Goal: Task Accomplishment & Management: Complete application form

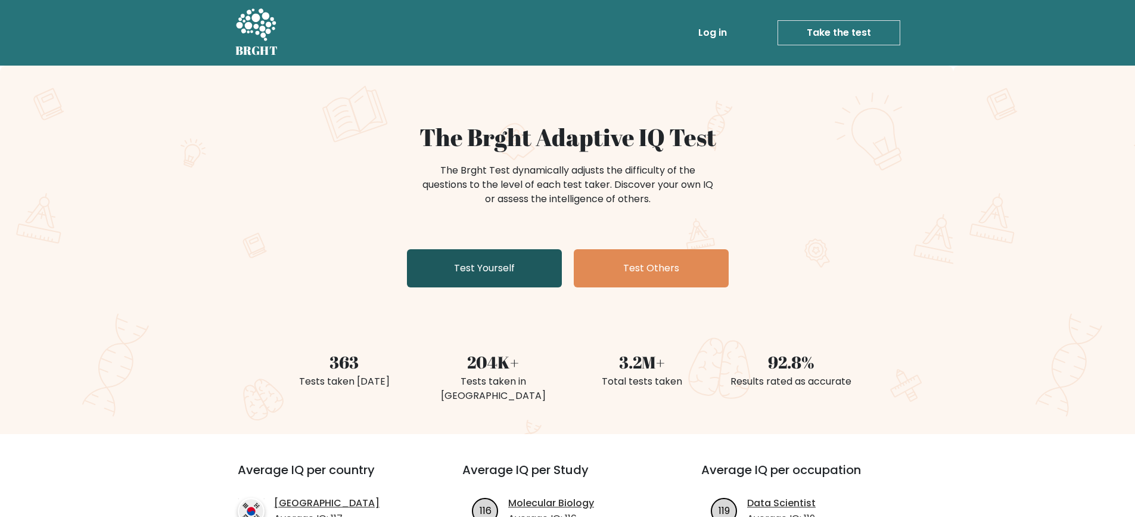
click at [481, 260] on link "Test Yourself" at bounding box center [484, 268] width 155 height 38
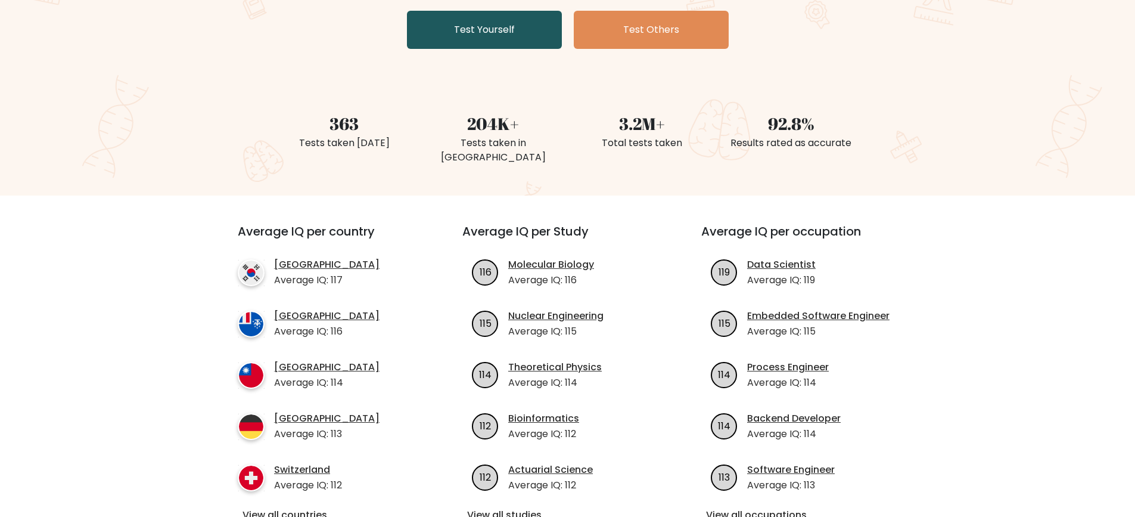
scroll to position [298, 0]
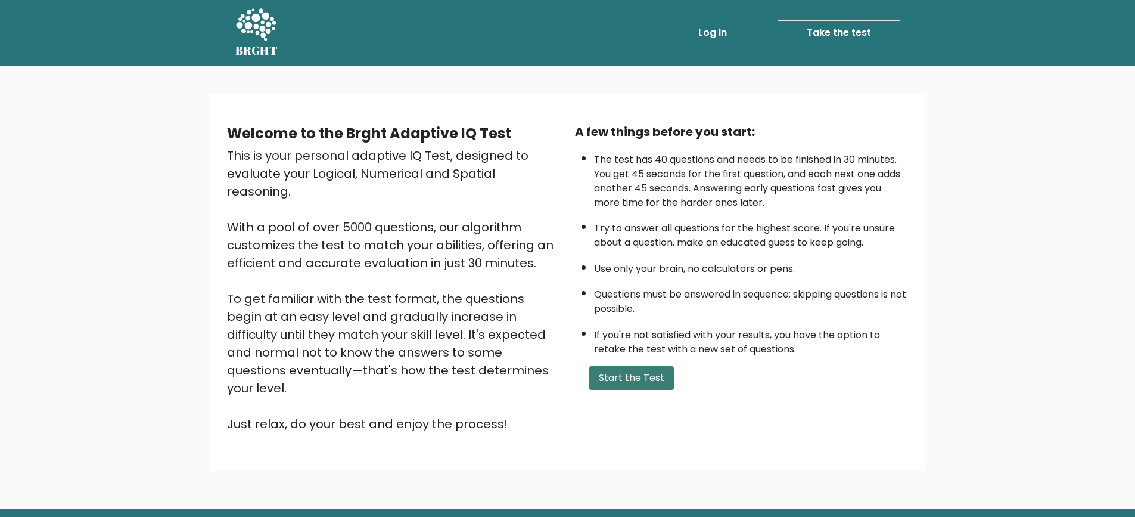
click at [623, 381] on button "Start the Test" at bounding box center [631, 378] width 85 height 24
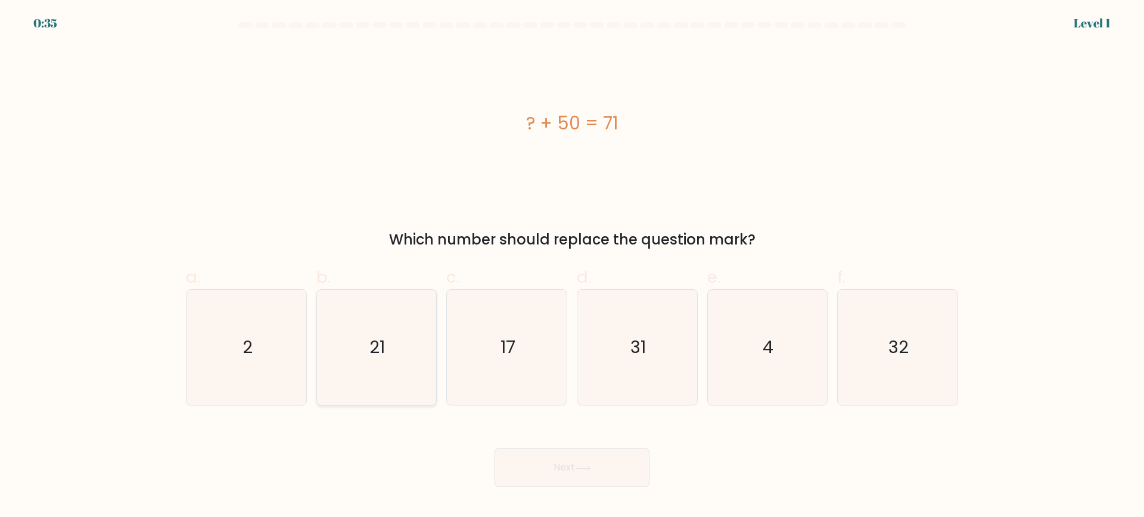
click at [371, 344] on text "21" at bounding box center [377, 347] width 15 height 24
click at [572, 266] on input "b. 21" at bounding box center [572, 263] width 1 height 8
radio input "true"
click at [559, 471] on button "Next" at bounding box center [572, 467] width 155 height 38
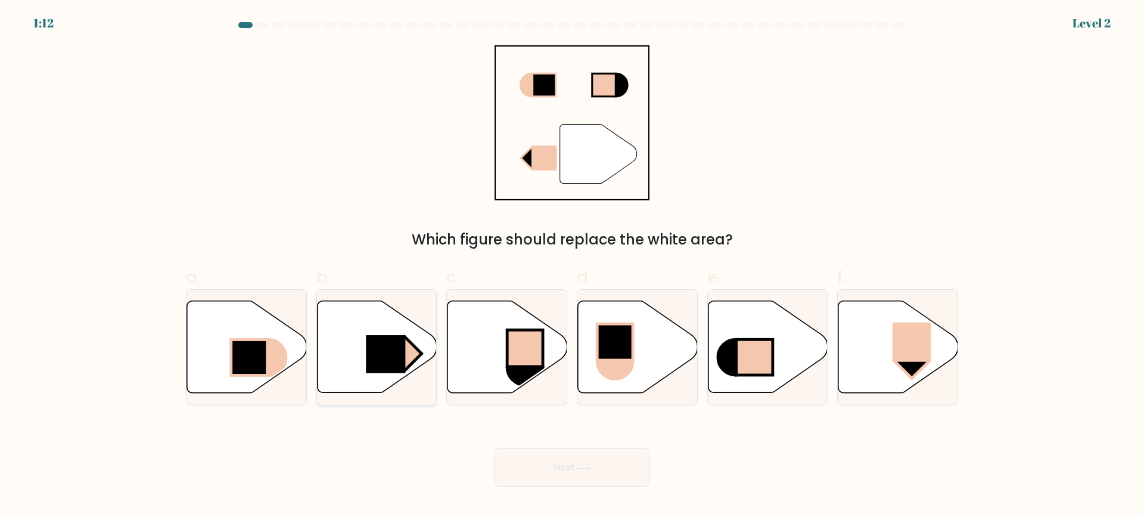
click at [398, 349] on rect at bounding box center [385, 354] width 39 height 38
click at [572, 266] on input "b." at bounding box center [572, 263] width 1 height 8
radio input "true"
click at [568, 470] on button "Next" at bounding box center [572, 467] width 155 height 38
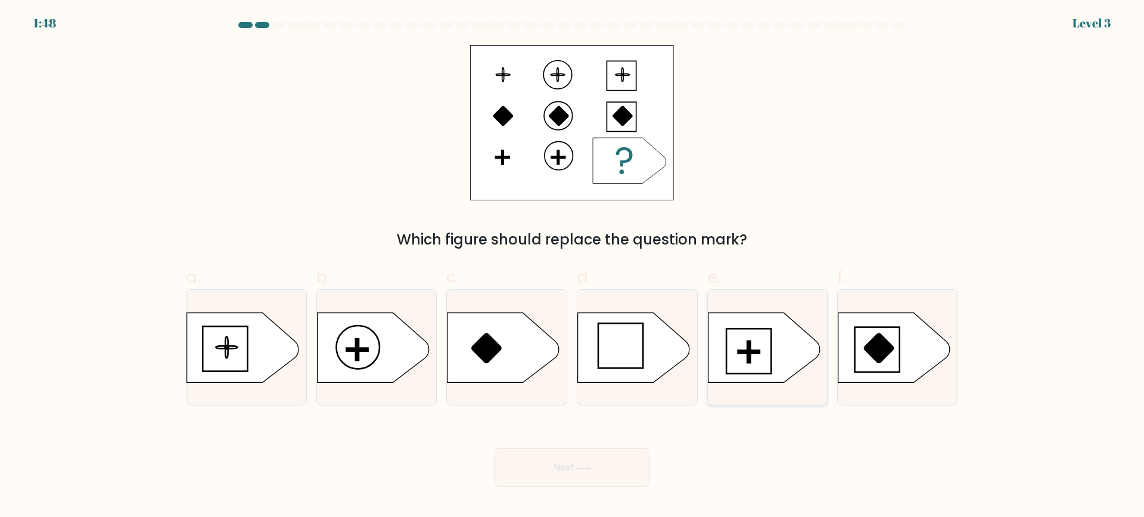
click at [756, 354] on icon at bounding box center [764, 347] width 112 height 70
click at [573, 266] on input "e." at bounding box center [572, 263] width 1 height 8
radio input "true"
click at [586, 467] on icon at bounding box center [583, 468] width 16 height 7
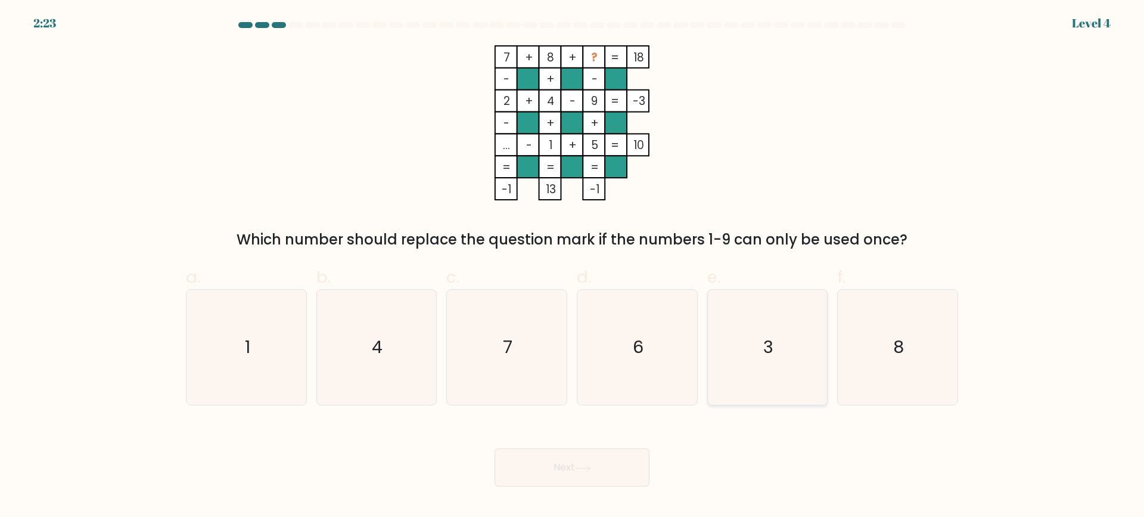
click at [763, 325] on icon "3" at bounding box center [767, 347] width 115 height 115
click at [573, 266] on input "e. 3" at bounding box center [572, 263] width 1 height 8
radio input "true"
click at [549, 456] on button "Next" at bounding box center [572, 467] width 155 height 38
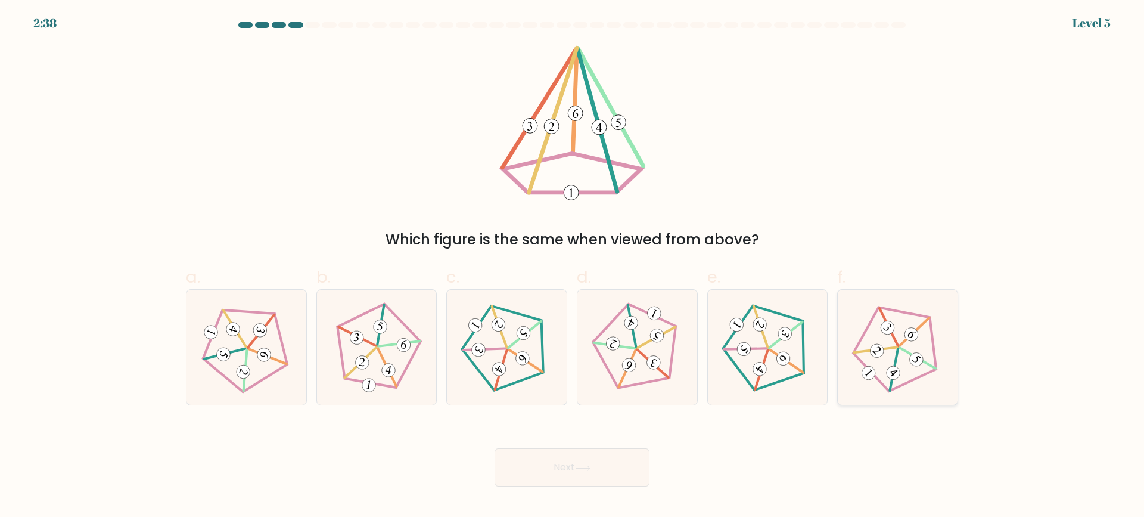
click at [903, 347] on icon at bounding box center [898, 348] width 92 height 92
click at [573, 266] on input "f." at bounding box center [572, 263] width 1 height 8
radio input "true"
click at [607, 467] on button "Next" at bounding box center [572, 467] width 155 height 38
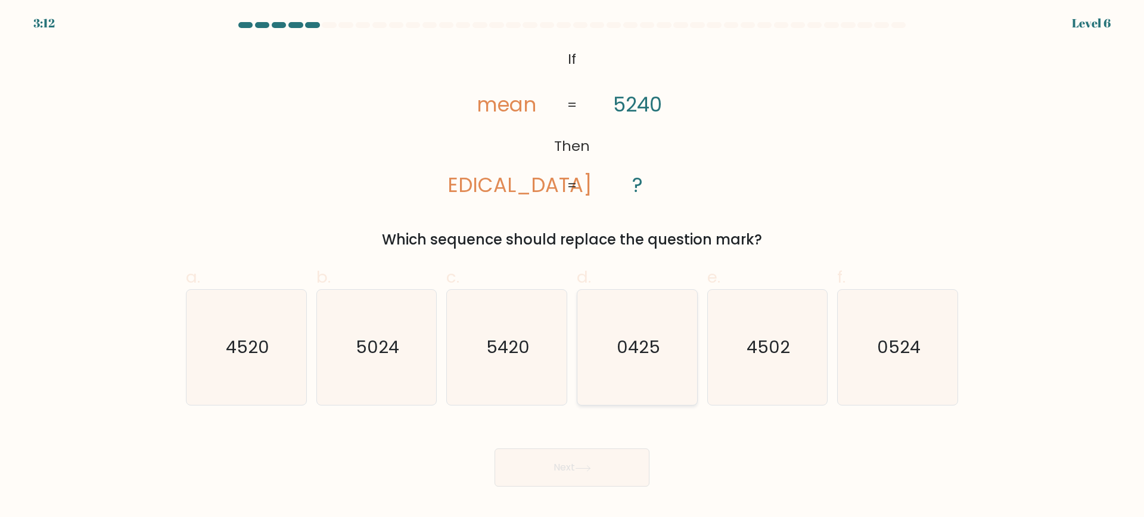
click at [635, 346] on text "0425" at bounding box center [639, 347] width 44 height 24
click at [573, 266] on input "d. 0425" at bounding box center [572, 263] width 1 height 8
radio input "true"
click at [560, 465] on button "Next" at bounding box center [572, 467] width 155 height 38
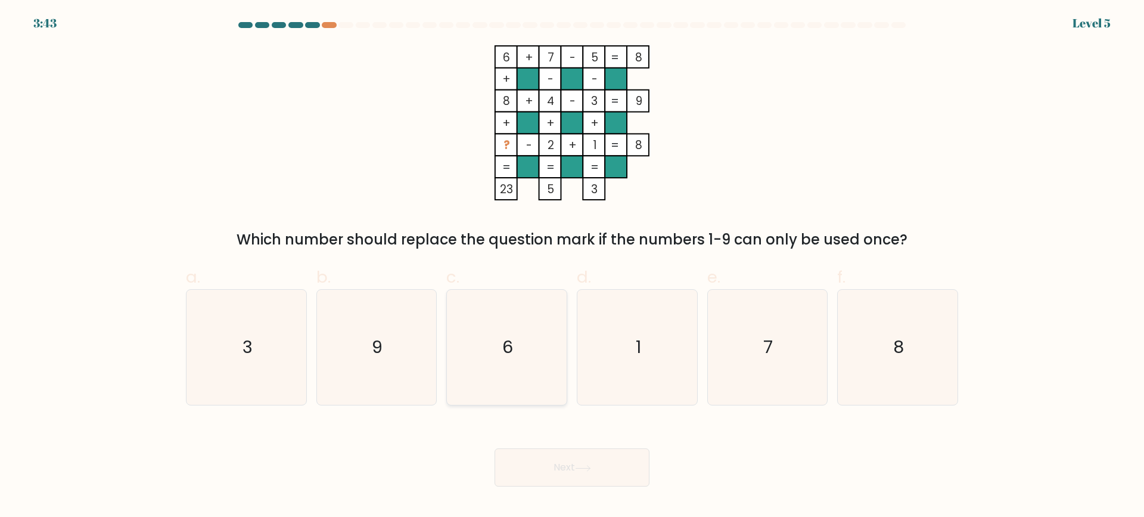
click at [514, 354] on icon "6" at bounding box center [506, 347] width 115 height 115
click at [572, 266] on input "c. 6" at bounding box center [572, 263] width 1 height 8
radio input "true"
click at [570, 467] on button "Next" at bounding box center [572, 467] width 155 height 38
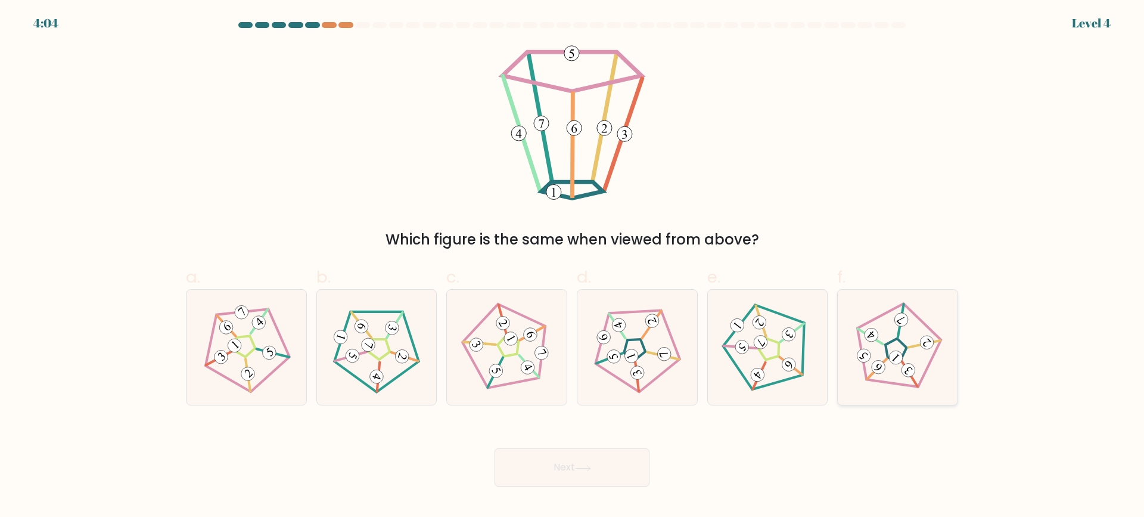
click at [903, 347] on icon at bounding box center [898, 348] width 92 height 92
click at [573, 266] on input "f." at bounding box center [572, 263] width 1 height 8
radio input "true"
click at [633, 466] on button "Next" at bounding box center [572, 467] width 155 height 38
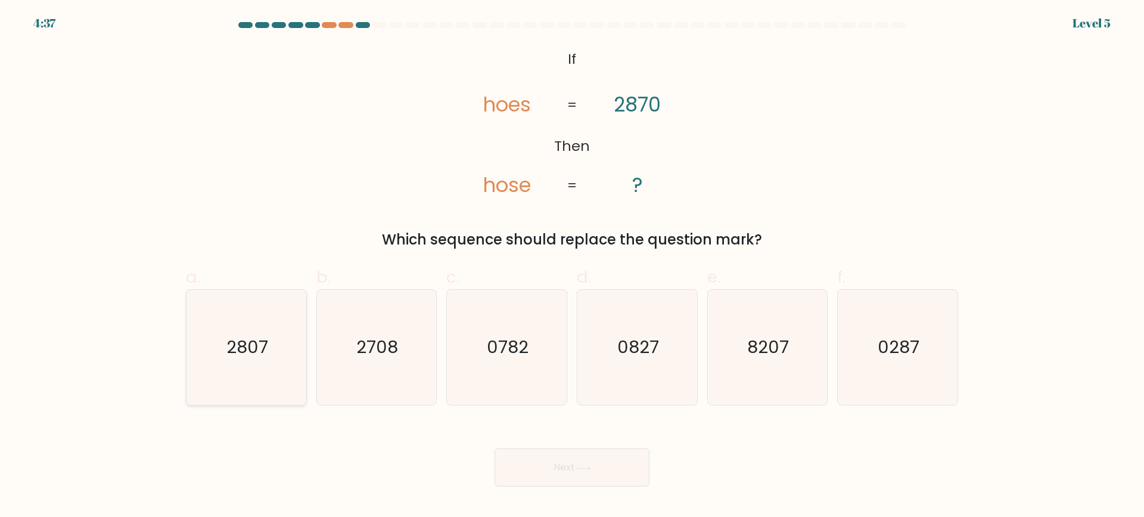
click at [274, 355] on icon "2807" at bounding box center [246, 347] width 115 height 115
click at [572, 266] on input "a. 2807" at bounding box center [572, 263] width 1 height 8
radio input "true"
click at [555, 463] on button "Next" at bounding box center [572, 467] width 155 height 38
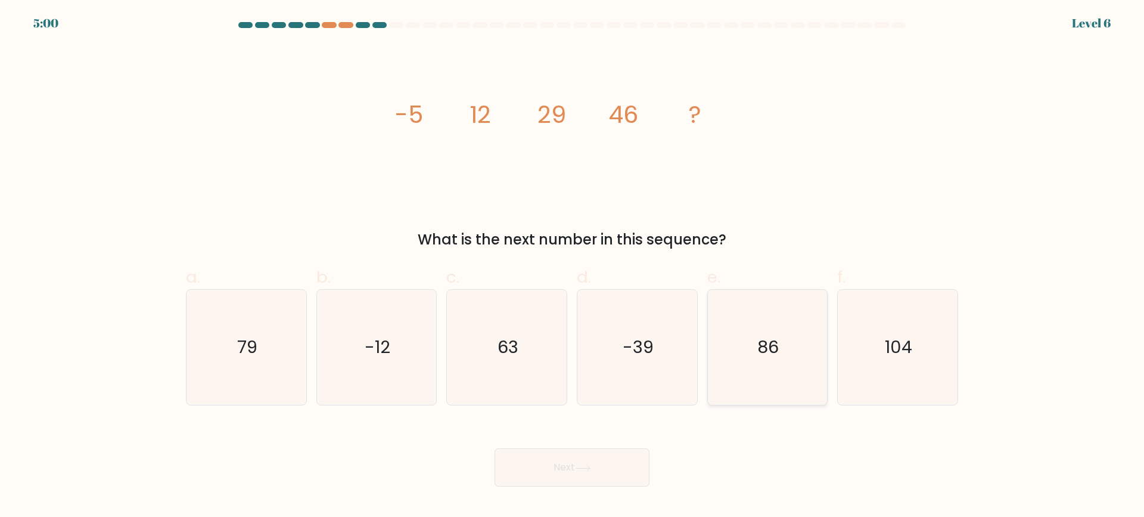
click at [748, 322] on icon "86" at bounding box center [767, 347] width 115 height 115
click at [573, 266] on input "e. 86" at bounding box center [572, 263] width 1 height 8
radio input "true"
click at [579, 462] on button "Next" at bounding box center [572, 467] width 155 height 38
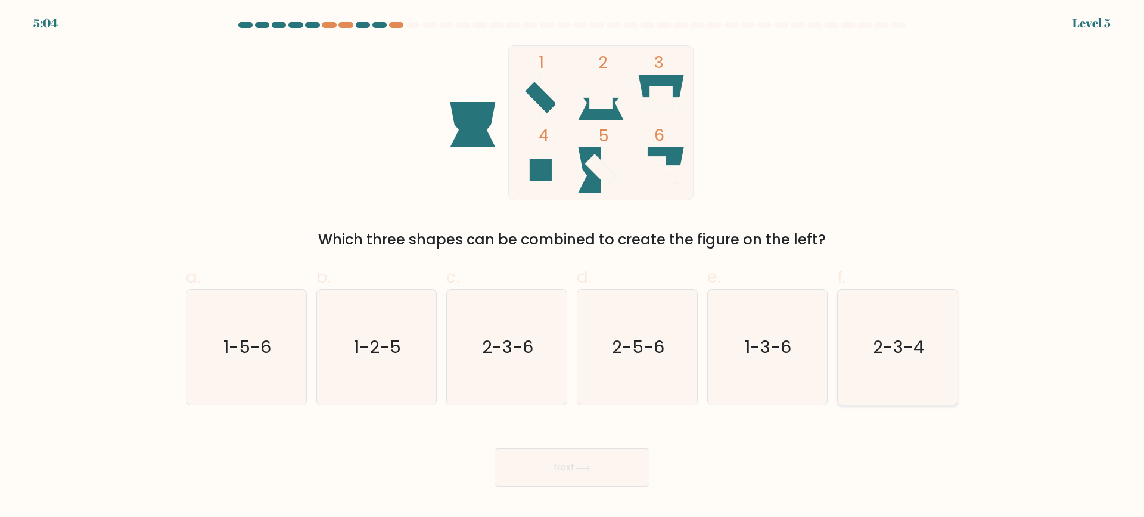
click at [888, 348] on text "2-3-4" at bounding box center [899, 347] width 51 height 24
click at [573, 266] on input "f. 2-3-4" at bounding box center [572, 263] width 1 height 8
radio input "true"
click at [602, 477] on button "Next" at bounding box center [572, 467] width 155 height 38
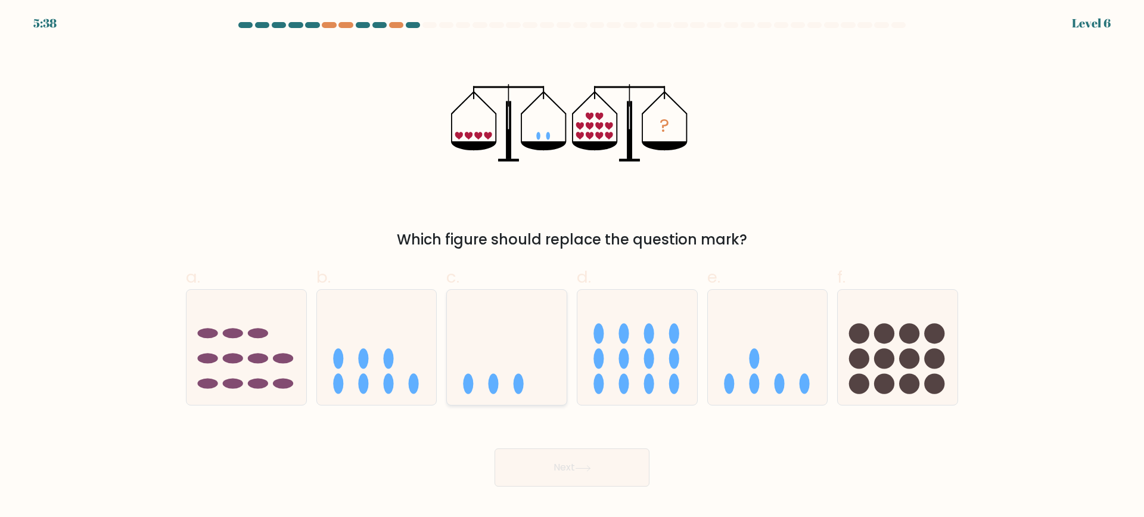
click at [529, 338] on icon at bounding box center [507, 347] width 120 height 99
click at [572, 266] on input "c." at bounding box center [572, 263] width 1 height 8
radio input "true"
click at [578, 465] on icon at bounding box center [583, 468] width 16 height 7
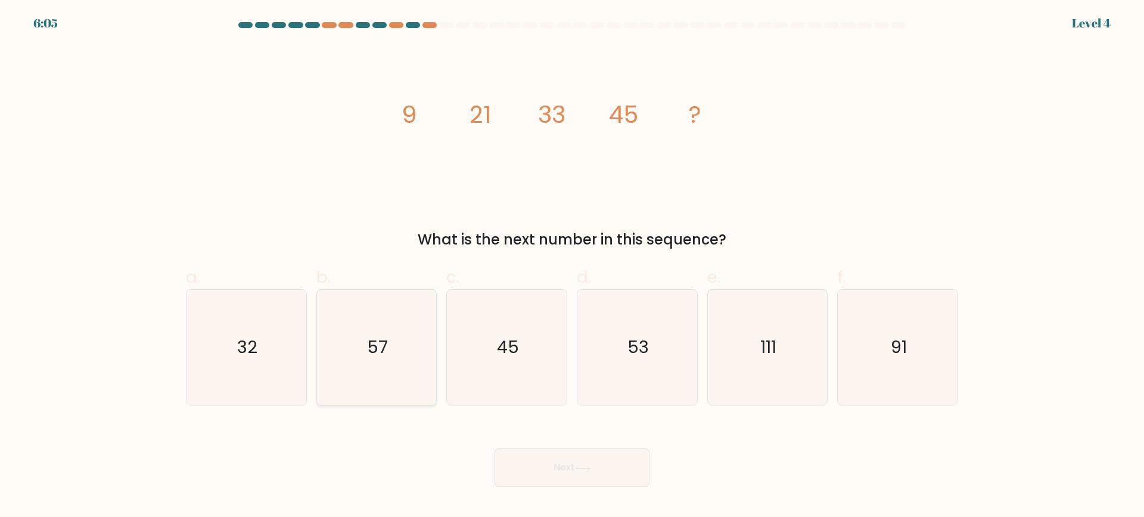
click at [408, 355] on icon "57" at bounding box center [376, 347] width 115 height 115
click at [572, 266] on input "b. 57" at bounding box center [572, 263] width 1 height 8
radio input "true"
drag, startPoint x: 554, startPoint y: 455, endPoint x: 576, endPoint y: 381, distance: 77.1
click at [554, 455] on button "Next" at bounding box center [572, 467] width 155 height 38
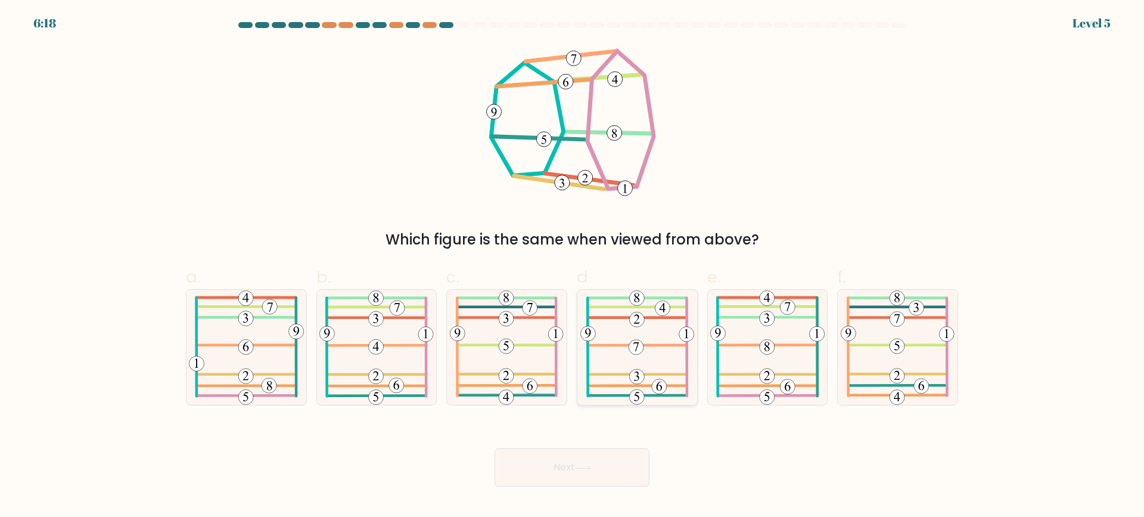
click at [660, 363] on icon at bounding box center [637, 347] width 114 height 115
click at [573, 266] on input "d." at bounding box center [572, 263] width 1 height 8
radio input "true"
click at [575, 469] on button "Next" at bounding box center [572, 467] width 155 height 38
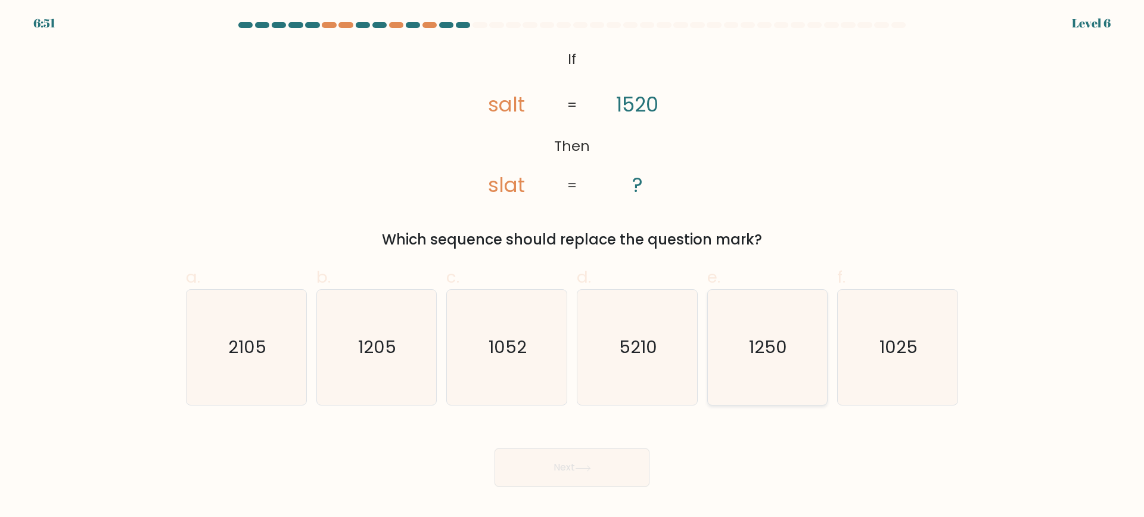
click at [764, 343] on text "1250" at bounding box center [769, 347] width 38 height 24
click at [573, 266] on input "e. 1250" at bounding box center [572, 263] width 1 height 8
radio input "true"
click at [569, 466] on button "Next" at bounding box center [572, 467] width 155 height 38
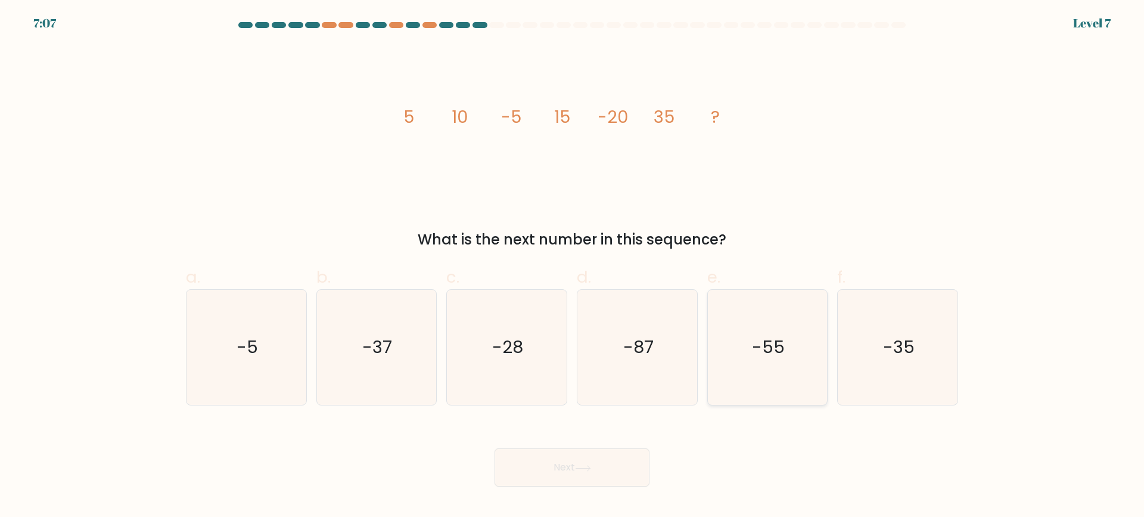
click at [775, 350] on text "-55" at bounding box center [768, 347] width 33 height 24
click at [573, 266] on input "e. -55" at bounding box center [572, 263] width 1 height 8
radio input "true"
click at [620, 461] on button "Next" at bounding box center [572, 467] width 155 height 38
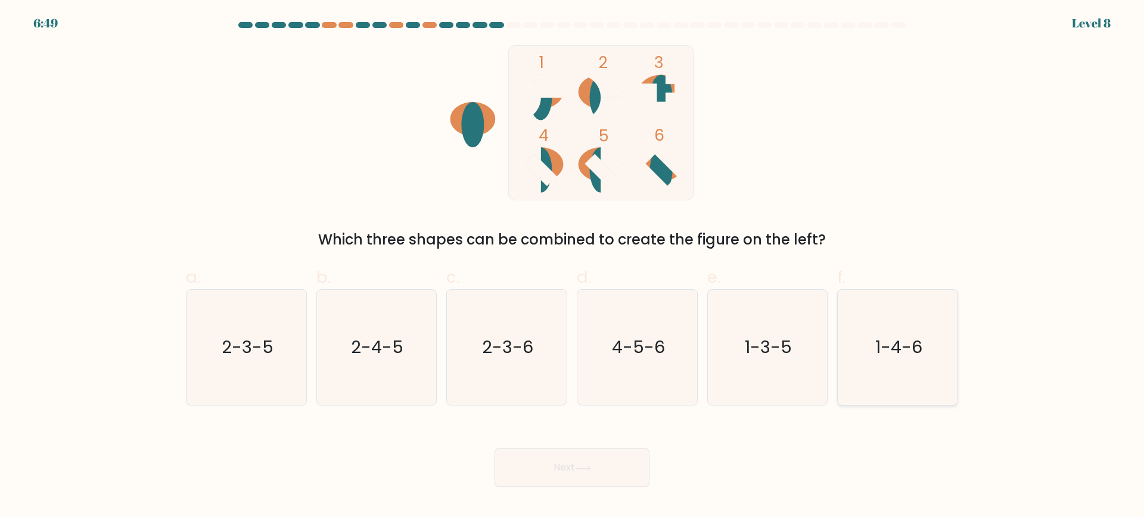
click at [901, 343] on text "1-4-6" at bounding box center [898, 347] width 47 height 24
click at [573, 266] on input "f. 1-4-6" at bounding box center [572, 263] width 1 height 8
radio input "true"
click at [620, 454] on button "Next" at bounding box center [572, 467] width 155 height 38
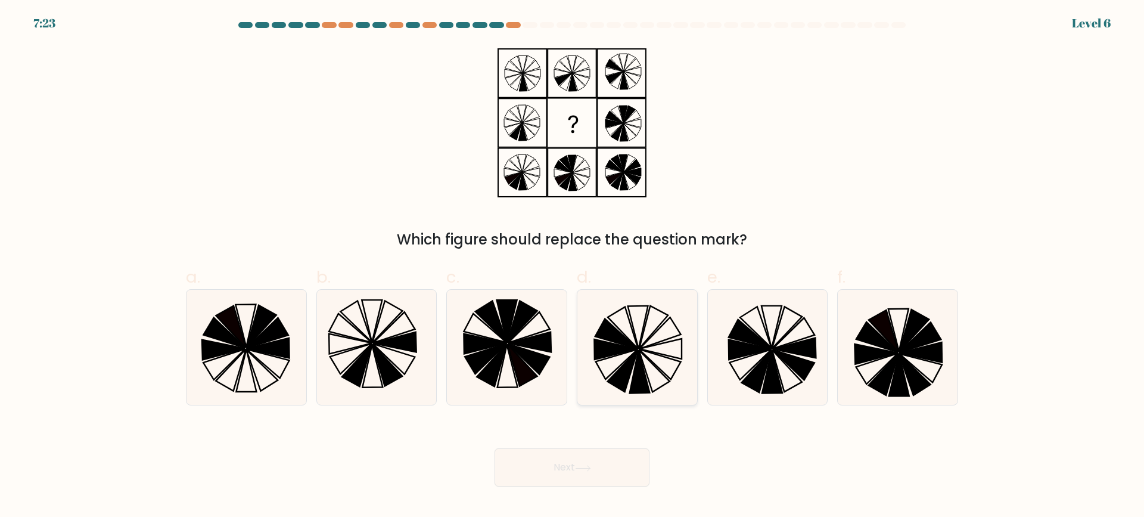
click at [630, 370] on icon at bounding box center [622, 371] width 30 height 42
click at [573, 266] on input "d." at bounding box center [572, 263] width 1 height 8
radio input "true"
click at [542, 476] on button "Next" at bounding box center [572, 467] width 155 height 38
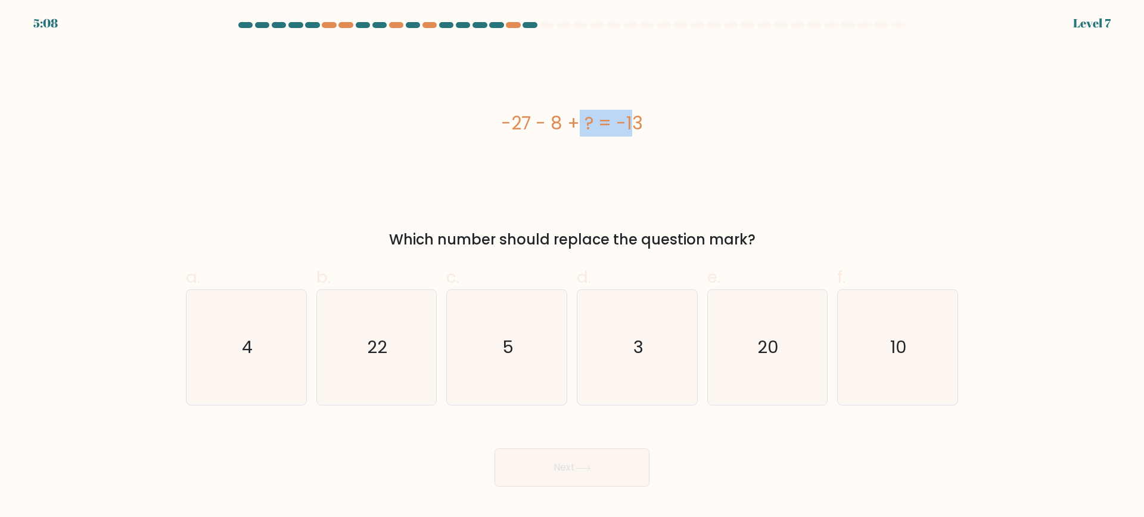
drag, startPoint x: 499, startPoint y: 125, endPoint x: 564, endPoint y: 122, distance: 65.0
click at [564, 122] on div "-27 - 8 + ? = -13" at bounding box center [572, 123] width 772 height 27
click at [766, 164] on div "-27 - 8 + ? = -13" at bounding box center [572, 122] width 772 height 155
click at [401, 347] on icon "22" at bounding box center [376, 347] width 115 height 115
click at [572, 266] on input "b. 22" at bounding box center [572, 263] width 1 height 8
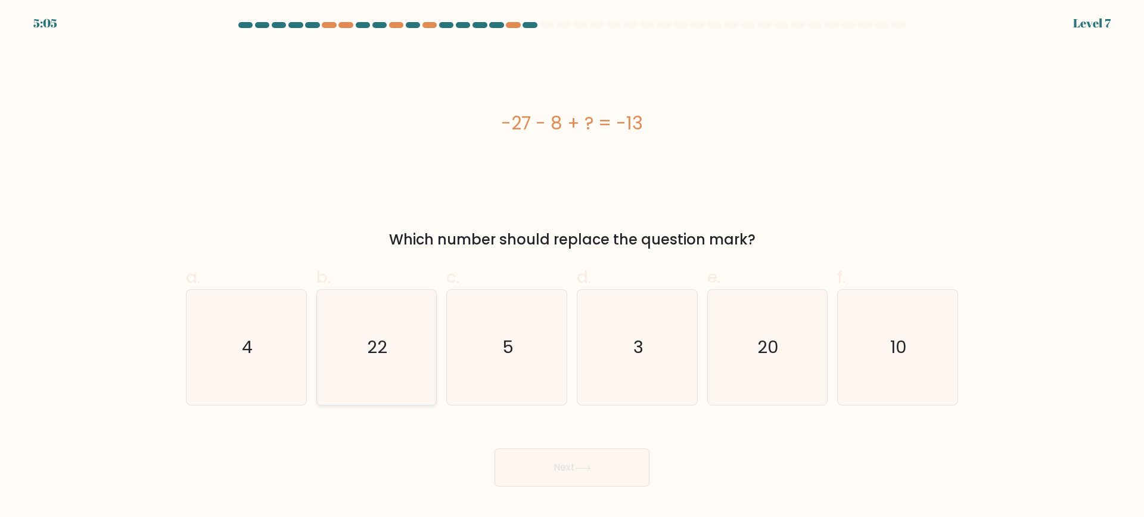
radio input "true"
click at [559, 459] on button "Next" at bounding box center [572, 467] width 155 height 38
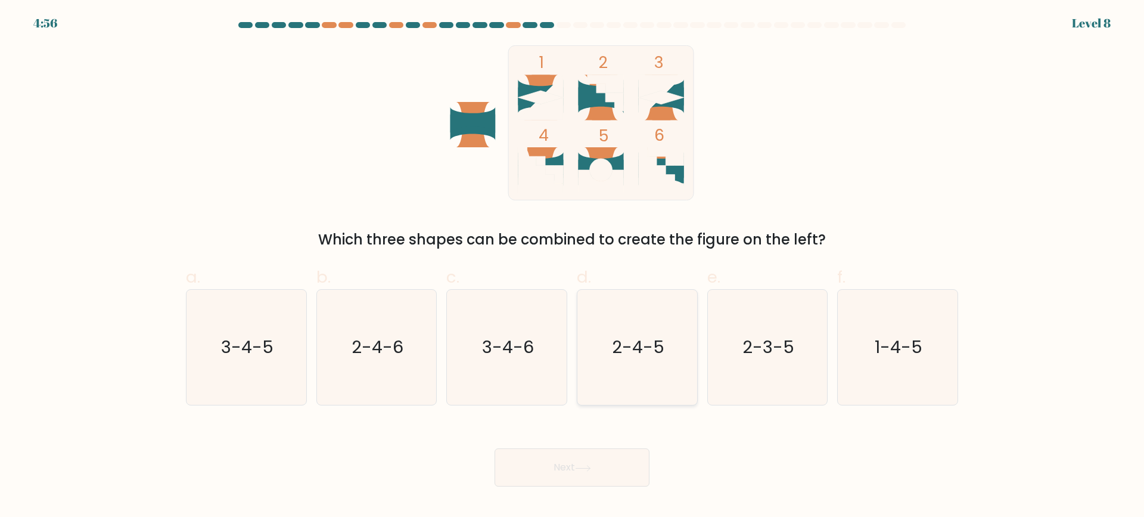
click at [624, 354] on text "2-4-5" at bounding box center [638, 347] width 52 height 24
click at [573, 266] on input "d. 2-4-5" at bounding box center [572, 263] width 1 height 8
radio input "true"
click at [611, 459] on button "Next" at bounding box center [572, 467] width 155 height 38
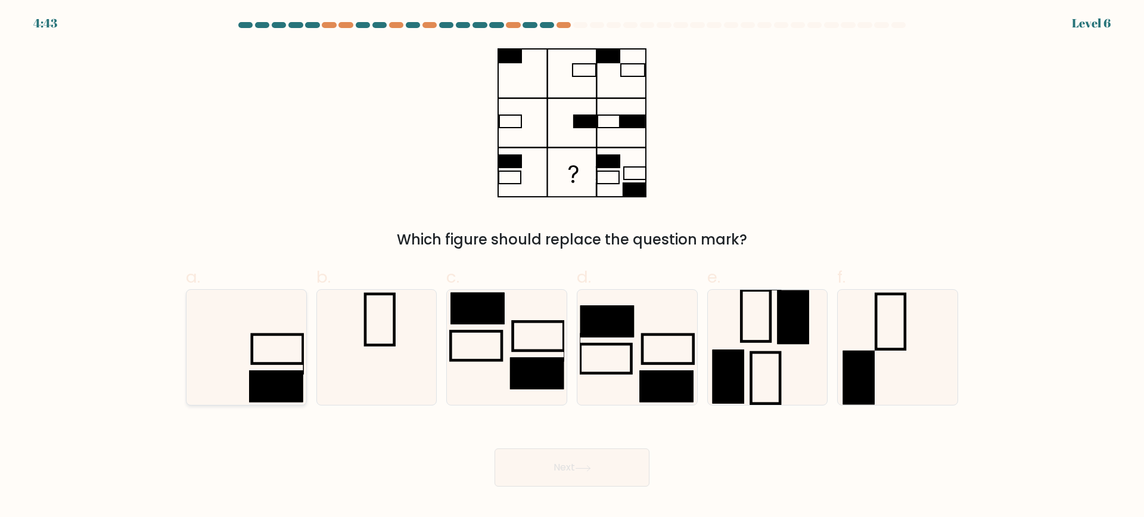
click at [291, 337] on icon at bounding box center [246, 347] width 115 height 115
click at [572, 266] on input "a." at bounding box center [572, 263] width 1 height 8
radio input "true"
click at [558, 457] on button "Next" at bounding box center [572, 467] width 155 height 38
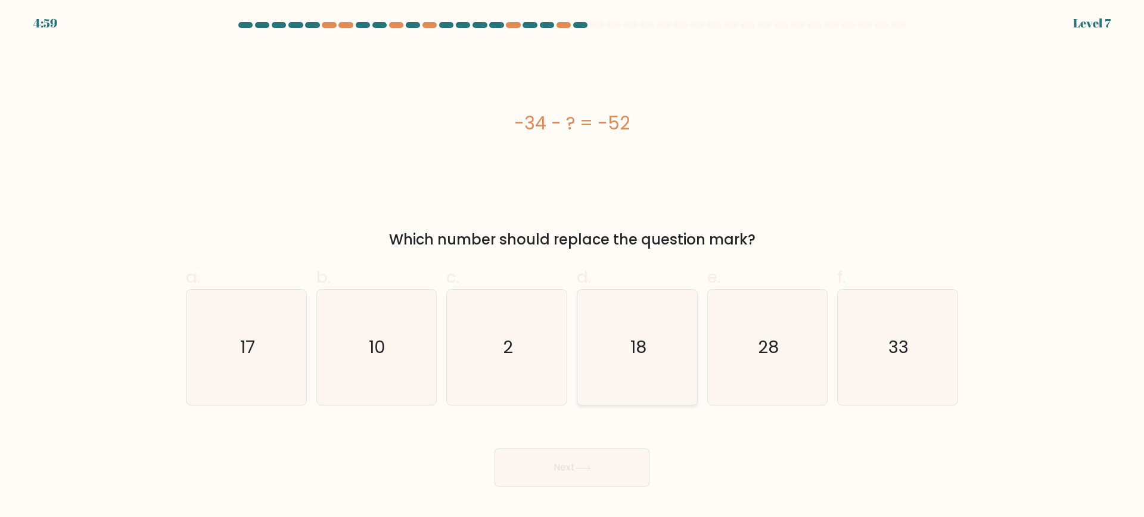
click at [630, 369] on icon "18" at bounding box center [637, 347] width 115 height 115
click at [573, 266] on input "d. 18" at bounding box center [572, 263] width 1 height 8
radio input "true"
click at [591, 457] on button "Next" at bounding box center [572, 467] width 155 height 38
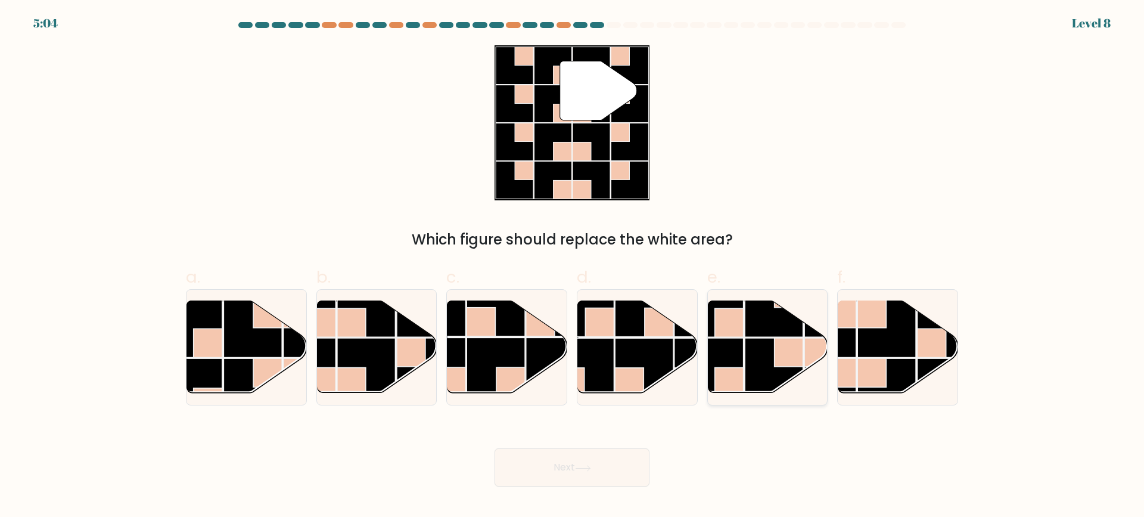
click at [785, 346] on rect at bounding box center [789, 352] width 29 height 29
click at [573, 266] on input "e." at bounding box center [572, 263] width 1 height 8
radio input "true"
click at [586, 473] on button "Next" at bounding box center [572, 467] width 155 height 38
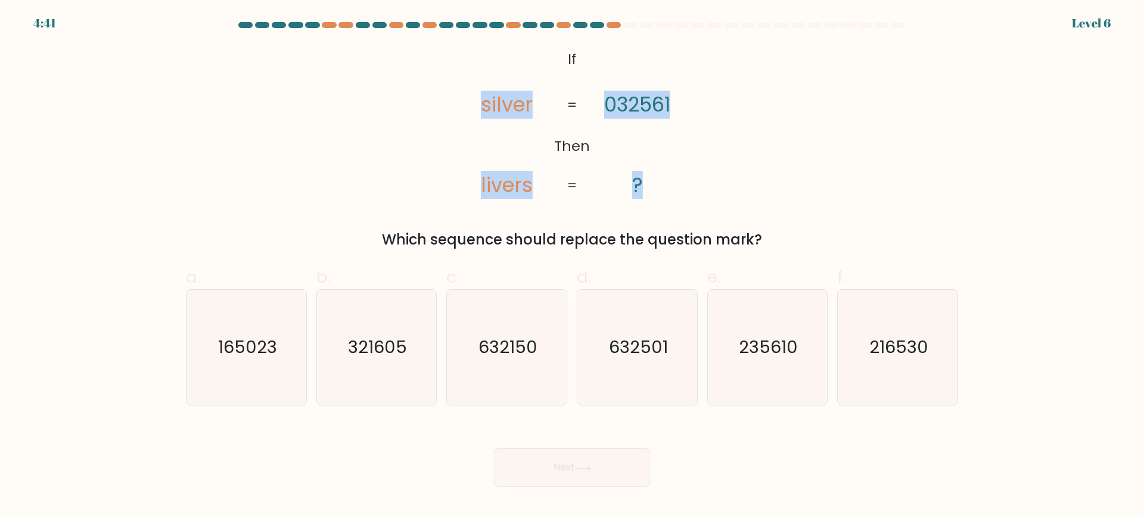
drag, startPoint x: 475, startPoint y: 102, endPoint x: 693, endPoint y: 177, distance: 230.5
click at [688, 181] on icon "@import url('https://fonts.googleapis.com/css?family=Abril+Fatface:400,100,100i…" at bounding box center [571, 122] width 251 height 155
click at [748, 162] on div "@import url('https://fonts.googleapis.com/css?family=Abril+Fatface:400,100,100i…" at bounding box center [572, 147] width 787 height 205
click at [758, 349] on text "235610" at bounding box center [768, 347] width 59 height 24
click at [573, 266] on input "e. 235610" at bounding box center [572, 263] width 1 height 8
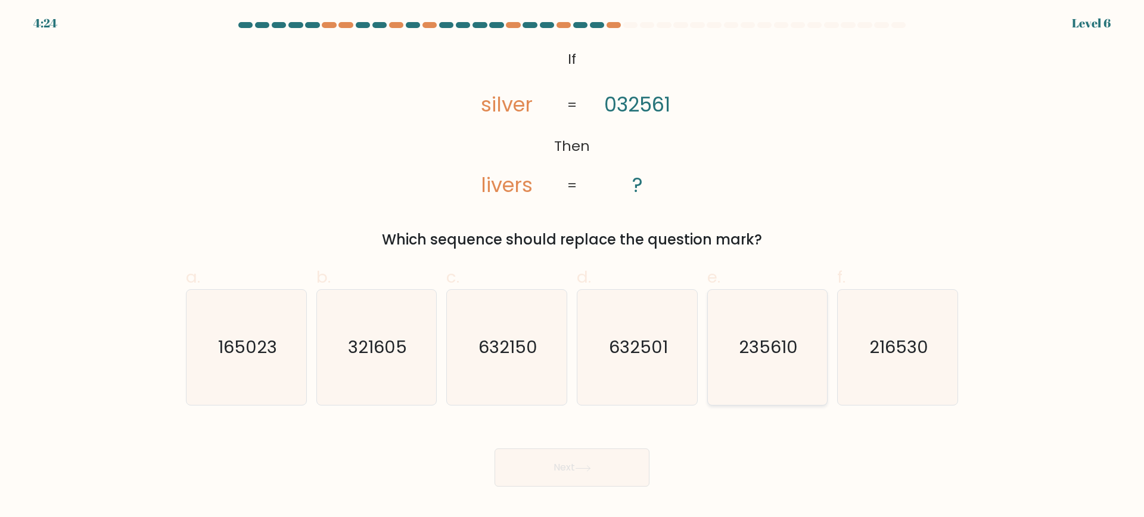
radio input "true"
click at [577, 461] on button "Next" at bounding box center [572, 467] width 155 height 38
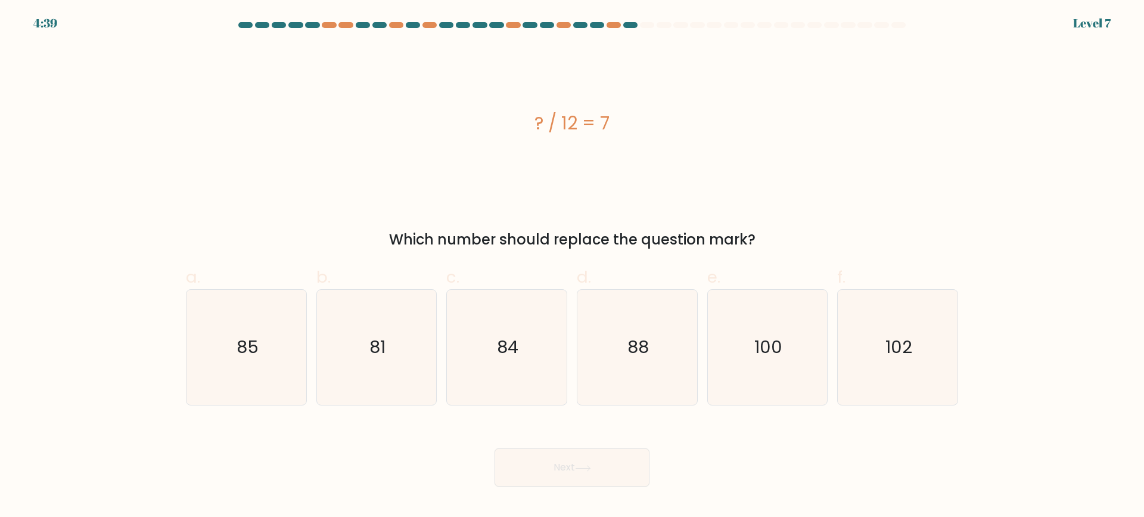
drag, startPoint x: 611, startPoint y: 114, endPoint x: 605, endPoint y: 136, distance: 22.3
click at [605, 136] on div "? / 12 = 7" at bounding box center [572, 123] width 772 height 27
click at [630, 119] on div "? / 12 = 7" at bounding box center [572, 123] width 772 height 27
click at [515, 369] on icon "84" at bounding box center [506, 347] width 115 height 115
click at [572, 266] on input "c. 84" at bounding box center [572, 263] width 1 height 8
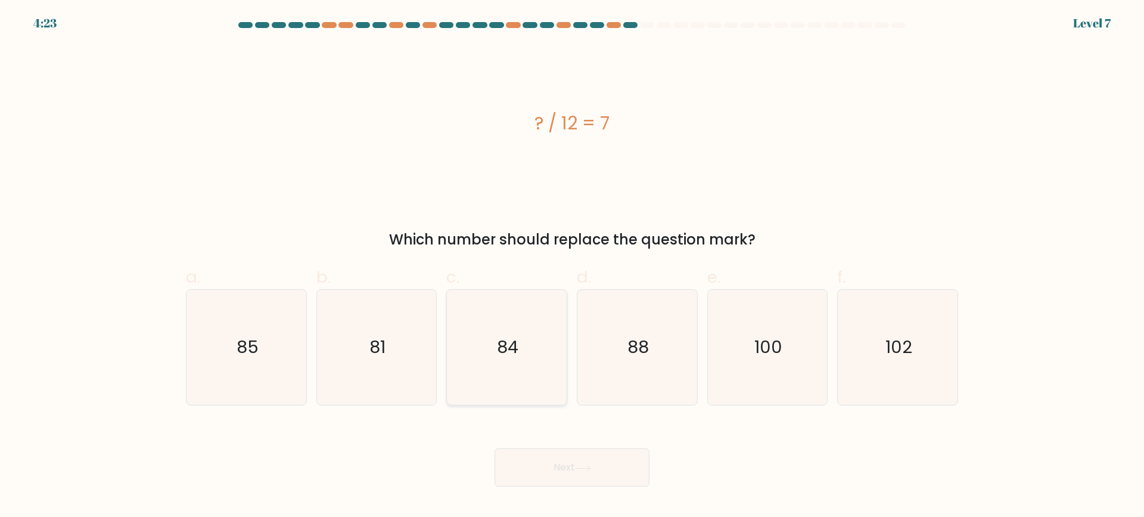
radio input "true"
click at [540, 459] on button "Next" at bounding box center [572, 467] width 155 height 38
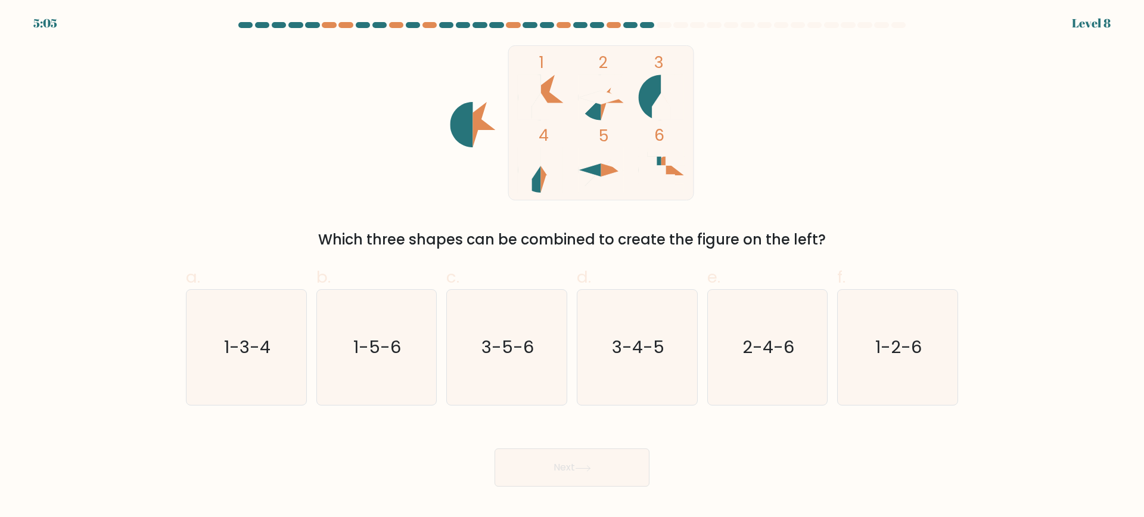
drag, startPoint x: 433, startPoint y: 110, endPoint x: 481, endPoint y: 143, distance: 58.8
click at [481, 143] on icon "1 2 3 4 5 6" at bounding box center [572, 122] width 321 height 155
click at [250, 367] on icon "1-3-4" at bounding box center [246, 347] width 115 height 115
click at [572, 266] on input "a. 1-3-4" at bounding box center [572, 263] width 1 height 8
radio input "true"
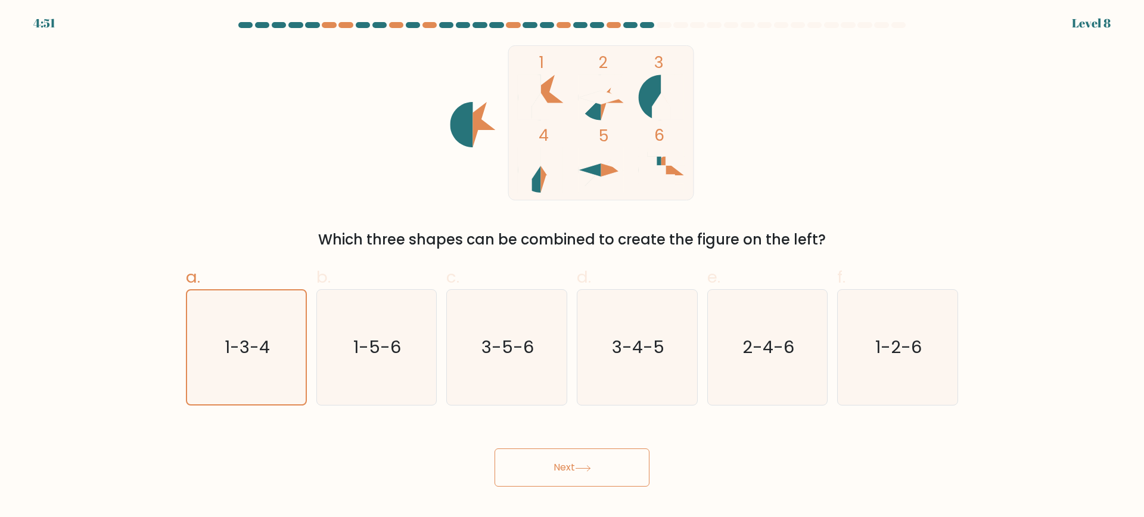
click at [527, 462] on button "Next" at bounding box center [572, 467] width 155 height 38
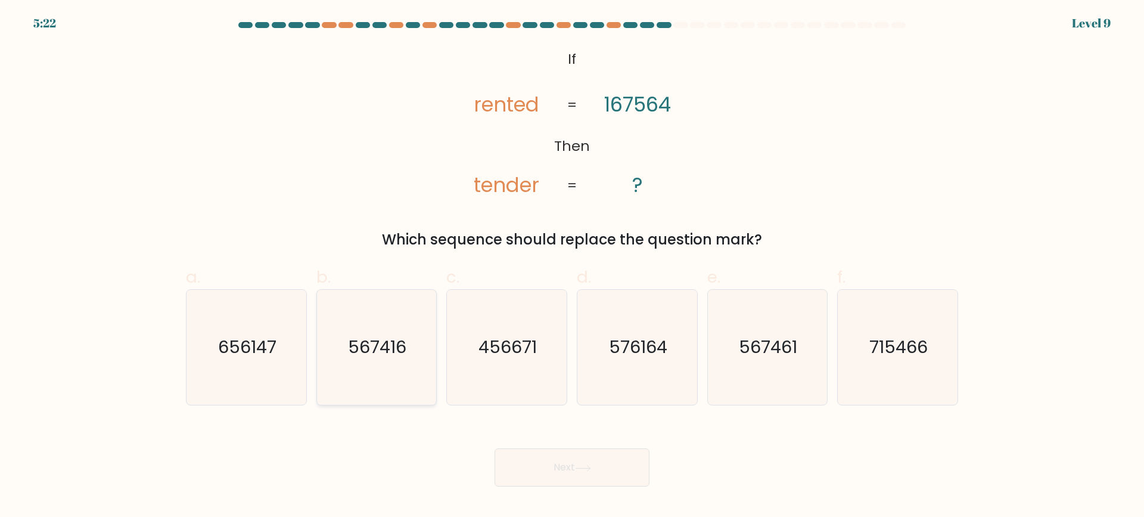
click at [356, 360] on icon "567416" at bounding box center [376, 347] width 115 height 115
click at [572, 266] on input "b. 567416" at bounding box center [572, 263] width 1 height 8
radio input "true"
click at [759, 349] on text "567461" at bounding box center [769, 347] width 58 height 24
click at [573, 266] on input "e. 567461" at bounding box center [572, 263] width 1 height 8
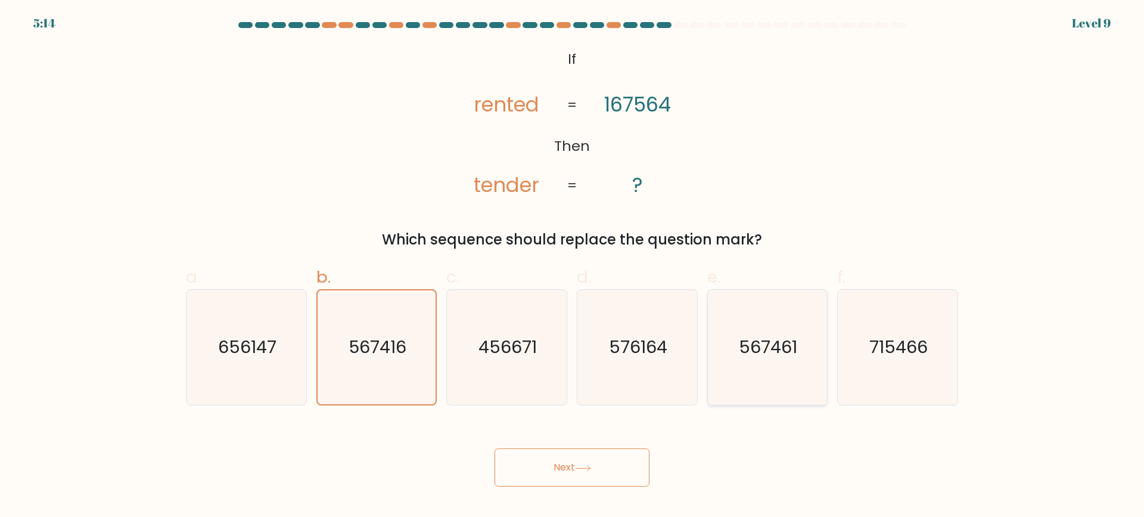
radio input "true"
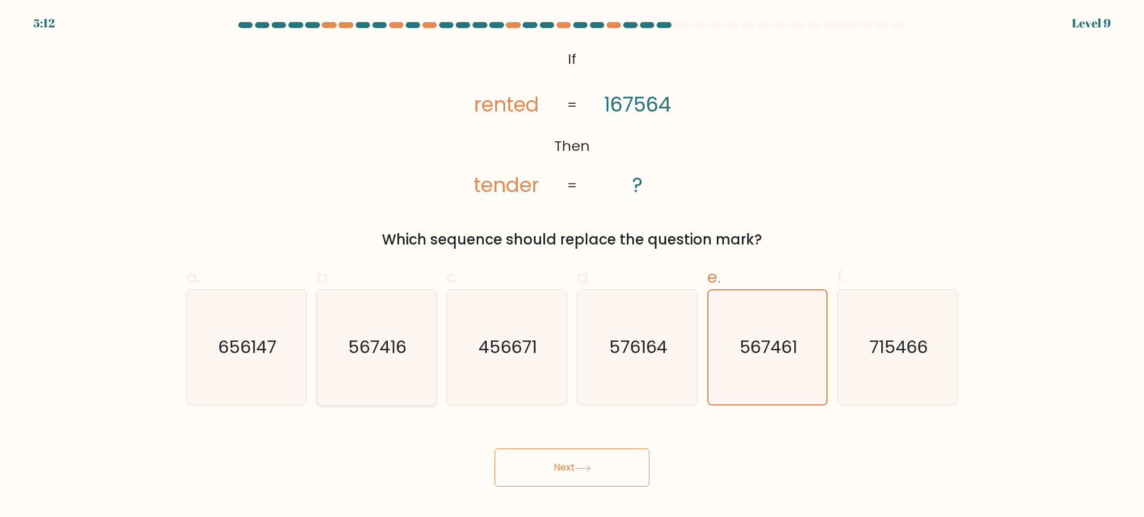
click at [404, 356] on text "567416" at bounding box center [378, 347] width 58 height 24
click at [572, 266] on input "b. 567416" at bounding box center [572, 263] width 1 height 8
radio input "true"
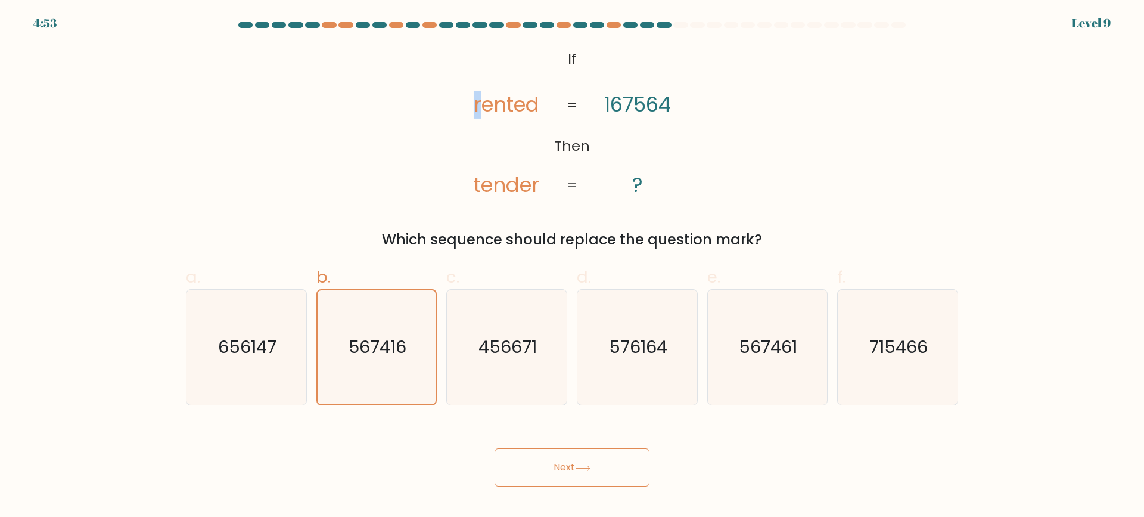
drag, startPoint x: 468, startPoint y: 102, endPoint x: 483, endPoint y: 103, distance: 14.3
click at [483, 103] on icon "@import url('https://fonts.googleapis.com/css?family=Abril+Fatface:400,100,100i…" at bounding box center [571, 122] width 251 height 155
drag, startPoint x: 598, startPoint y: 102, endPoint x: 610, endPoint y: 102, distance: 12.5
click at [610, 102] on icon "@import url('https://fonts.googleapis.com/css?family=Abril+Fatface:400,100,100i…" at bounding box center [571, 122] width 251 height 155
click at [760, 343] on text "567461" at bounding box center [769, 347] width 58 height 24
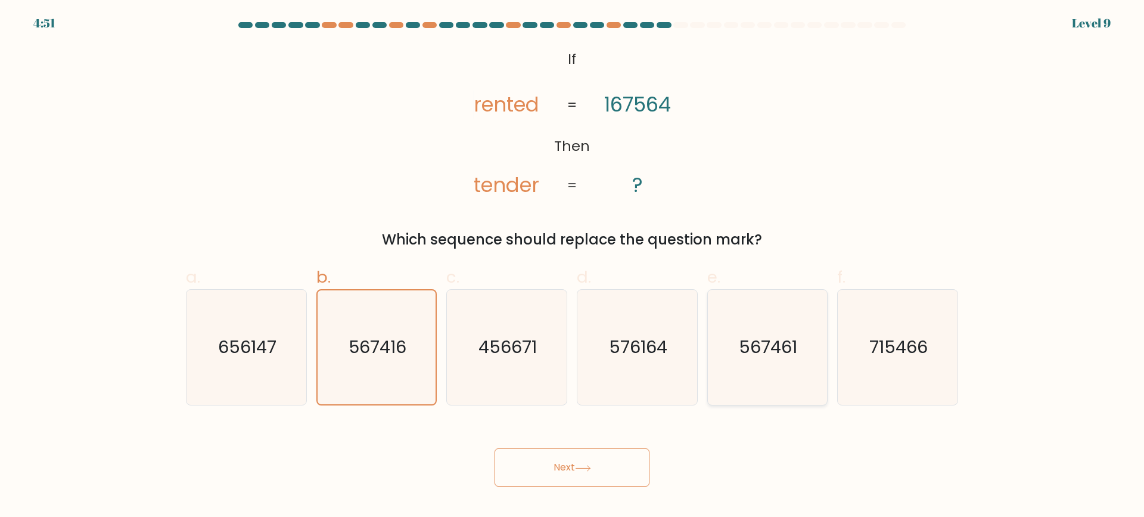
click at [573, 266] on input "e. 567461" at bounding box center [572, 263] width 1 height 8
radio input "true"
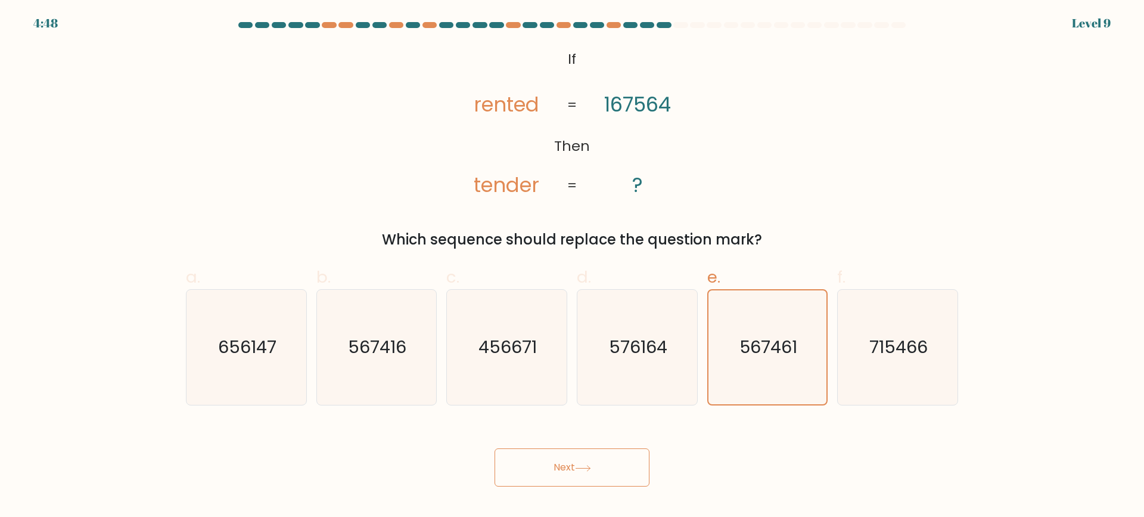
click at [586, 463] on button "Next" at bounding box center [572, 467] width 155 height 38
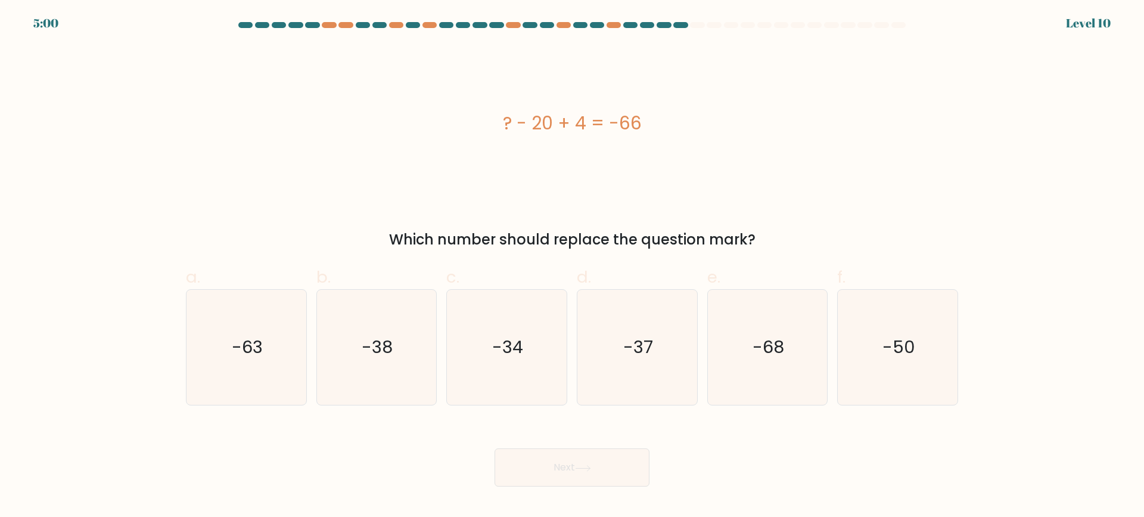
drag, startPoint x: 622, startPoint y: 123, endPoint x: 647, endPoint y: 116, distance: 25.9
click at [647, 116] on div "? - 20 + 4 = -66" at bounding box center [572, 123] width 772 height 27
click at [700, 121] on div "? - 20 + 4 = -66" at bounding box center [572, 123] width 772 height 27
click at [524, 120] on div "? - 20 + 4 = -66" at bounding box center [572, 123] width 772 height 27
click at [596, 153] on div "? - 20 + 4 = -66" at bounding box center [572, 122] width 772 height 155
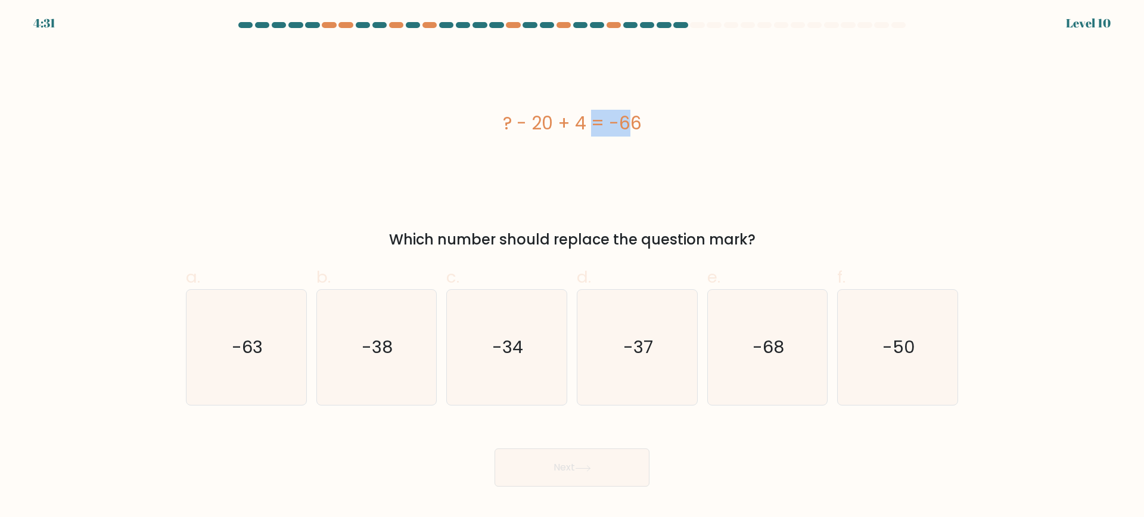
drag, startPoint x: 516, startPoint y: 119, endPoint x: 548, endPoint y: 115, distance: 32.4
click at [548, 115] on div "? - 20 + 4 = -66" at bounding box center [572, 123] width 772 height 27
drag, startPoint x: 608, startPoint y: 122, endPoint x: 646, endPoint y: 123, distance: 37.5
click at [646, 123] on div "? - 20 + 4 = -66" at bounding box center [572, 123] width 772 height 27
drag, startPoint x: 517, startPoint y: 124, endPoint x: 554, endPoint y: 125, distance: 37.5
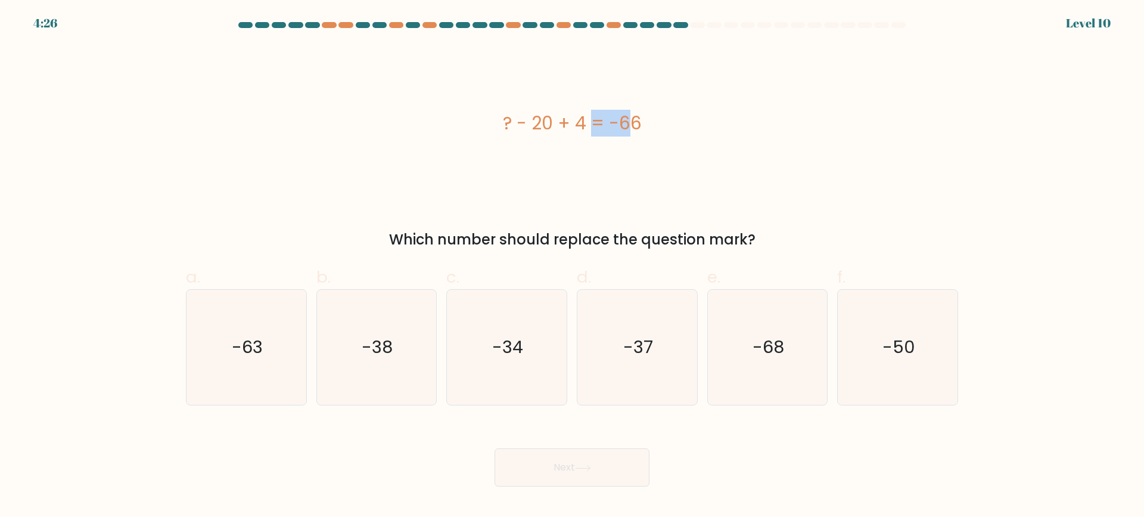
click at [554, 125] on div "? - 20 + 4 = -66" at bounding box center [572, 123] width 772 height 27
drag, startPoint x: 608, startPoint y: 124, endPoint x: 642, endPoint y: 128, distance: 34.8
click at [642, 128] on div "? - 20 + 4 = -66" at bounding box center [572, 123] width 772 height 27
drag, startPoint x: 520, startPoint y: 120, endPoint x: 552, endPoint y: 126, distance: 33.3
click at [552, 126] on div "? - 20 + 4 = -66" at bounding box center [572, 123] width 772 height 27
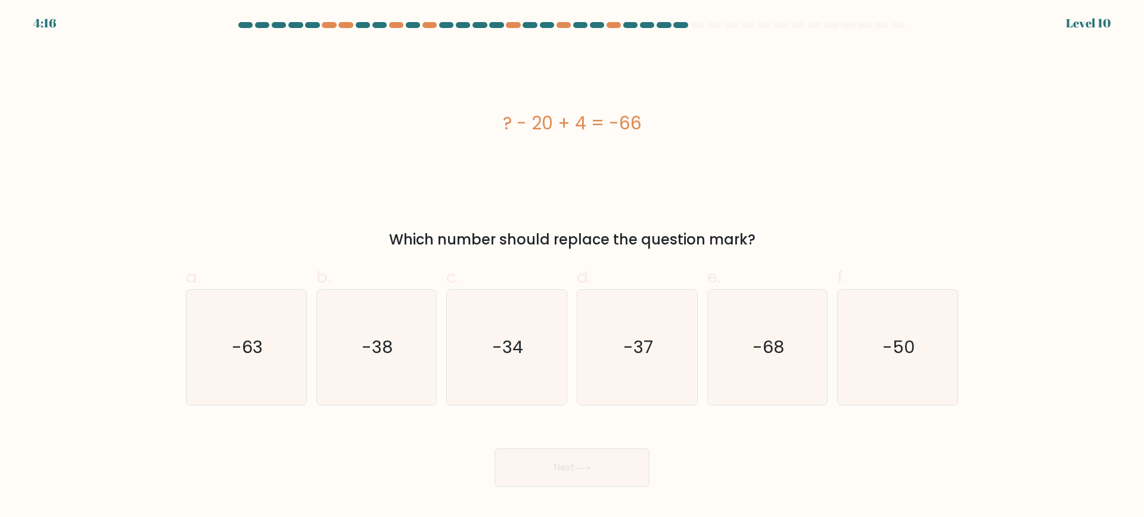
drag, startPoint x: 579, startPoint y: 164, endPoint x: 567, endPoint y: 147, distance: 21.5
click at [578, 164] on div "? - 20 + 4 = -66" at bounding box center [572, 122] width 772 height 155
drag, startPoint x: 518, startPoint y: 120, endPoint x: 655, endPoint y: 135, distance: 137.8
click at [655, 135] on div "? - 20 + 4 = -66" at bounding box center [572, 123] width 772 height 27
click at [511, 363] on icon "-34" at bounding box center [506, 347] width 115 height 115
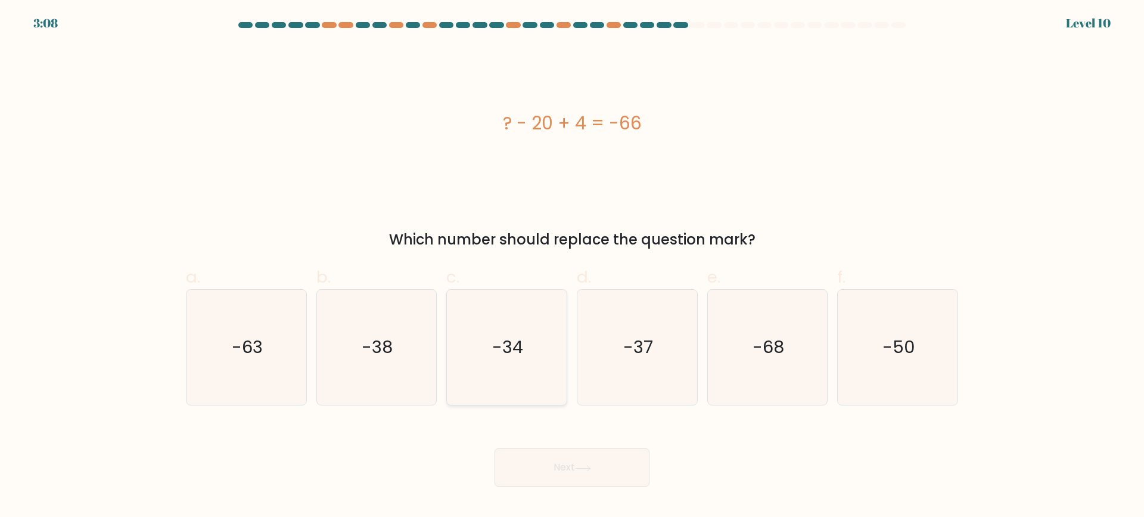
click at [572, 266] on input "c. -34" at bounding box center [572, 263] width 1 height 8
radio input "true"
click at [566, 462] on button "Next" at bounding box center [572, 467] width 155 height 38
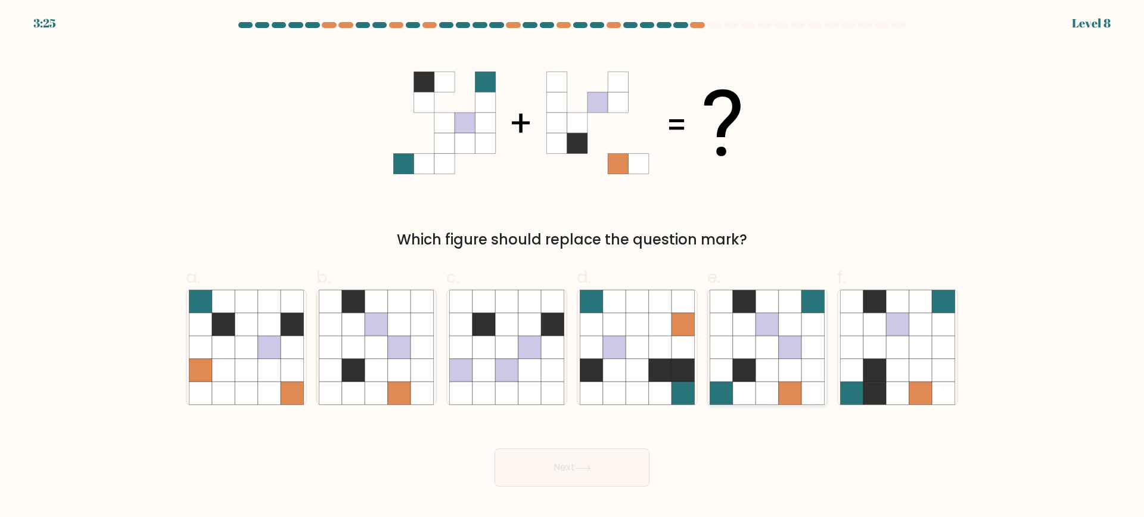
click at [771, 378] on icon at bounding box center [767, 370] width 23 height 23
click at [573, 266] on input "e." at bounding box center [572, 263] width 1 height 8
radio input "true"
click at [607, 479] on button "Next" at bounding box center [572, 467] width 155 height 38
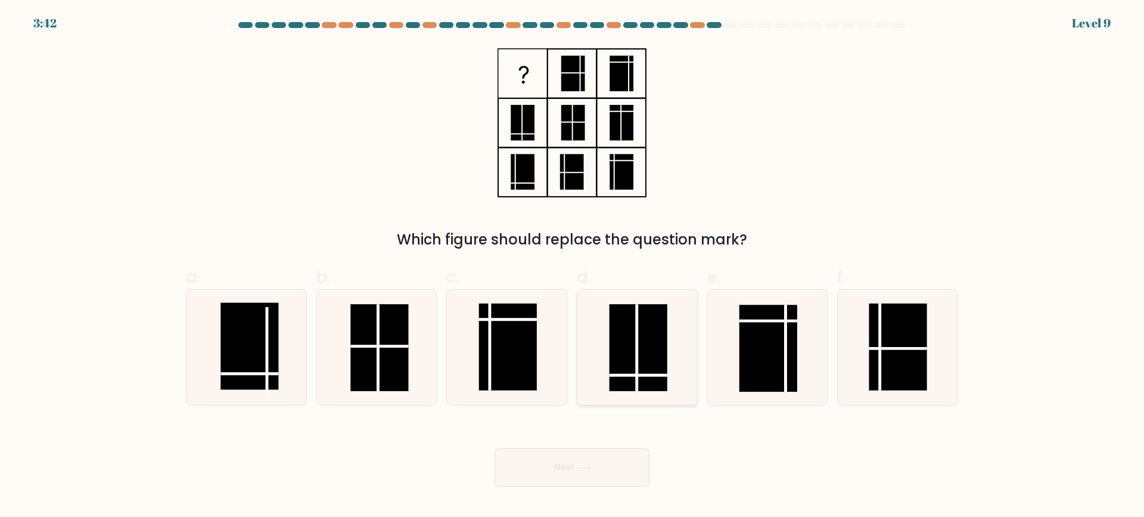
click at [646, 338] on rect at bounding box center [638, 348] width 58 height 87
click at [573, 266] on input "d." at bounding box center [572, 263] width 1 height 8
radio input "true"
click at [256, 358] on rect at bounding box center [249, 346] width 58 height 87
click at [572, 266] on input "a." at bounding box center [572, 263] width 1 height 8
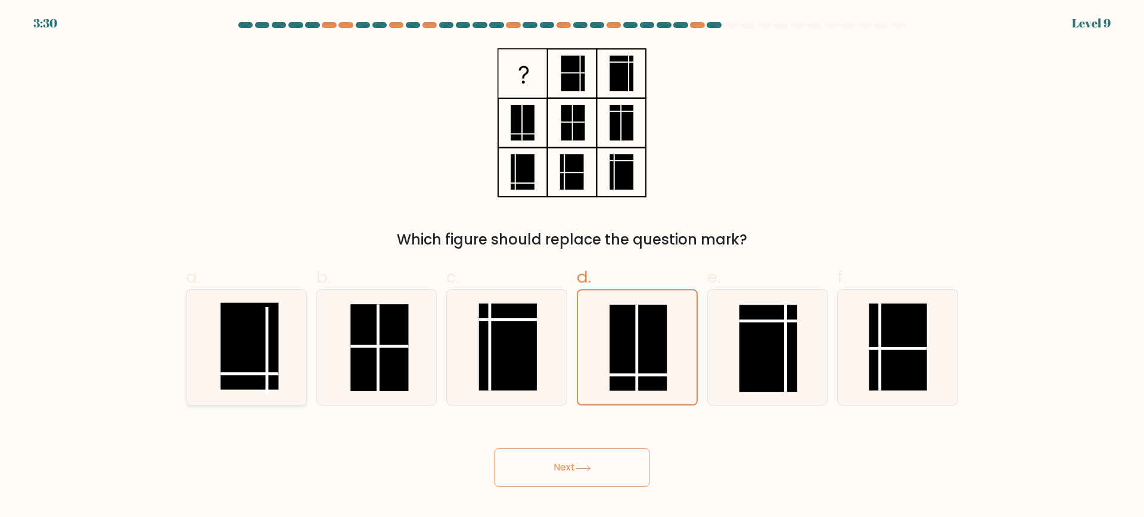
radio input "true"
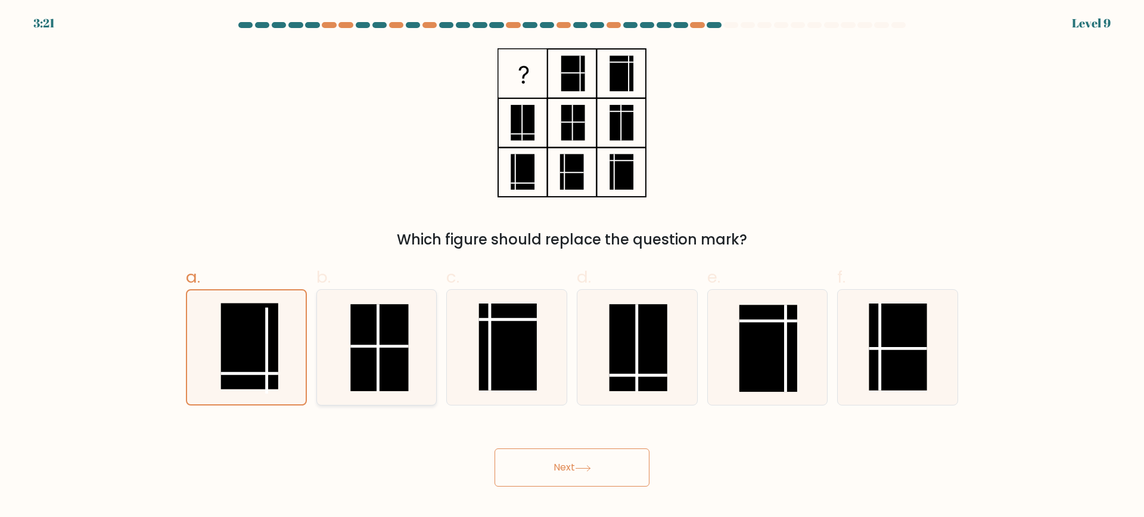
click at [398, 358] on rect at bounding box center [380, 348] width 58 height 87
click at [572, 266] on input "b." at bounding box center [572, 263] width 1 height 8
radio input "true"
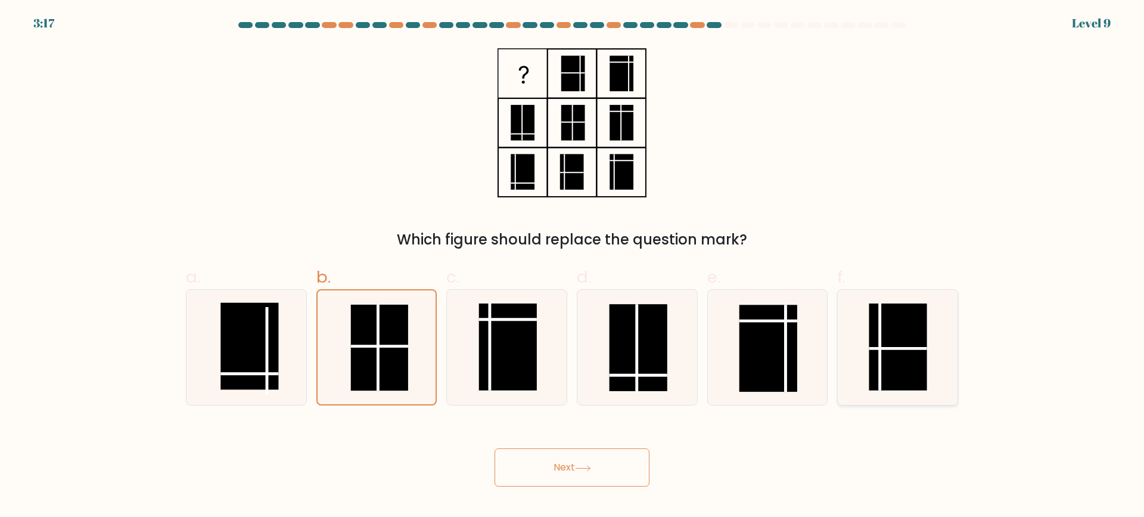
click at [911, 358] on rect at bounding box center [898, 346] width 58 height 87
click at [573, 266] on input "f." at bounding box center [572, 263] width 1 height 8
radio input "true"
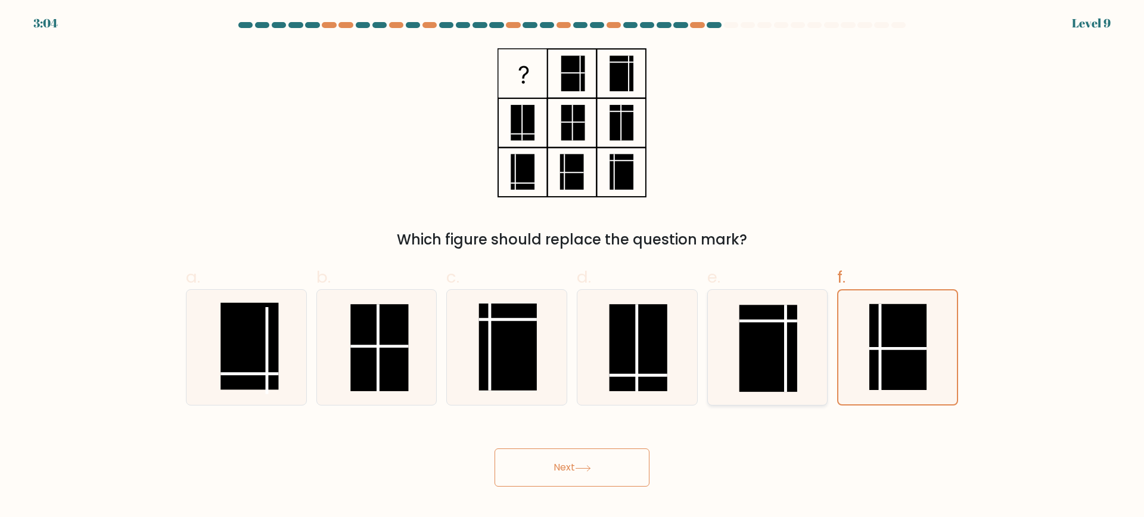
click at [776, 344] on rect at bounding box center [769, 348] width 58 height 87
click at [573, 266] on input "e." at bounding box center [572, 263] width 1 height 8
radio input "true"
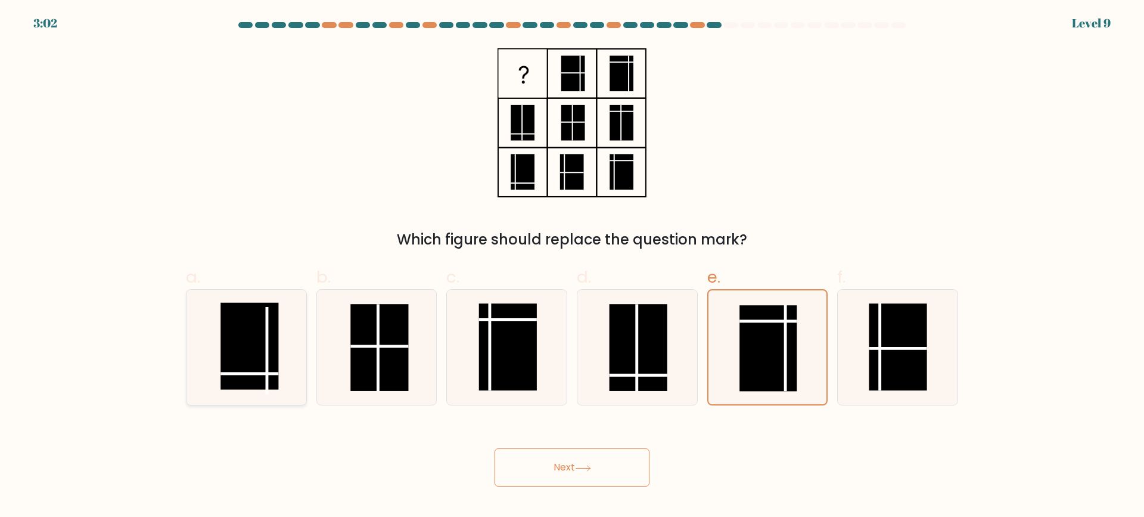
click at [253, 353] on rect at bounding box center [249, 346] width 58 height 87
click at [572, 266] on input "a." at bounding box center [572, 263] width 1 height 8
radio input "true"
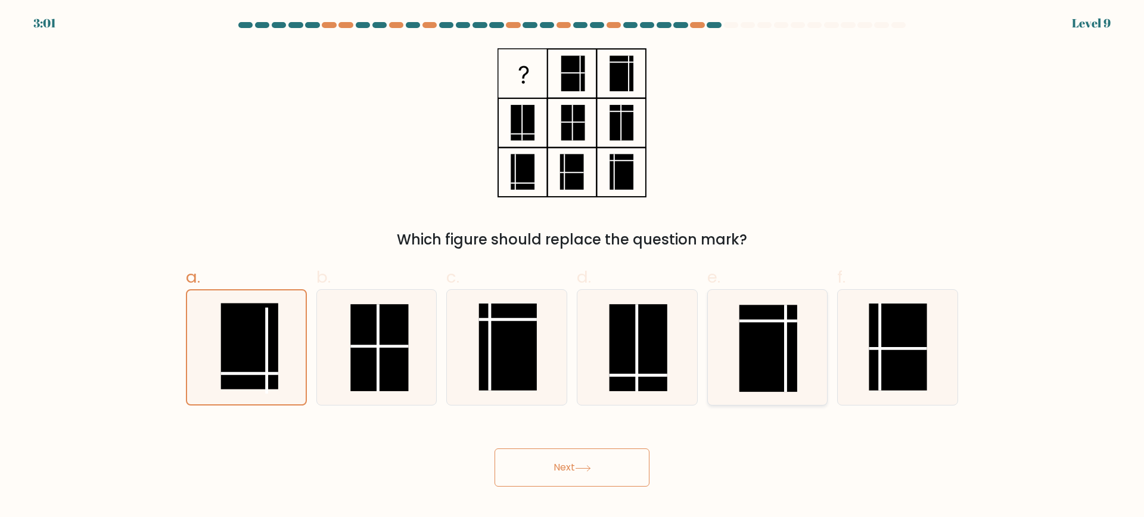
click at [786, 352] on line at bounding box center [786, 348] width 0 height 87
click at [573, 266] on input "e." at bounding box center [572, 263] width 1 height 8
radio input "true"
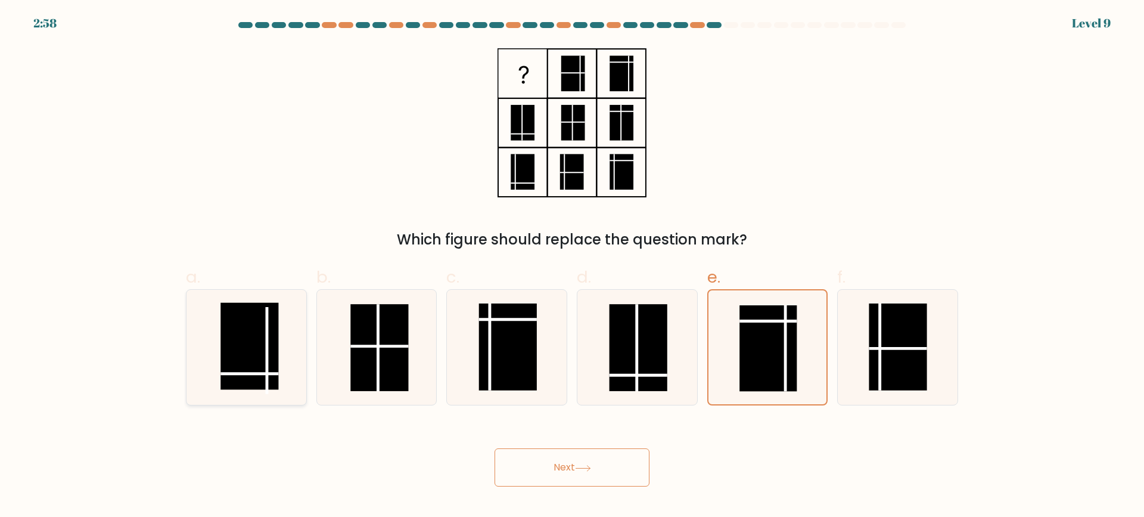
click at [265, 333] on rect at bounding box center [249, 346] width 58 height 87
click at [572, 266] on input "a." at bounding box center [572, 263] width 1 height 8
radio input "true"
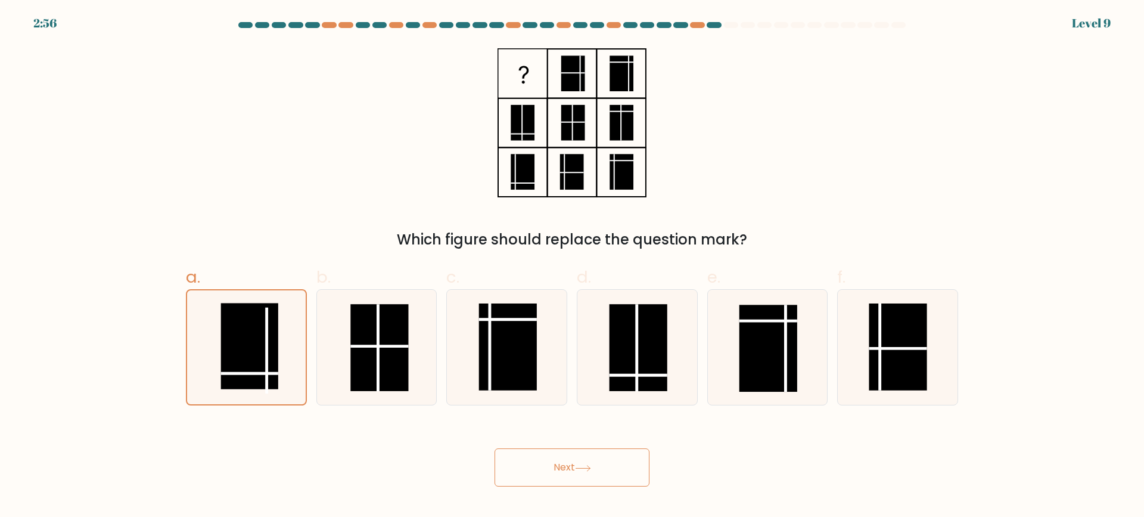
click at [554, 465] on button "Next" at bounding box center [572, 467] width 155 height 38
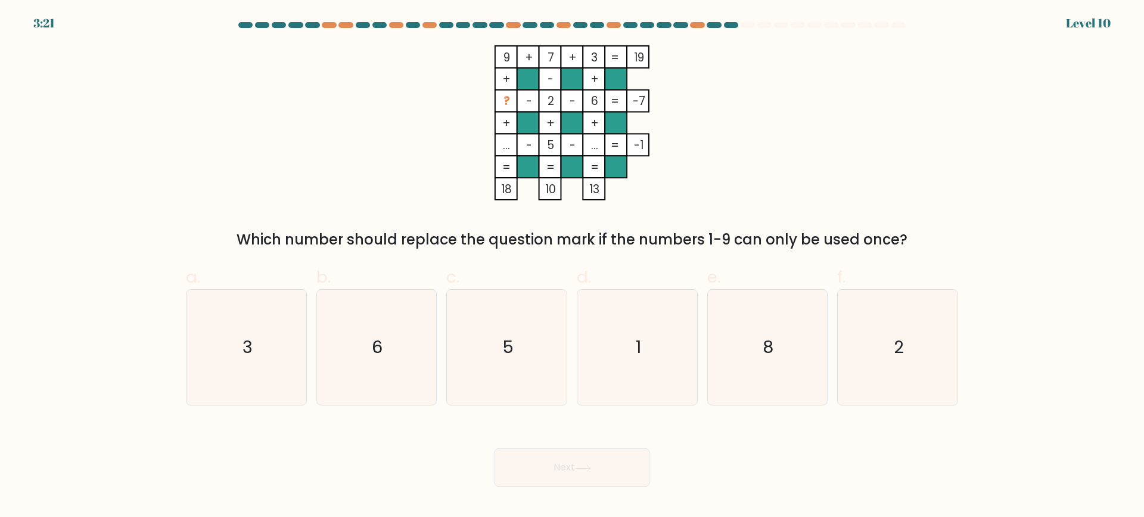
drag, startPoint x: 500, startPoint y: 52, endPoint x: 670, endPoint y: 52, distance: 170.4
click at [670, 52] on icon "9 + 7 + 3 19 + - + ? - 2 - 6 -7 + + + ... - 5 - ... = -1 = = = = 18 10 13 =" at bounding box center [572, 122] width 358 height 155
click at [762, 89] on div "9 + 7 + 3 19 + - + ? - 2 - 6 -7 + + + ... - 5 - ... = -1 = = = = 18 10 13 = Whi…" at bounding box center [572, 147] width 787 height 205
drag, startPoint x: 509, startPoint y: 96, endPoint x: 498, endPoint y: 94, distance: 12.2
click at [498, 94] on icon "9 + 7 + 3 19 + - + ? - 2 - 6 -7 + + + ... - 5 - ... = -1 = = = = 18 10 13 =" at bounding box center [572, 122] width 358 height 155
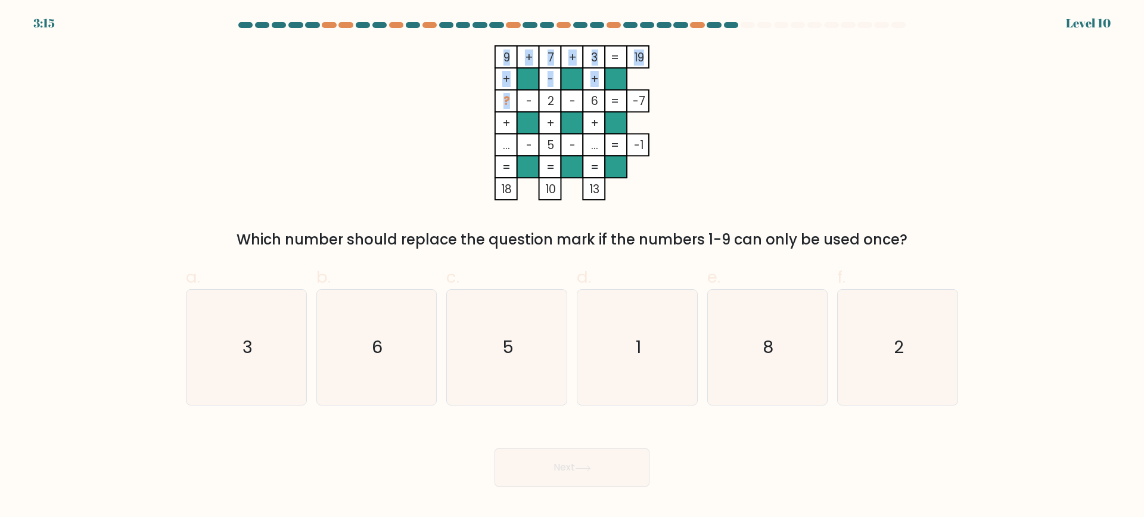
click at [504, 94] on tspan "?" at bounding box center [507, 101] width 7 height 16
click at [507, 101] on icon "9 + 7 + 3 19 + - + ? - 2 - 6 -7 + + + ... - 5 - ... = -1 = = = = 18 10 13 =" at bounding box center [572, 122] width 358 height 155
click at [742, 113] on icon "9 + 7 + 3 19 + - + ? - 2 - 6 -7 + + + ... - 5 - ... = -1 = = = = 18 10 13 =" at bounding box center [572, 122] width 358 height 155
drag, startPoint x: 502, startPoint y: 142, endPoint x: 510, endPoint y: 144, distance: 8.7
click at [510, 144] on tspan "..." at bounding box center [506, 145] width 7 height 16
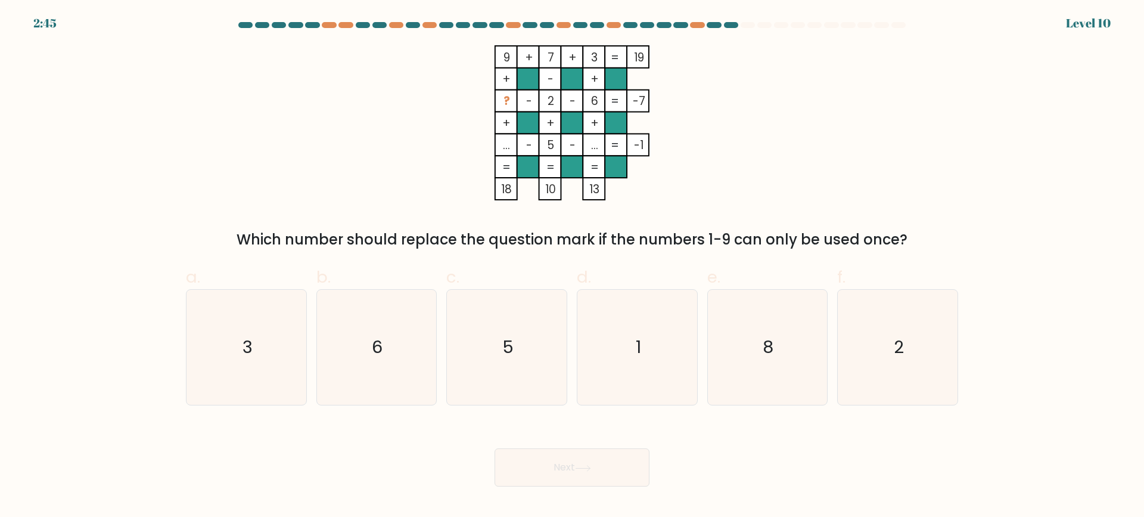
click at [1028, 257] on form at bounding box center [572, 254] width 1144 height 464
drag, startPoint x: 501, startPoint y: 149, endPoint x: 512, endPoint y: 150, distance: 10.7
click at [512, 150] on rect at bounding box center [506, 144] width 22 height 22
drag, startPoint x: 502, startPoint y: 147, endPoint x: 509, endPoint y: 147, distance: 7.7
click at [509, 147] on tspan "..." at bounding box center [506, 145] width 7 height 16
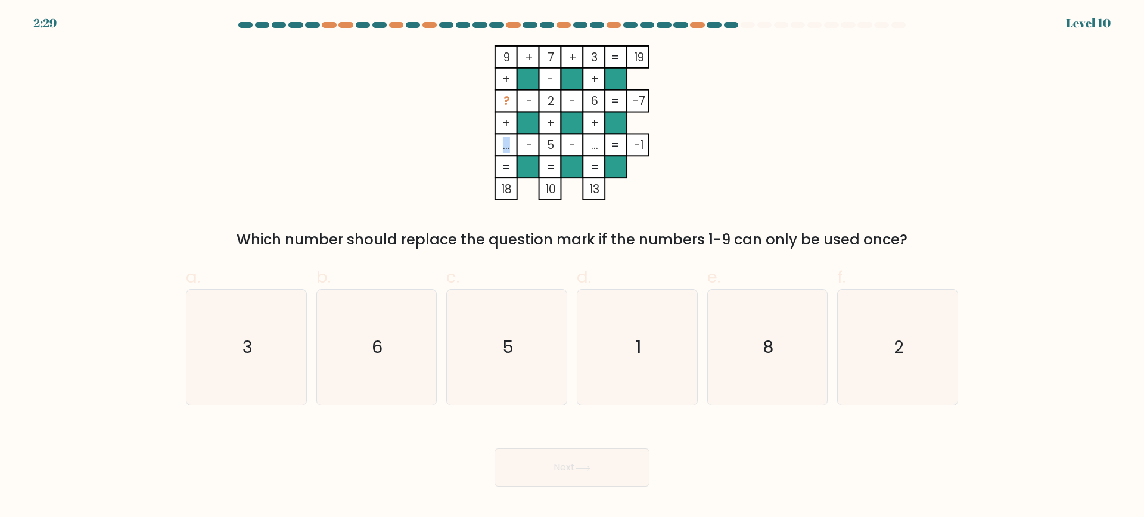
drag, startPoint x: 591, startPoint y: 145, endPoint x: 599, endPoint y: 145, distance: 8.3
click at [598, 145] on tspan "..." at bounding box center [594, 145] width 7 height 16
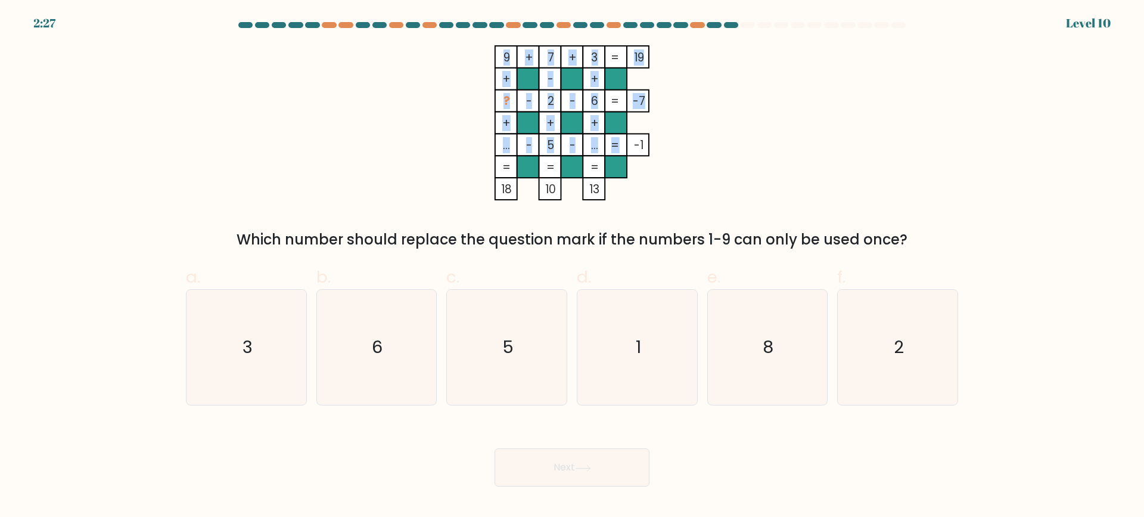
drag, startPoint x: 635, startPoint y: 142, endPoint x: 648, endPoint y: 144, distance: 13.3
click at [648, 144] on icon "9 + 7 + 3 19 + - + ? - 2 - 6 -7 + + + ... - 5 - ... = -1 = = = = 18 10 13 =" at bounding box center [572, 122] width 358 height 155
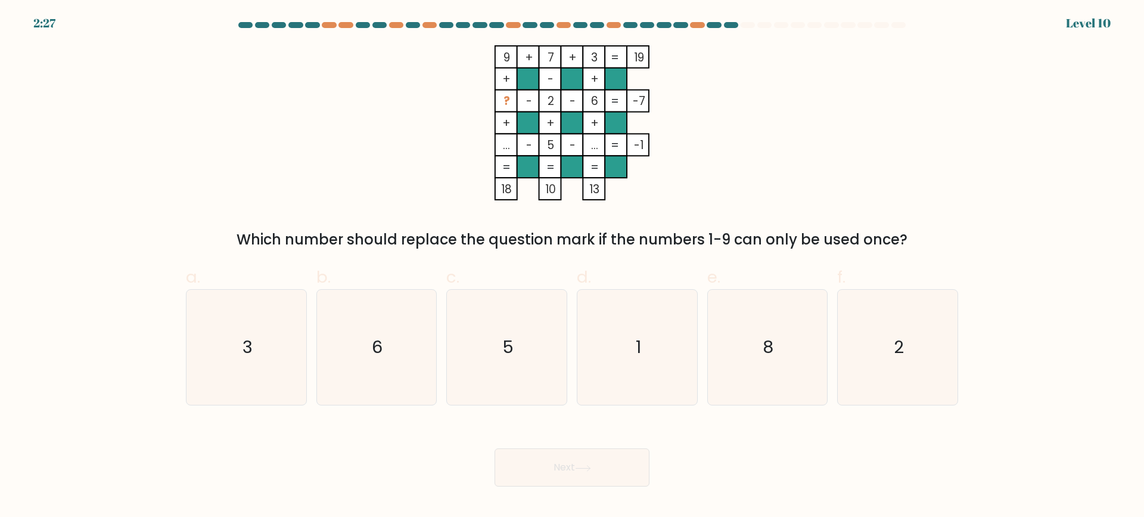
click at [692, 169] on icon "9 + 7 + 3 19 + - + ? - 2 - 6 -7 + + + ... - 5 - ... = -1 = = = = 18 10 13 =" at bounding box center [572, 122] width 358 height 155
drag, startPoint x: 638, startPoint y: 142, endPoint x: 644, endPoint y: 139, distance: 6.7
click at [644, 139] on tspan "-1" at bounding box center [640, 145] width 10 height 16
click at [669, 150] on icon "9 + 7 + 3 19 + - + ? - 2 - 6 -7 + + + ... - 5 - ... = -1 = = = = 18 10 13 =" at bounding box center [572, 122] width 358 height 155
drag, startPoint x: 547, startPoint y: 103, endPoint x: 596, endPoint y: 104, distance: 49.5
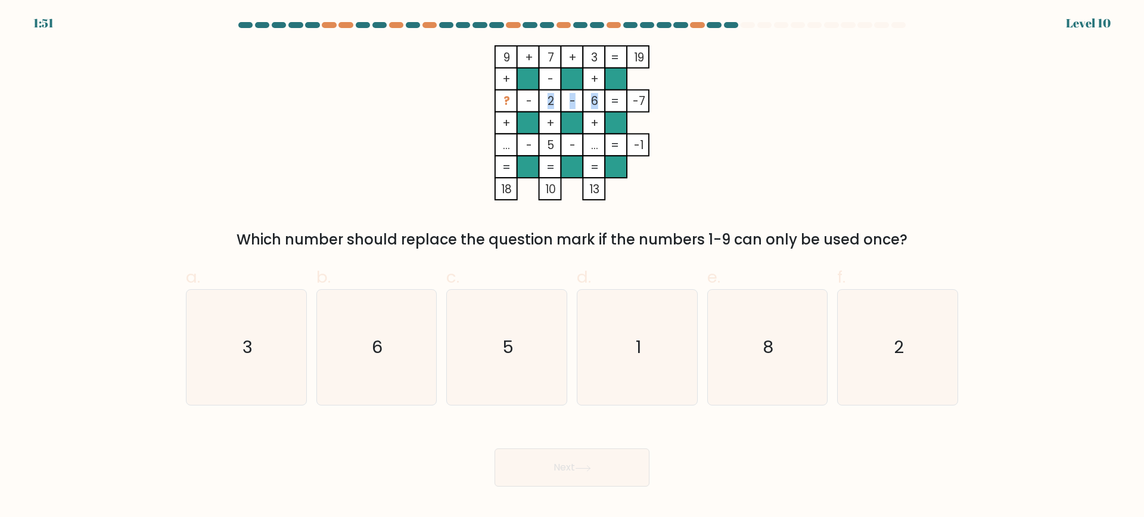
click at [596, 104] on icon "9 + 7 + 3 19 + - + ? - 2 - 6 -7 + + + ... - 5 - ... = -1 = = = = 18 10 13 =" at bounding box center [572, 122] width 358 height 155
click at [704, 107] on icon "9 + 7 + 3 19 + - + ? - 2 - 6 -7 + + + ... - 5 - ... = -1 = = = = 18 10 13 =" at bounding box center [572, 122] width 358 height 155
drag, startPoint x: 633, startPoint y: 99, endPoint x: 650, endPoint y: 99, distance: 16.7
click at [650, 99] on icon "9 + 7 + 3 19 + - + ? - 2 - 6 -7 + + + ... - 5 - ... = -1 = = = = 18 10 13 =" at bounding box center [572, 122] width 358 height 155
click at [639, 99] on tspan "-7" at bounding box center [639, 101] width 13 height 16
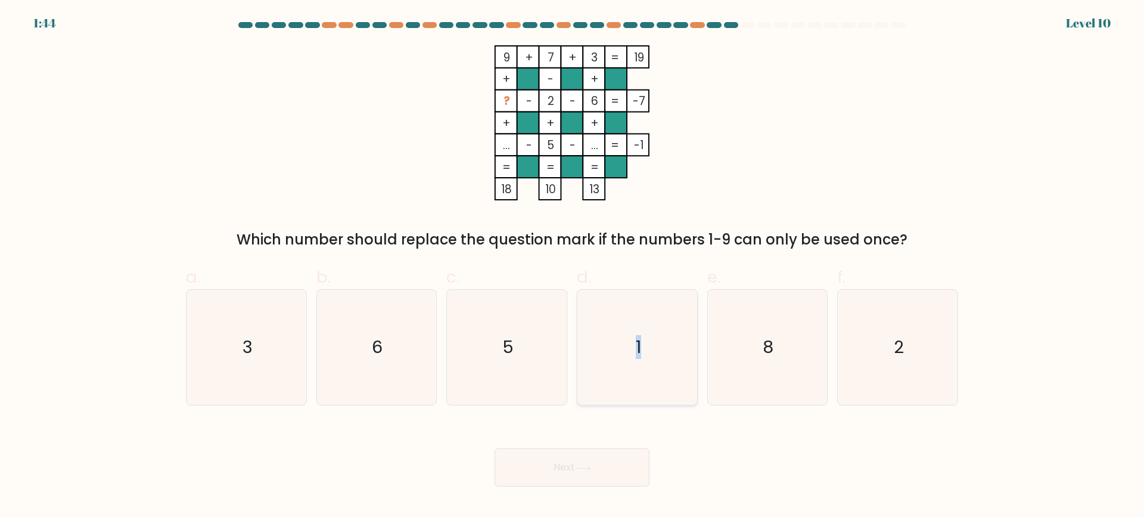
drag, startPoint x: 635, startPoint y: 349, endPoint x: 647, endPoint y: 350, distance: 12.0
click at [647, 350] on icon "1" at bounding box center [637, 347] width 115 height 115
click at [760, 153] on div "9 + 7 + 3 19 + - + ? - 2 - 6 -7 + + + ... - 5 - ... = -1 = = = = 18 10 13 = Whi…" at bounding box center [572, 147] width 787 height 205
click at [641, 321] on icon "1" at bounding box center [637, 347] width 115 height 115
click at [573, 266] on input "d. 1" at bounding box center [572, 263] width 1 height 8
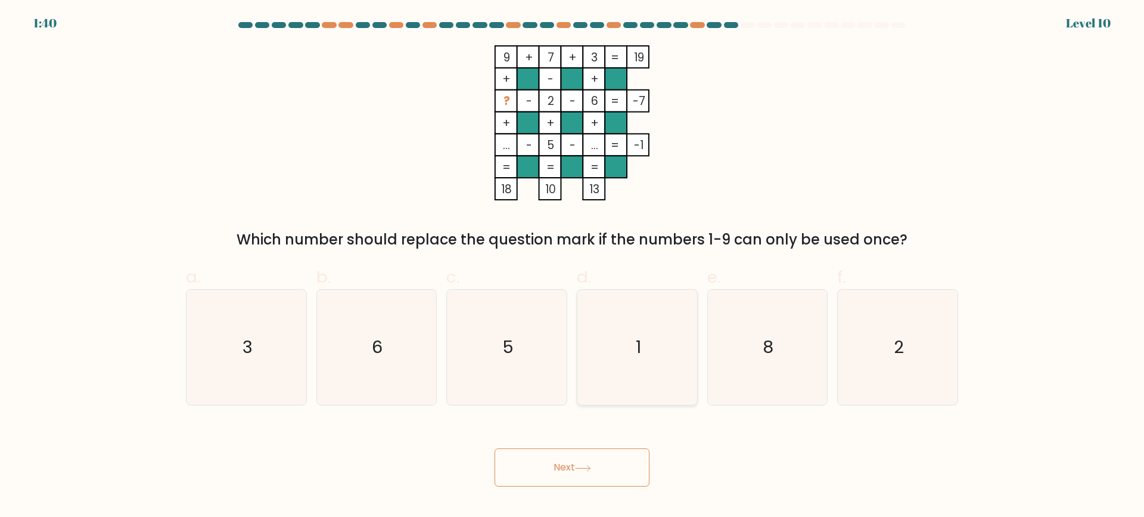
radio input "true"
click at [594, 473] on button "Next" at bounding box center [572, 467] width 155 height 38
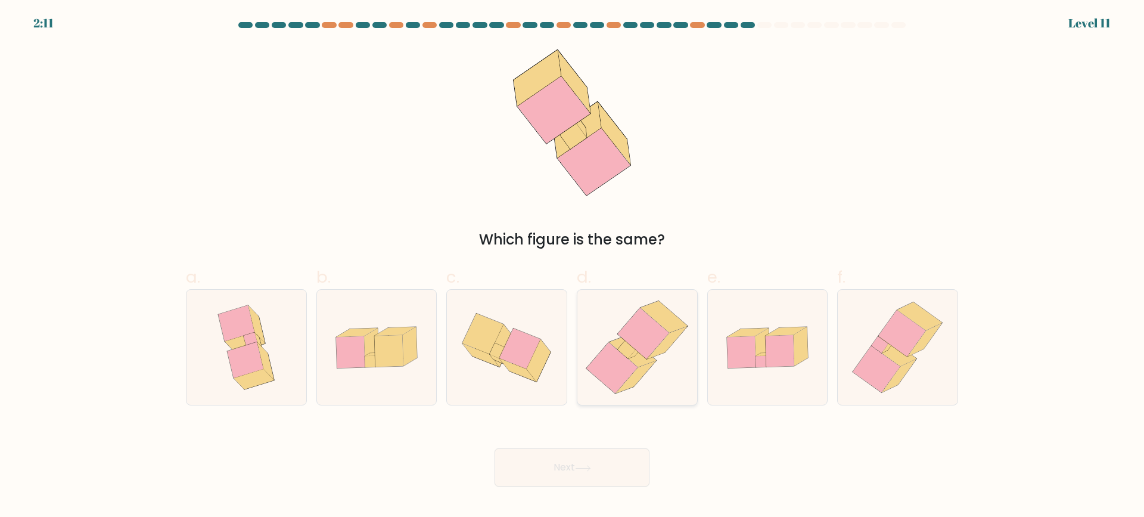
click at [661, 329] on icon at bounding box center [643, 333] width 51 height 51
click at [573, 266] on input "d." at bounding box center [572, 263] width 1 height 8
radio input "true"
click at [591, 466] on icon at bounding box center [583, 468] width 16 height 7
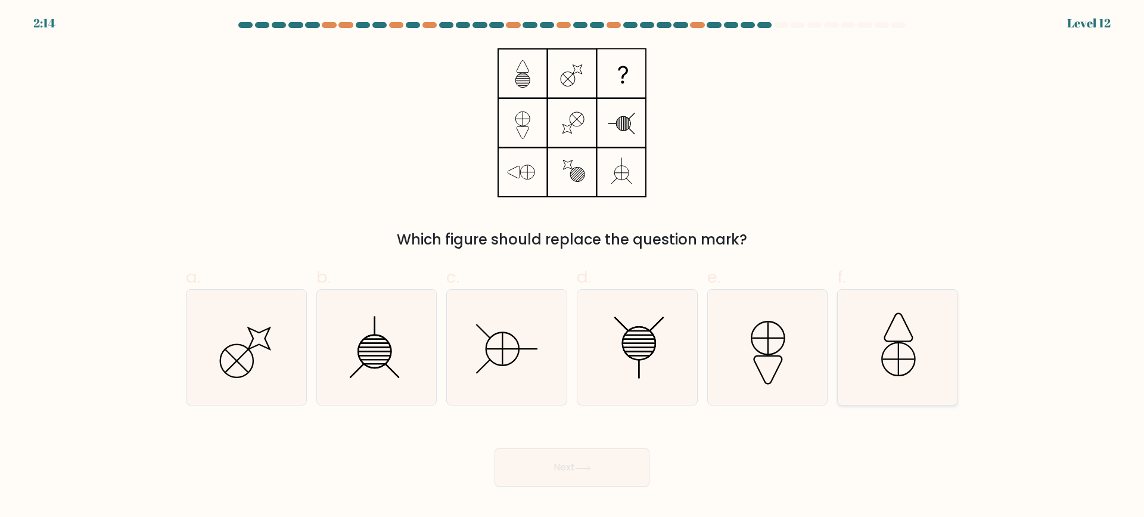
click at [897, 347] on icon at bounding box center [897, 347] width 115 height 115
click at [573, 266] on input "f." at bounding box center [572, 263] width 1 height 8
radio input "true"
click at [779, 345] on icon at bounding box center [767, 347] width 115 height 115
click at [573, 266] on input "e." at bounding box center [572, 263] width 1 height 8
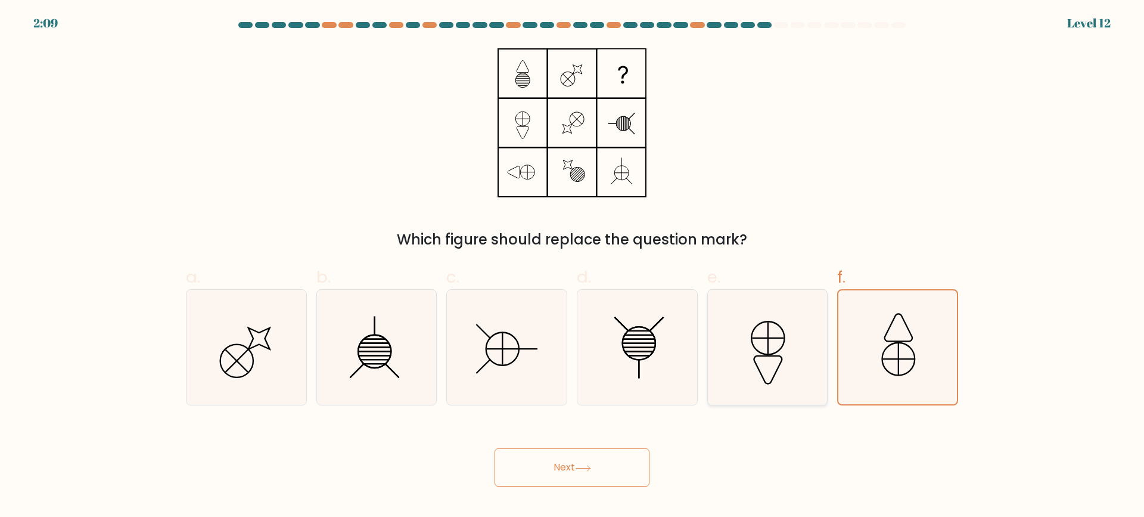
radio input "true"
click at [606, 472] on button "Next" at bounding box center [572, 467] width 155 height 38
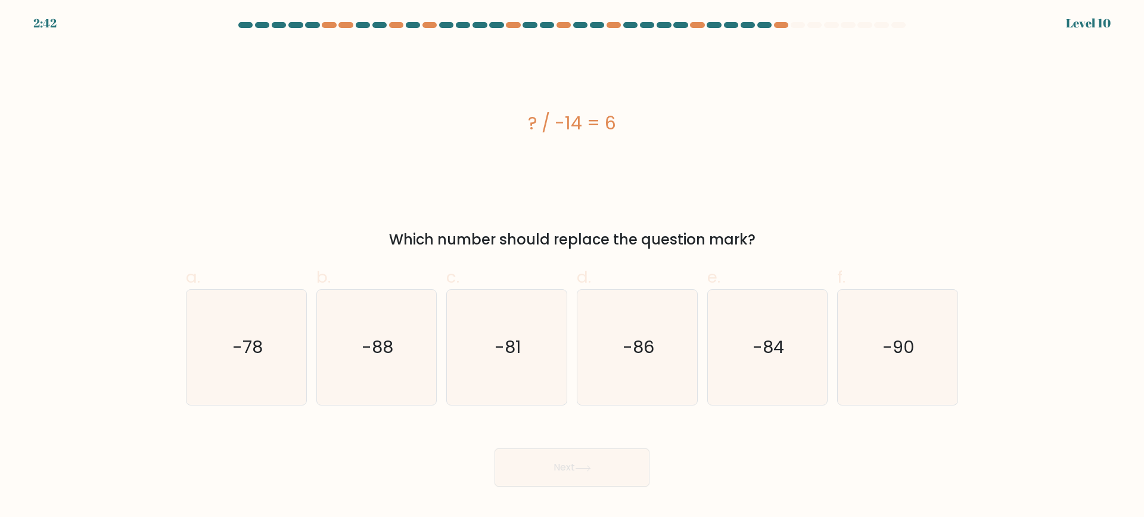
drag, startPoint x: 550, startPoint y: 105, endPoint x: 538, endPoint y: 141, distance: 37.1
click at [538, 141] on div "? / -14 = 6" at bounding box center [572, 122] width 772 height 155
click at [583, 141] on div "? / -14 = 6" at bounding box center [572, 122] width 772 height 155
drag, startPoint x: 985, startPoint y: 347, endPoint x: 912, endPoint y: 353, distance: 73.5
click at [912, 353] on form "a." at bounding box center [572, 254] width 1144 height 464
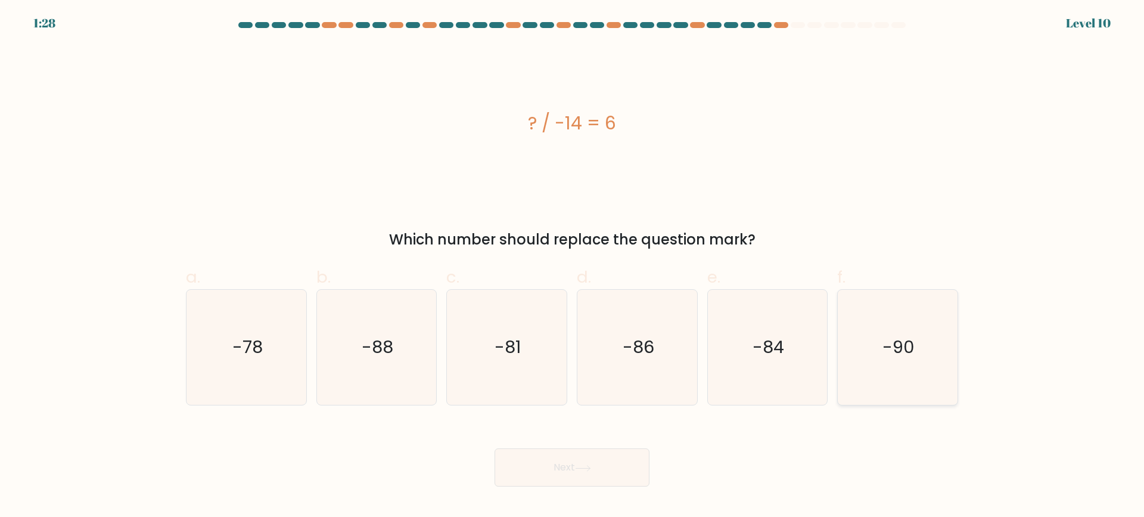
click at [897, 353] on text "-90" at bounding box center [899, 347] width 32 height 24
click at [573, 266] on input "f. -90" at bounding box center [572, 263] width 1 height 8
radio input "true"
click at [629, 465] on button "Next" at bounding box center [572, 467] width 155 height 38
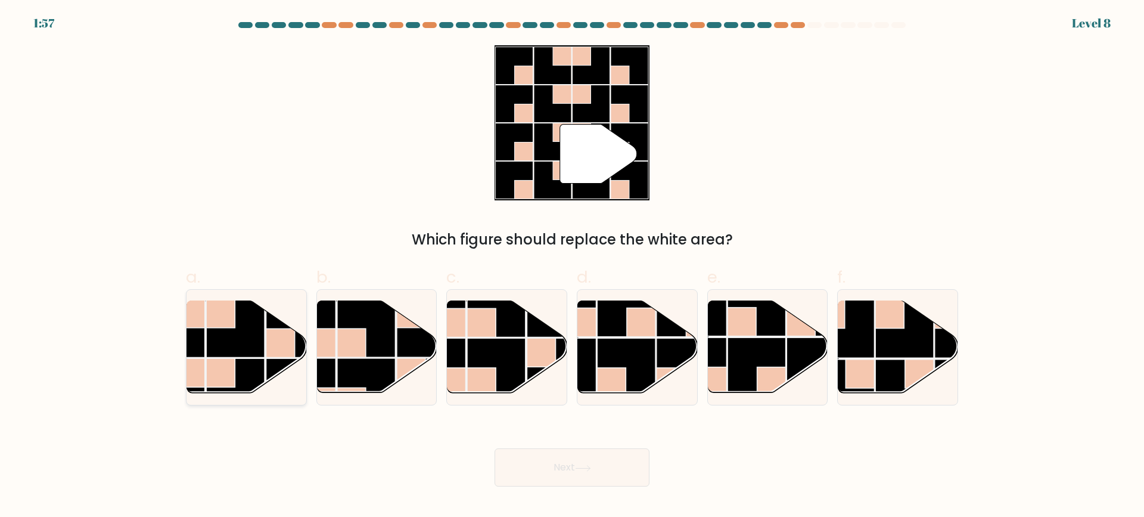
click at [221, 351] on rect at bounding box center [235, 328] width 58 height 58
click at [572, 266] on input "a." at bounding box center [572, 263] width 1 height 8
radio input "true"
click at [580, 465] on icon at bounding box center [583, 468] width 16 height 7
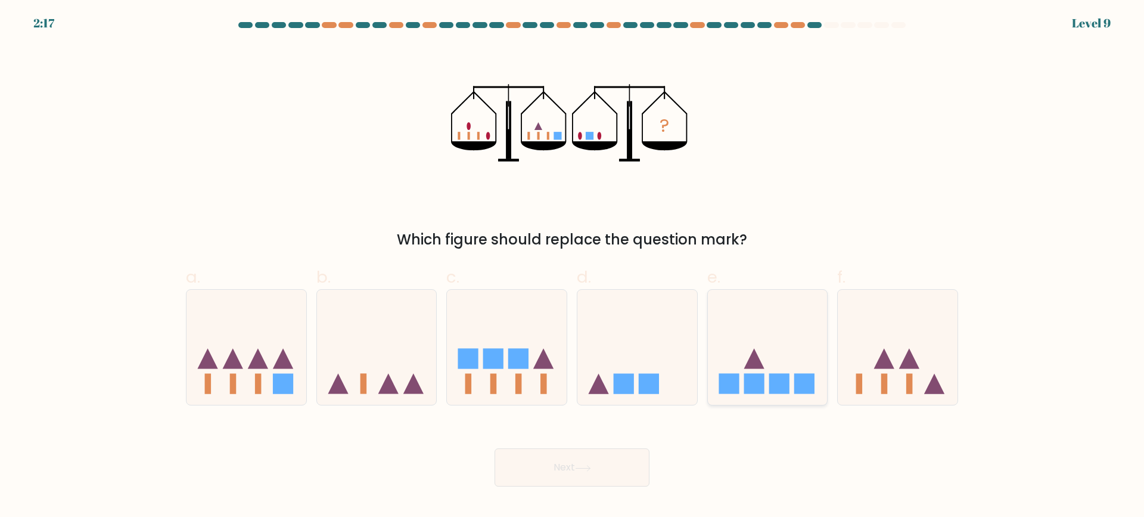
drag, startPoint x: 763, startPoint y: 372, endPoint x: 763, endPoint y: 364, distance: 9.0
click at [763, 371] on icon at bounding box center [768, 347] width 120 height 99
click at [573, 266] on input "e." at bounding box center [572, 263] width 1 height 8
radio input "true"
click at [622, 462] on button "Next" at bounding box center [572, 467] width 155 height 38
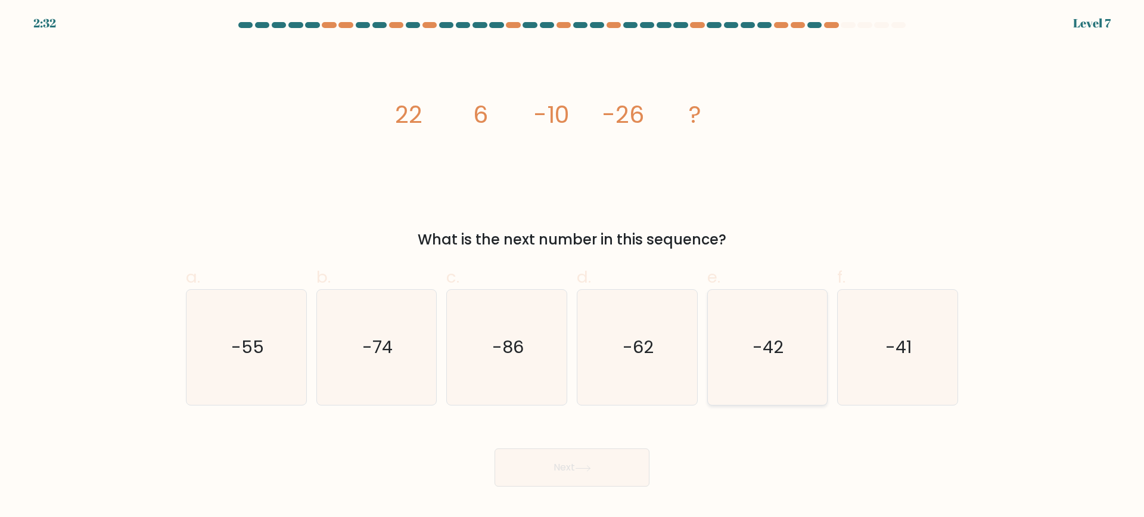
click at [773, 352] on text "-42" at bounding box center [768, 347] width 31 height 24
click at [573, 266] on input "e. -42" at bounding box center [572, 263] width 1 height 8
radio input "true"
click at [616, 468] on button "Next" at bounding box center [572, 467] width 155 height 38
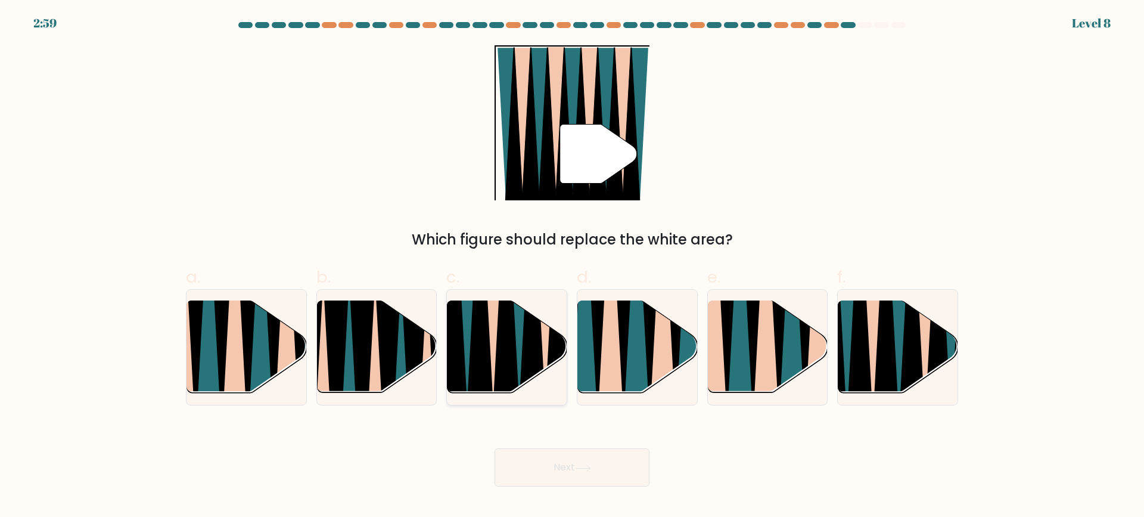
click at [504, 358] on icon at bounding box center [506, 302] width 27 height 240
click at [572, 266] on input "c." at bounding box center [572, 263] width 1 height 8
radio input "true"
click at [524, 477] on button "Next" at bounding box center [572, 467] width 155 height 38
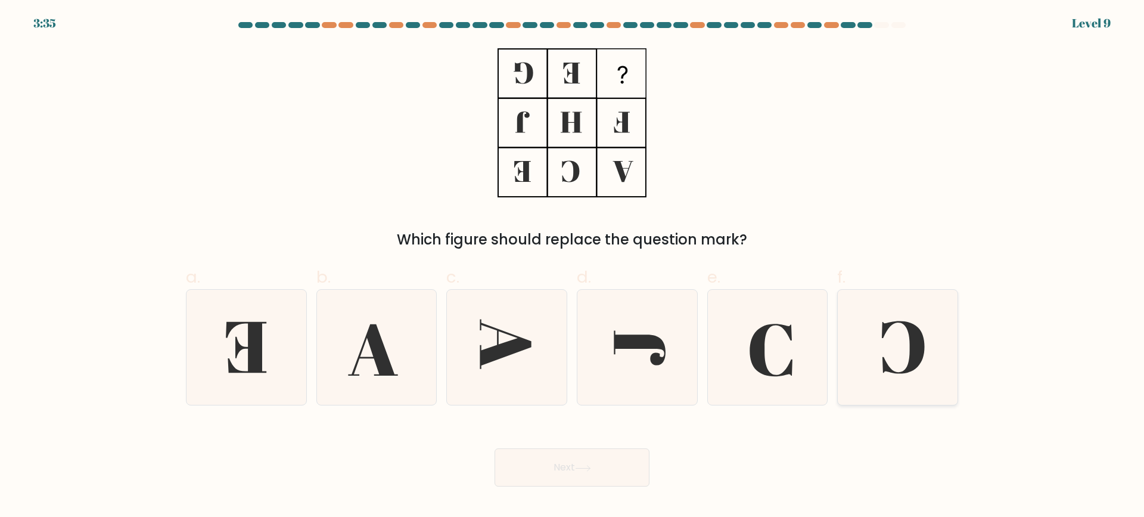
click at [888, 338] on icon at bounding box center [897, 347] width 115 height 115
click at [573, 266] on input "f." at bounding box center [572, 263] width 1 height 8
radio input "true"
click at [589, 465] on icon at bounding box center [583, 468] width 16 height 7
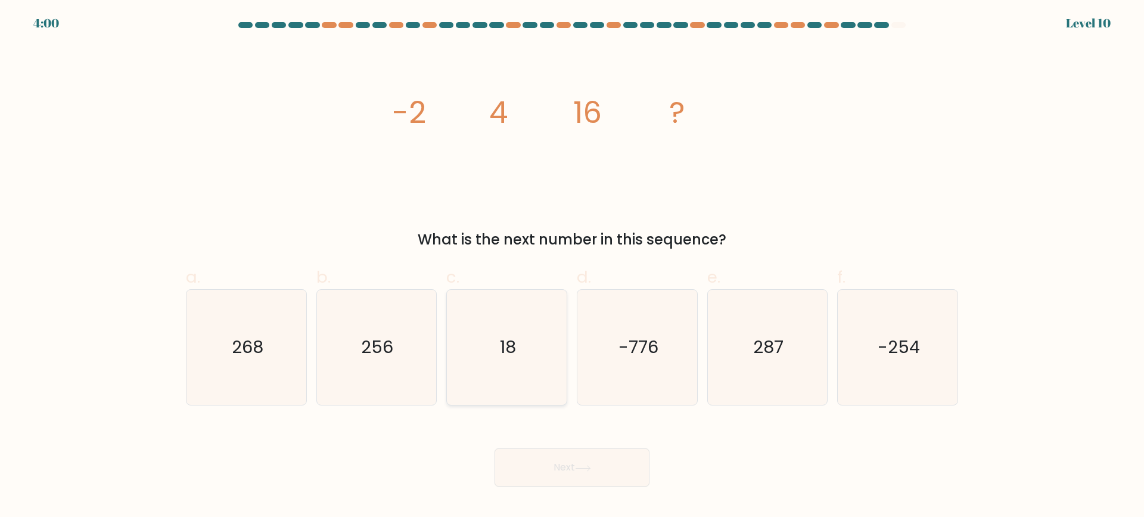
click at [515, 356] on text "18" at bounding box center [508, 347] width 16 height 24
click at [572, 266] on input "c. 18" at bounding box center [572, 263] width 1 height 8
radio input "true"
click at [564, 474] on button "Next" at bounding box center [572, 467] width 155 height 38
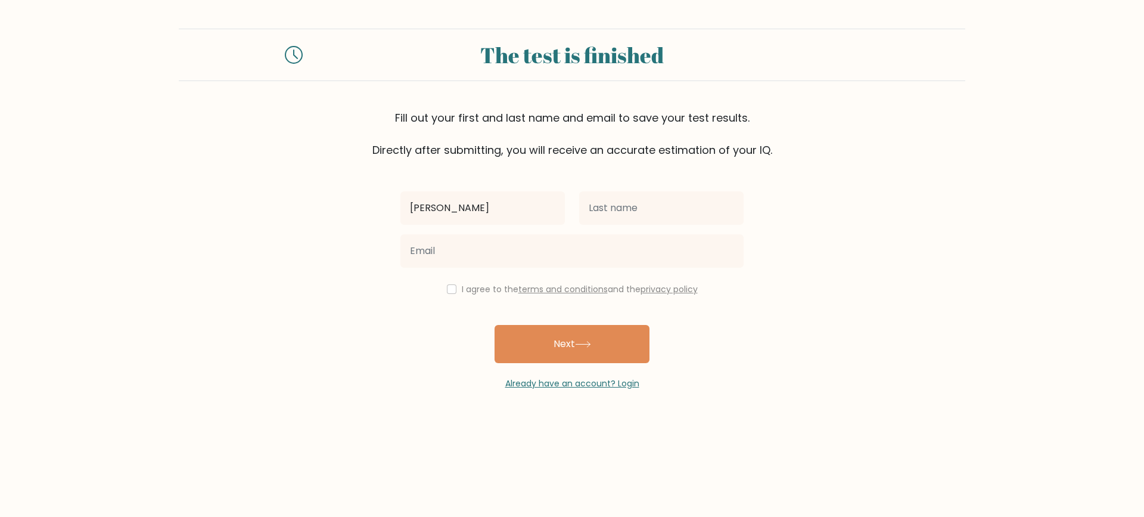
type input "[PERSON_NAME]"
click at [694, 215] on input "text" at bounding box center [661, 207] width 164 height 33
type input "Gonzaga"
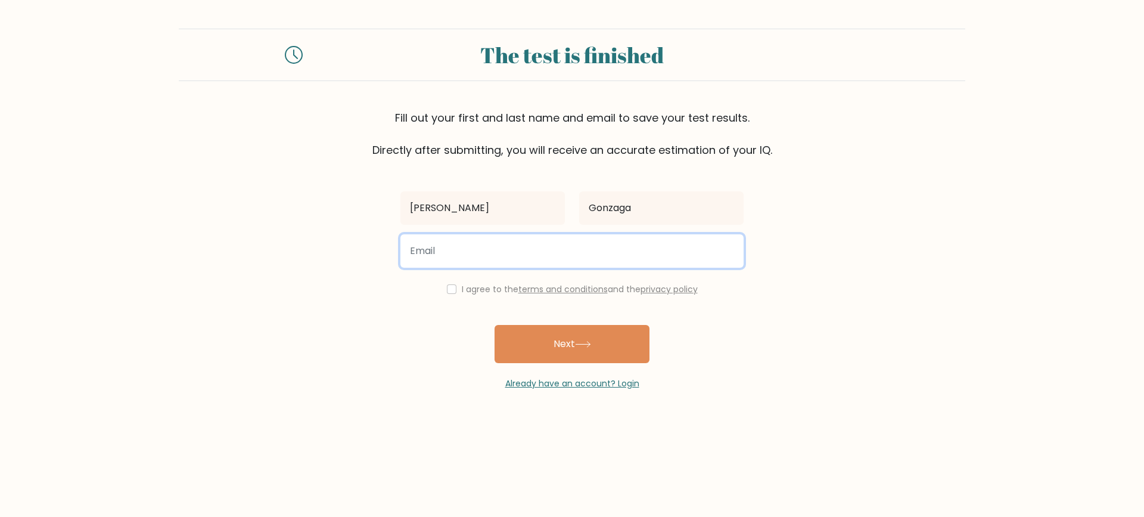
click at [666, 248] on input "email" at bounding box center [571, 250] width 343 height 33
type input "aileengonzaga@gmail.com"
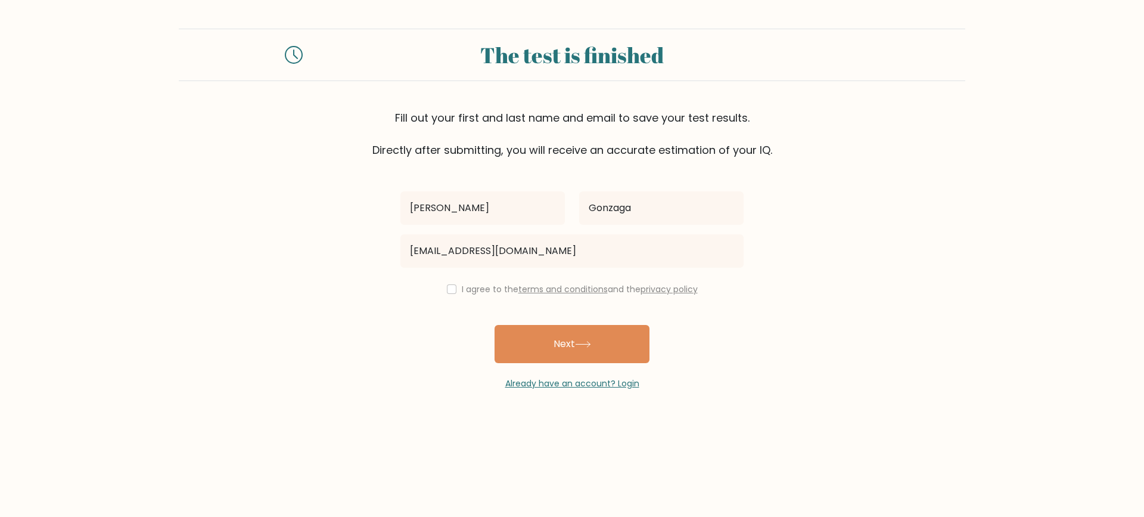
click at [484, 290] on label "I agree to the terms and conditions and the privacy policy" at bounding box center [580, 289] width 236 height 12
click at [449, 290] on input "checkbox" at bounding box center [452, 289] width 10 height 10
checkbox input "true"
click at [564, 348] on button "Next" at bounding box center [572, 344] width 155 height 38
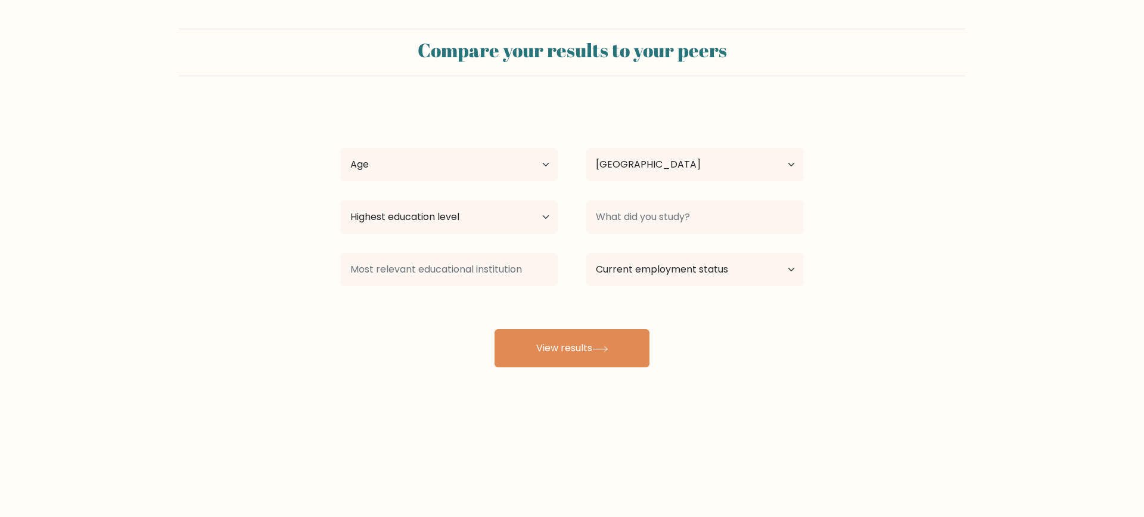
select select "PH"
click at [568, 359] on button "View results" at bounding box center [572, 348] width 155 height 38
click at [389, 160] on select "Age Under 18 years old 18-24 years old 25-34 years old 35-44 years old 45-54 ye…" at bounding box center [449, 164] width 217 height 33
select select "35_44"
click at [341, 148] on select "Age Under 18 years old 18-24 years old 25-34 years old 35-44 years old 45-54 ye…" at bounding box center [449, 164] width 217 height 33
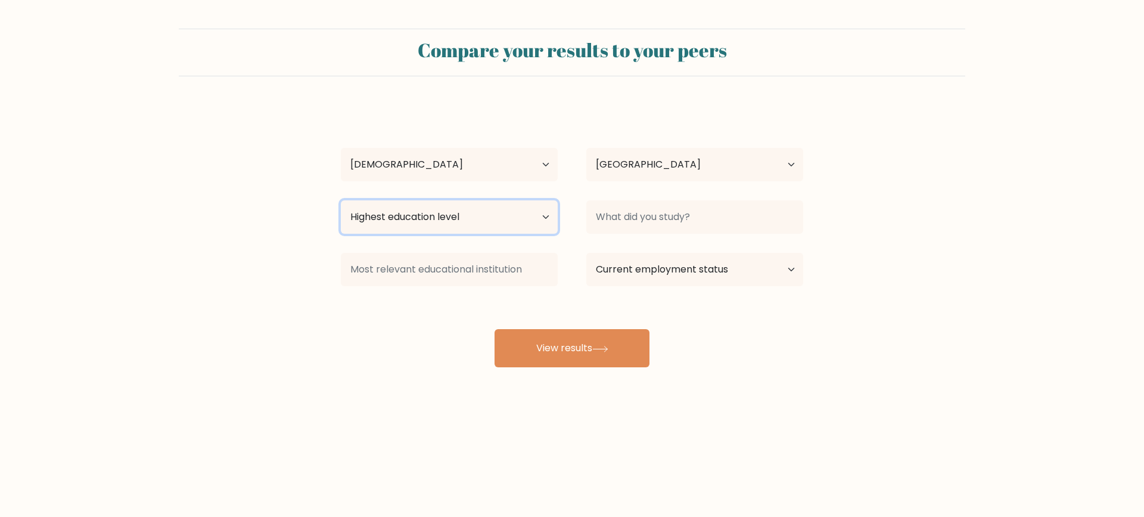
drag, startPoint x: 535, startPoint y: 219, endPoint x: 498, endPoint y: 226, distance: 38.2
click at [535, 219] on select "Highest education level No schooling Primary Lower Secondary Upper Secondary Oc…" at bounding box center [449, 216] width 217 height 33
select select "bachelors_degree"
click at [341, 200] on select "Highest education level No schooling Primary Lower Secondary Upper Secondary Oc…" at bounding box center [449, 216] width 217 height 33
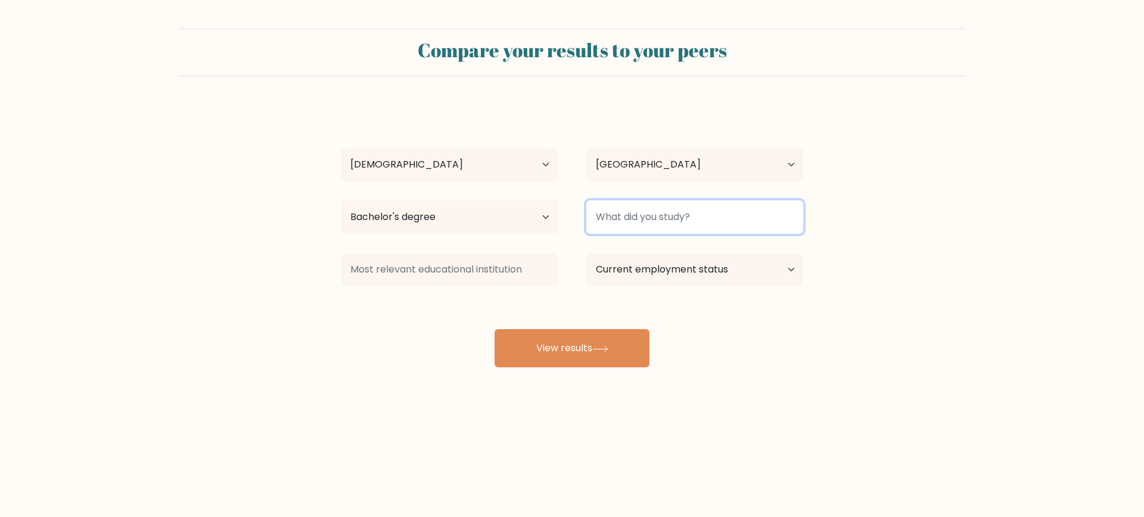
click at [622, 220] on input at bounding box center [694, 216] width 217 height 33
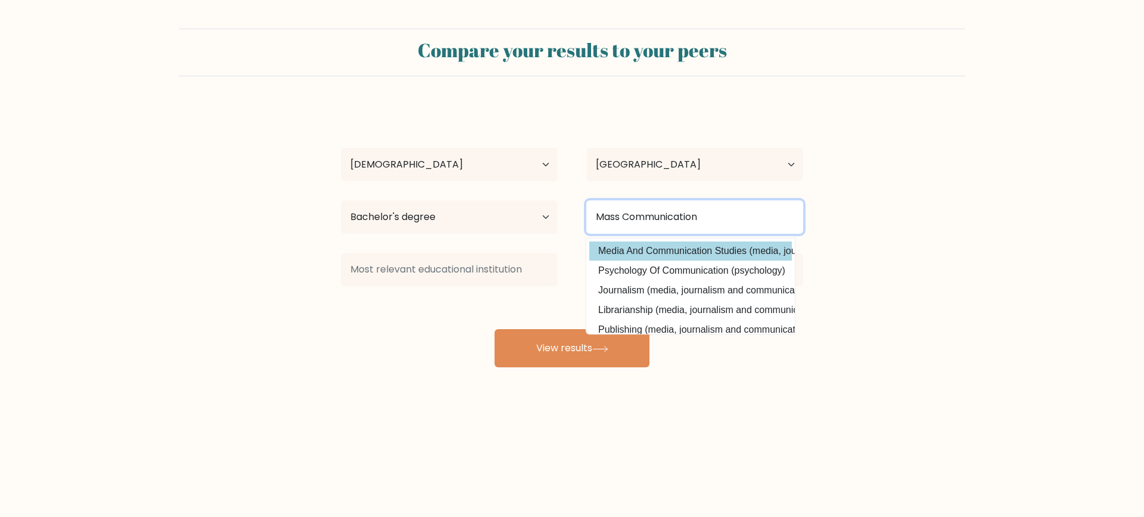
type input "Mass Communication"
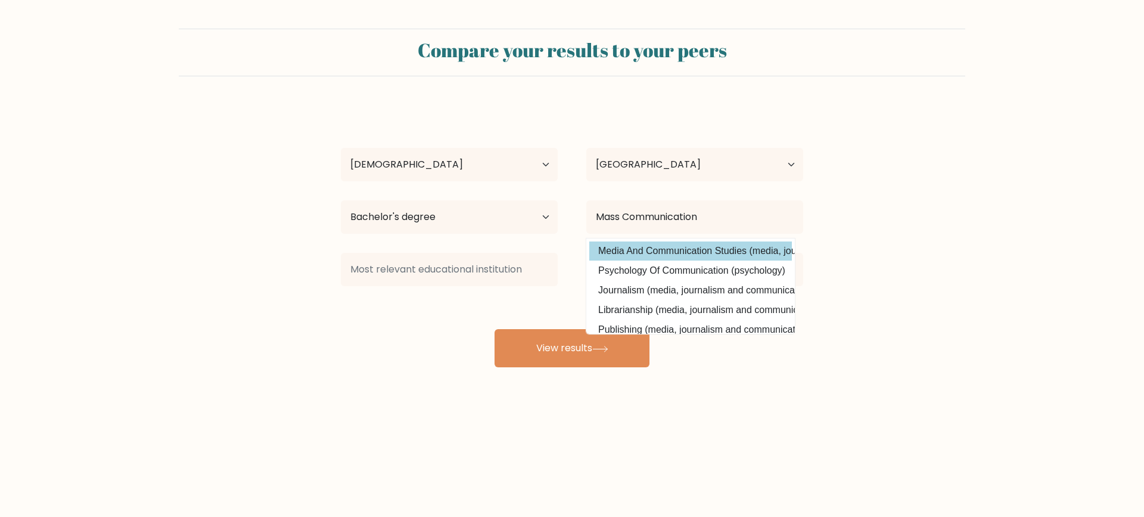
click at [675, 255] on div "Aileen Gonzaga Age Under 18 years old 18-24 years old 25-34 years old 35-44 yea…" at bounding box center [572, 236] width 477 height 262
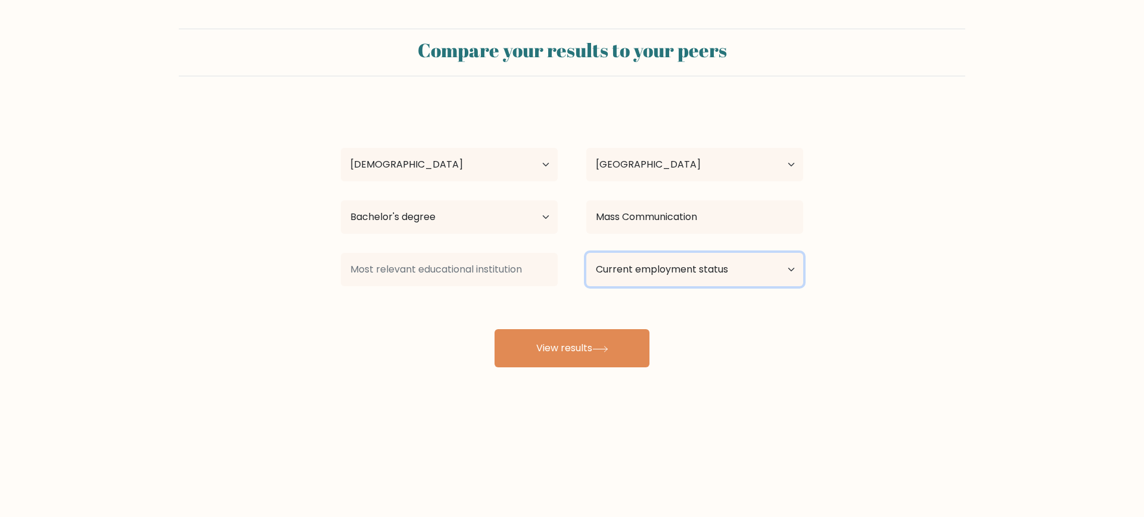
click at [647, 262] on select "Current employment status Employed Student Retired Other / prefer not to answer" at bounding box center [694, 269] width 217 height 33
select select "employed"
click at [586, 253] on select "Current employment status Employed Student Retired Other / prefer not to answer" at bounding box center [694, 269] width 217 height 33
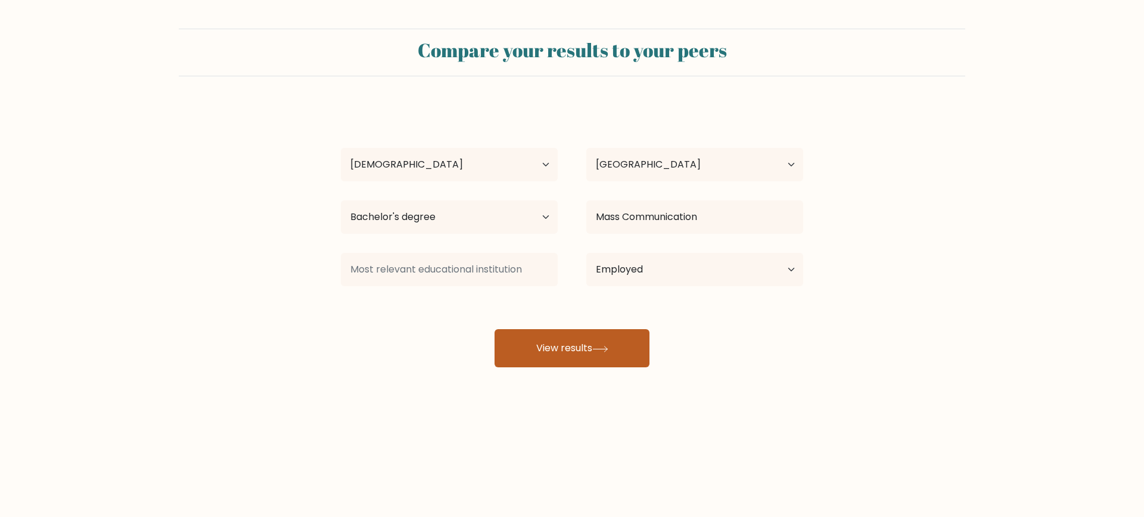
click at [588, 348] on div "Aileen Gonzaga Age Under 18 years old 18-24 years old 25-34 years old 35-44 yea…" at bounding box center [572, 236] width 477 height 262
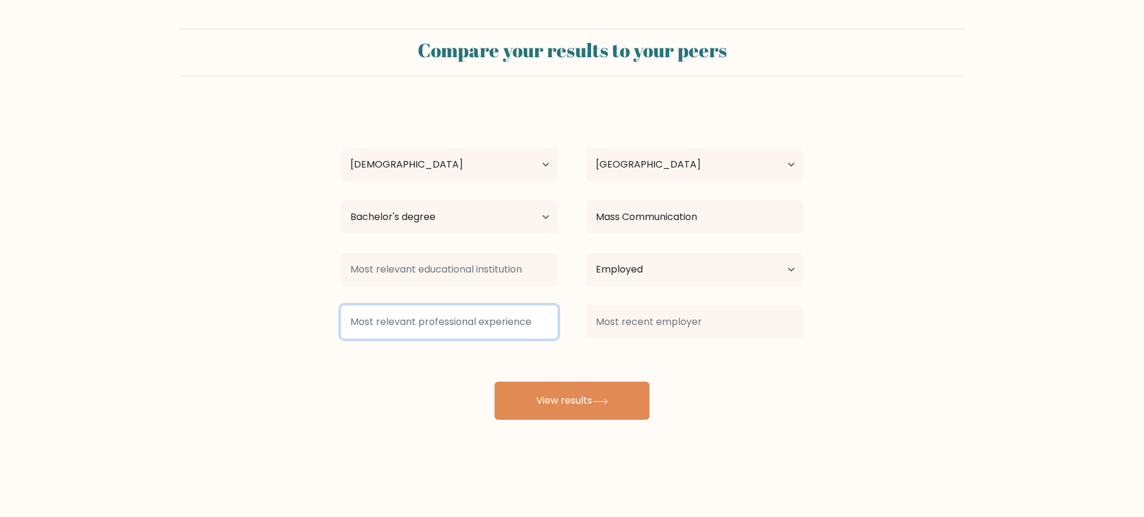
click at [536, 323] on input at bounding box center [449, 321] width 217 height 33
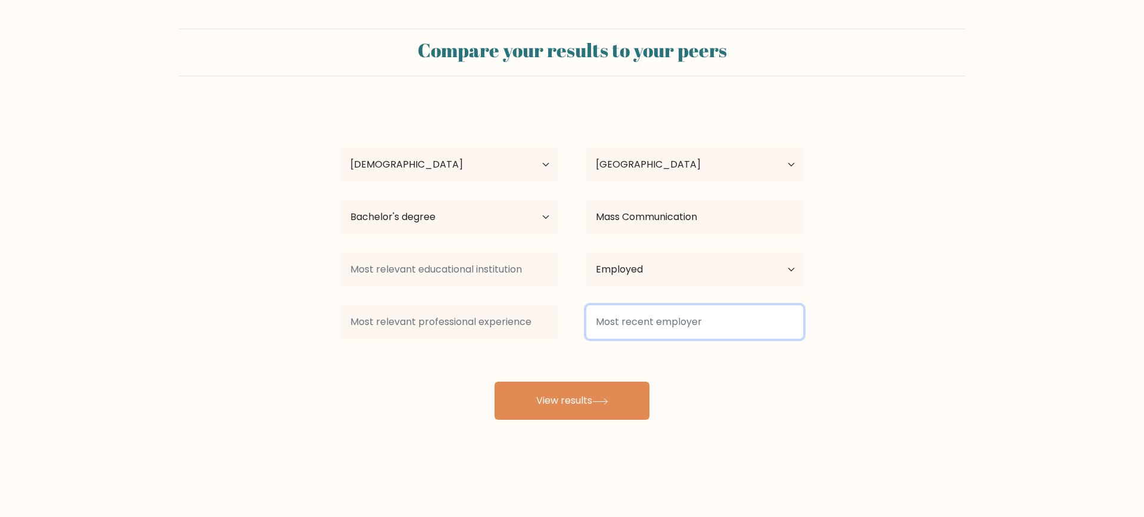
click at [645, 318] on input at bounding box center [694, 321] width 217 height 33
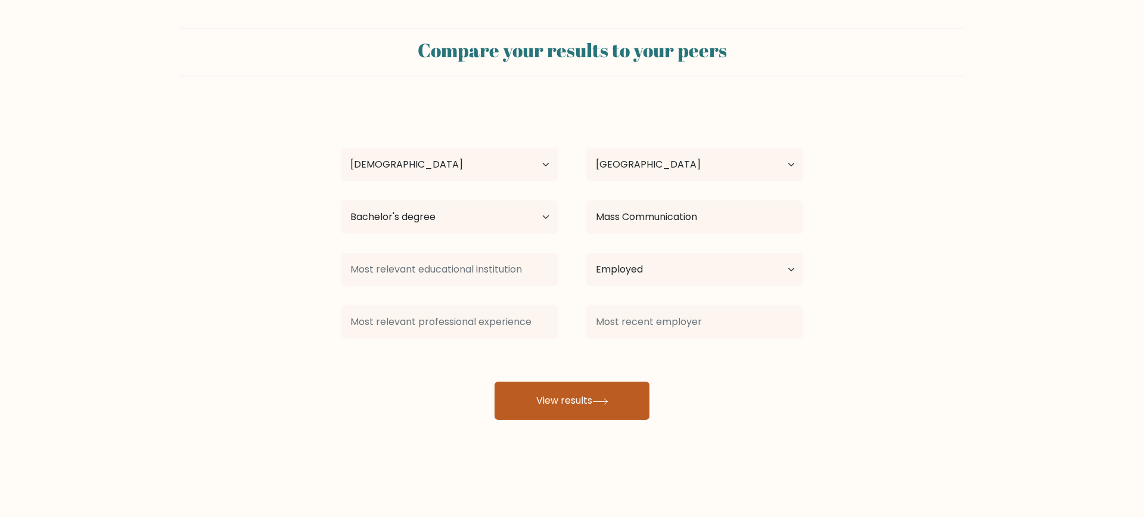
click at [609, 395] on button "View results" at bounding box center [572, 400] width 155 height 38
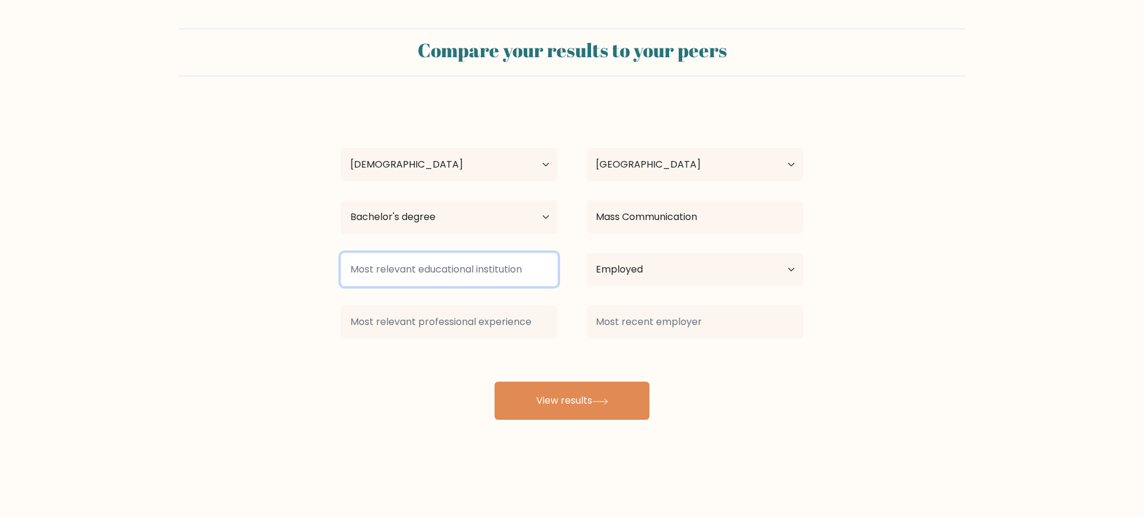
click at [496, 273] on input at bounding box center [449, 269] width 217 height 33
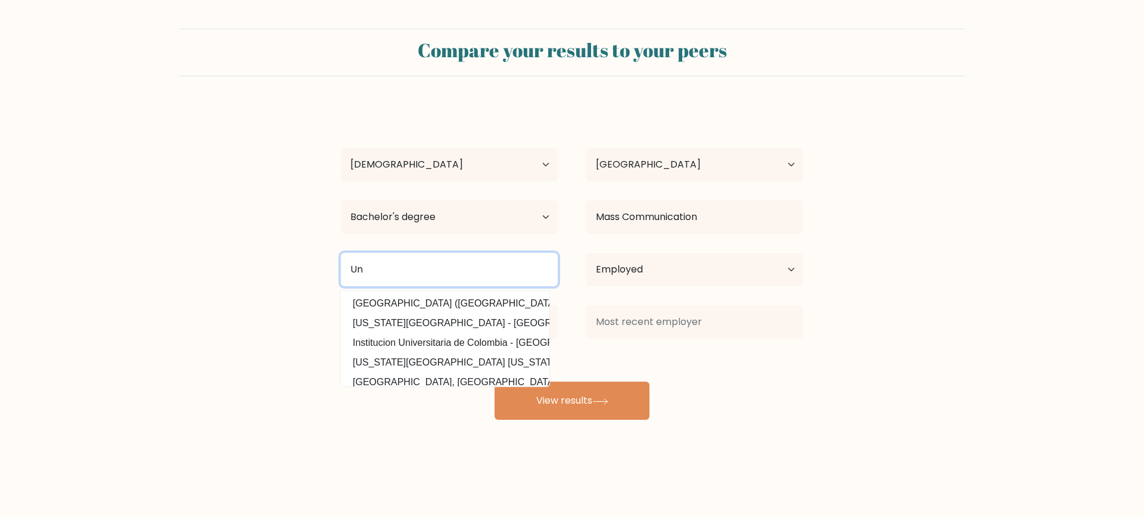
type input "U"
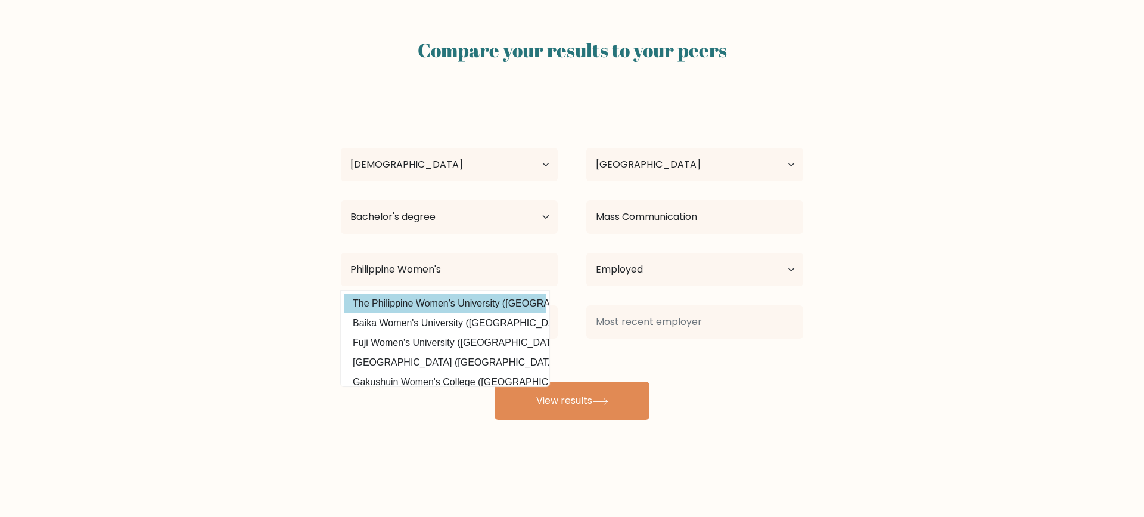
click at [473, 305] on option "The Philippine Women's University (Philippines)" at bounding box center [445, 303] width 203 height 19
type input "The Philippine Women's University"
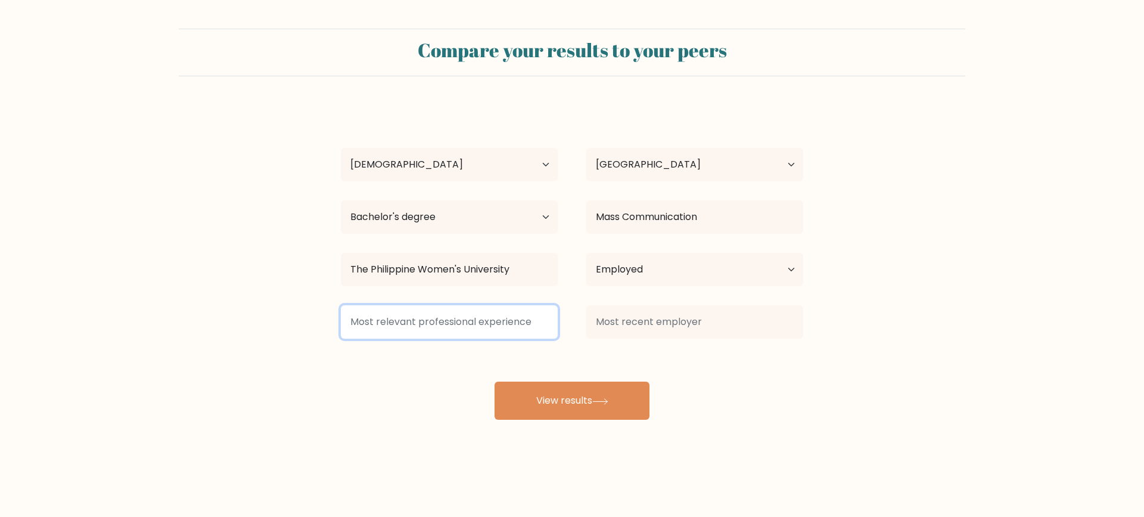
click at [483, 325] on input at bounding box center [449, 321] width 217 height 33
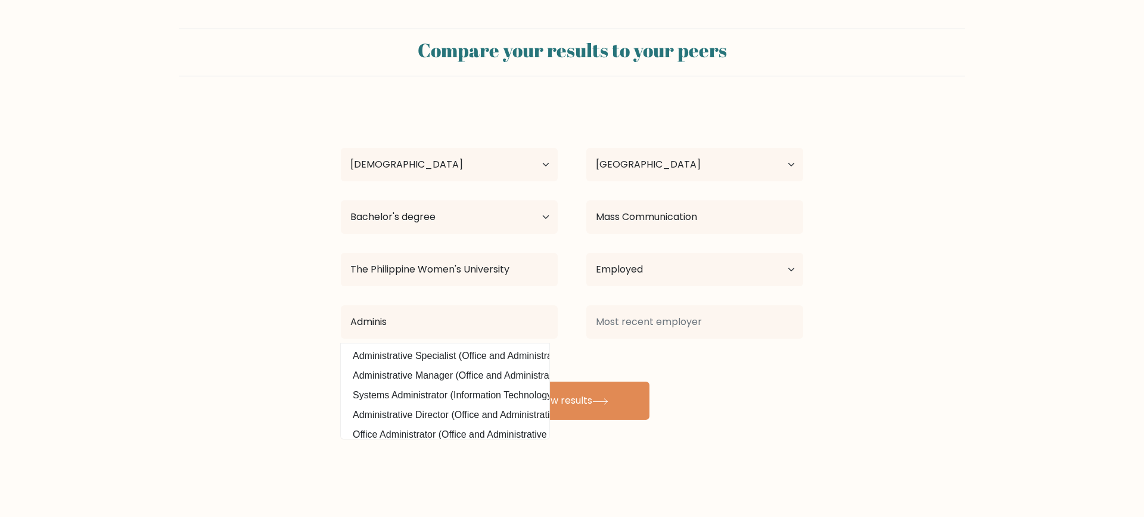
click at [469, 355] on option "Administrative Specialist (Office and Administrative Support)" at bounding box center [445, 355] width 203 height 19
type input "Administrative Specialist"
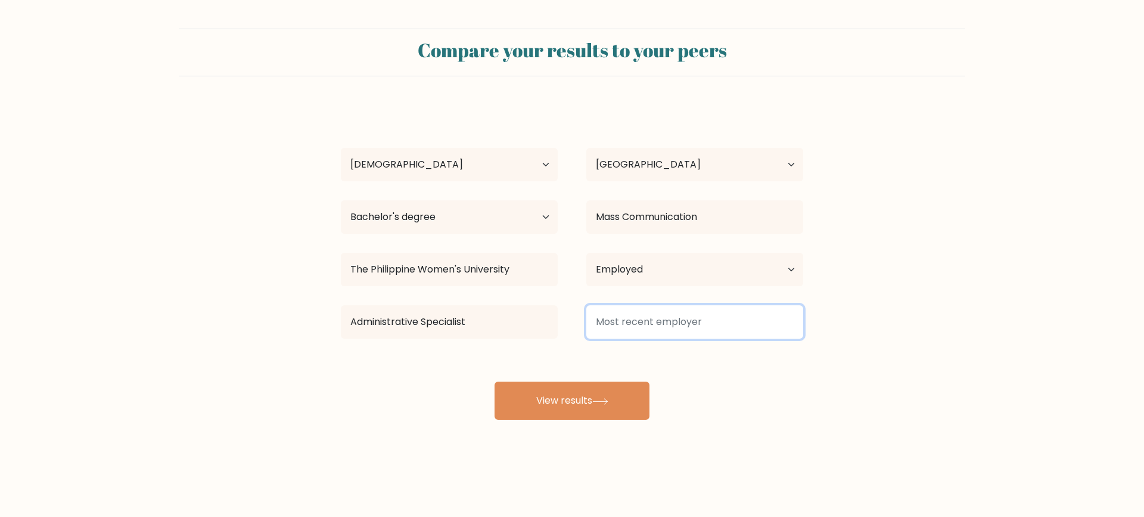
click at [627, 325] on input at bounding box center [694, 321] width 217 height 33
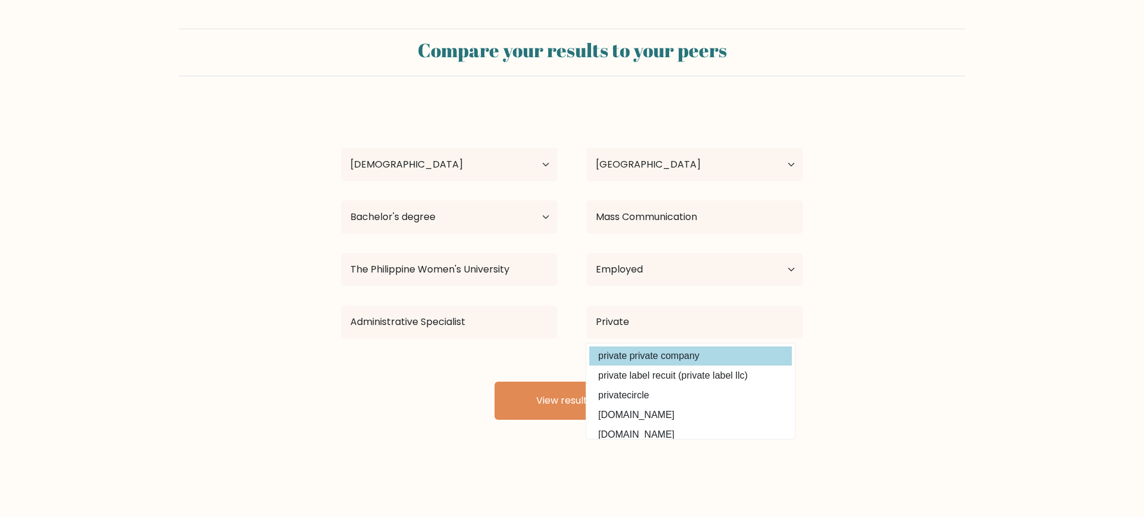
click at [637, 351] on option "private private company" at bounding box center [690, 355] width 203 height 19
type input "private private company"
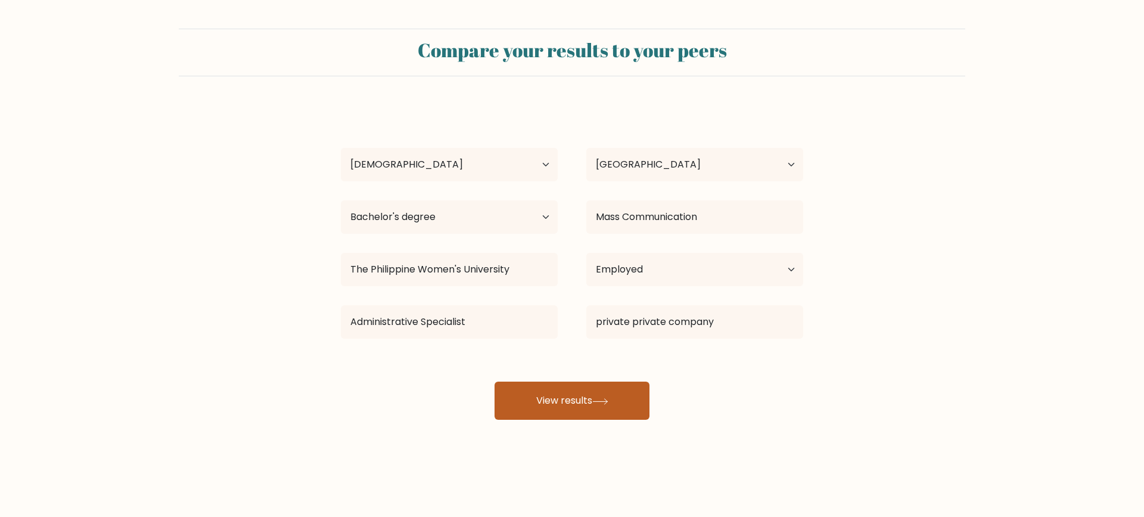
click at [577, 402] on button "View results" at bounding box center [572, 400] width 155 height 38
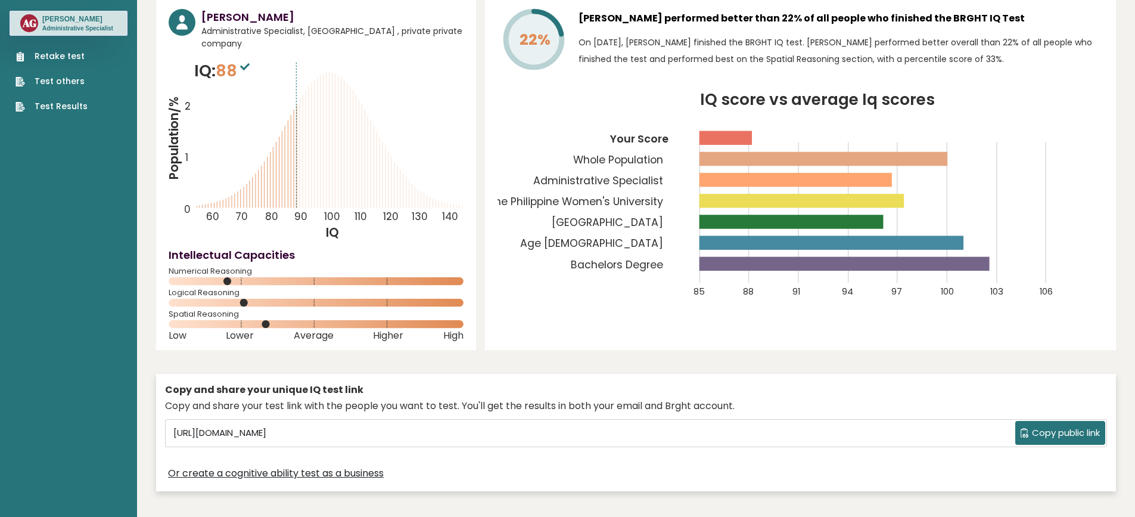
scroll to position [60, 0]
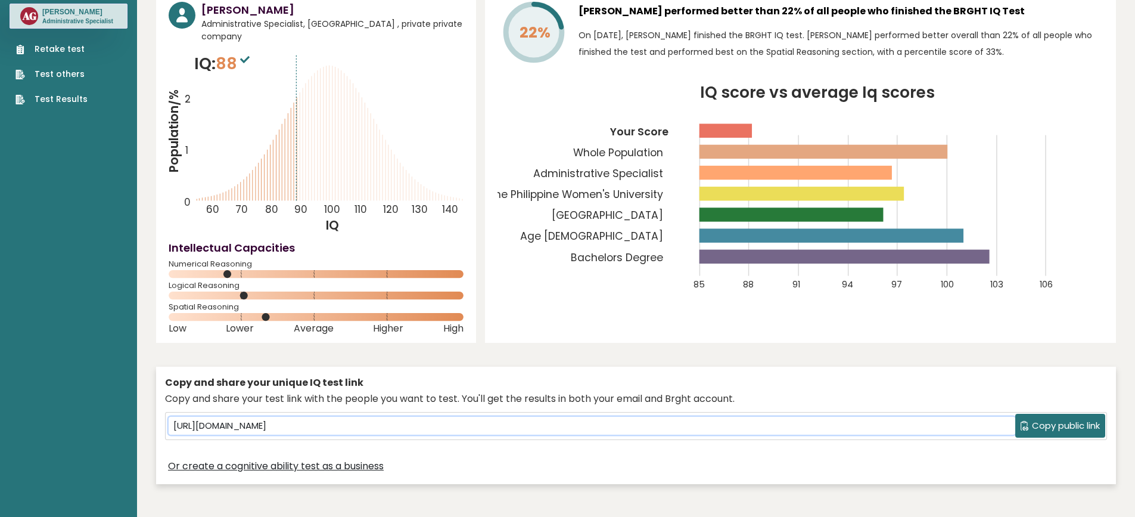
click at [690, 417] on input "[URL][DOMAIN_NAME]" at bounding box center [592, 426] width 847 height 18
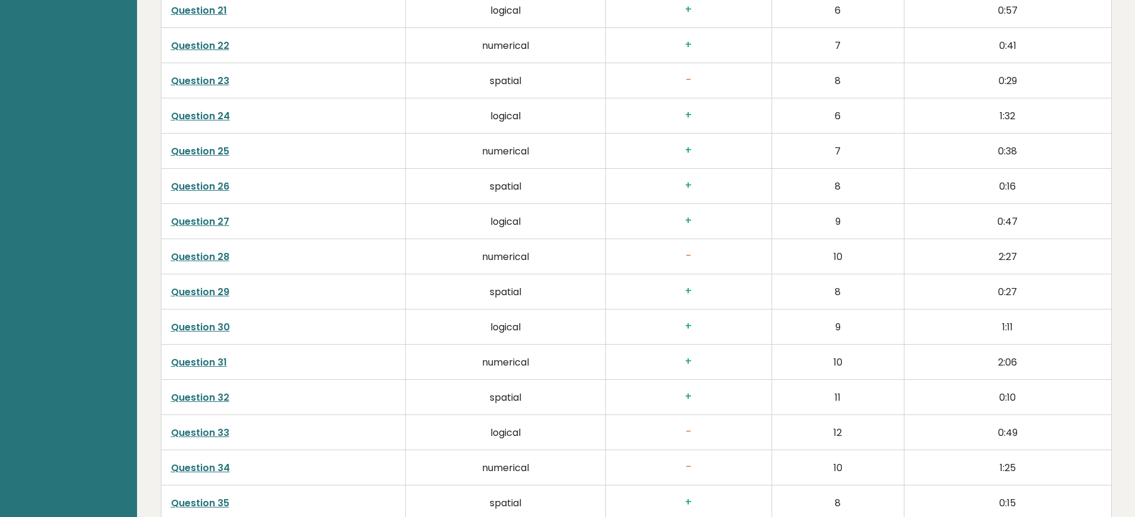
scroll to position [2772, 0]
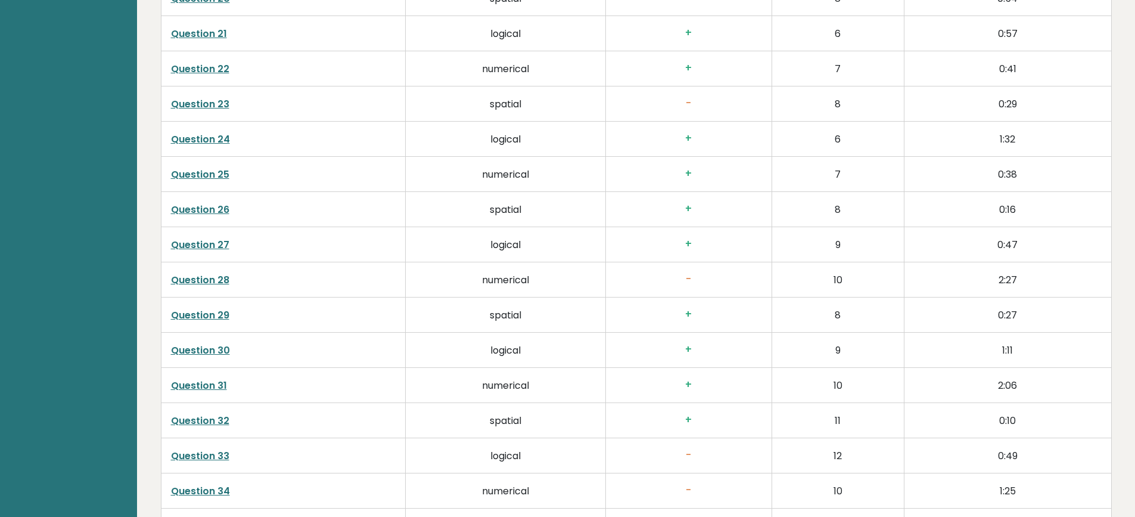
click at [207, 167] on link "Question 25" at bounding box center [200, 174] width 58 height 14
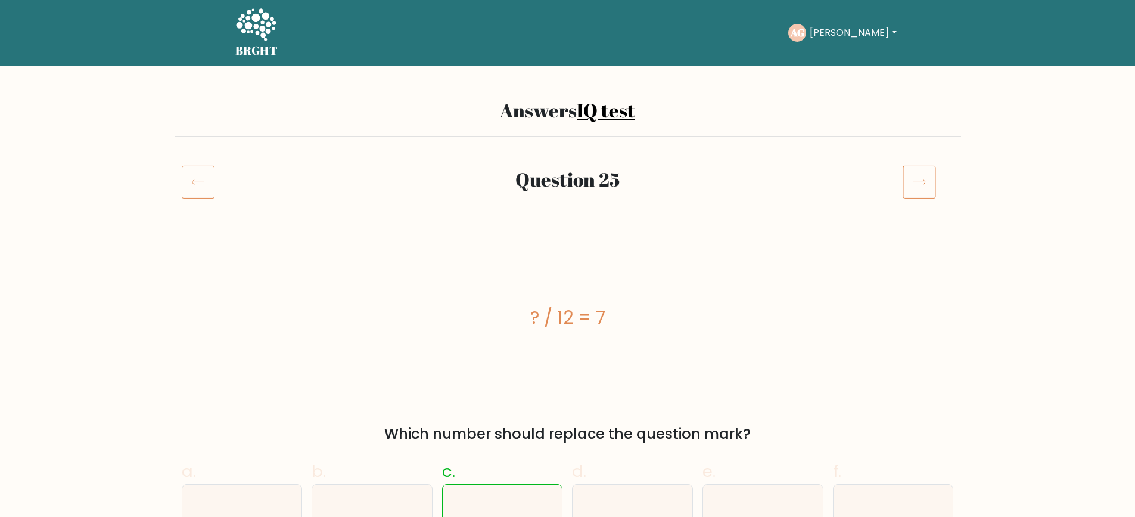
click at [195, 188] on icon at bounding box center [198, 181] width 33 height 33
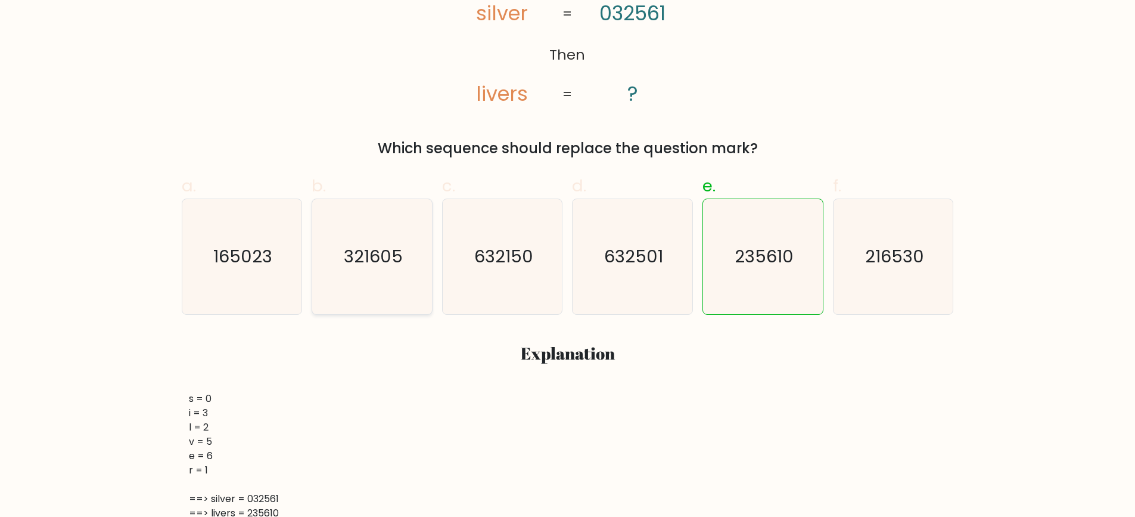
scroll to position [298, 0]
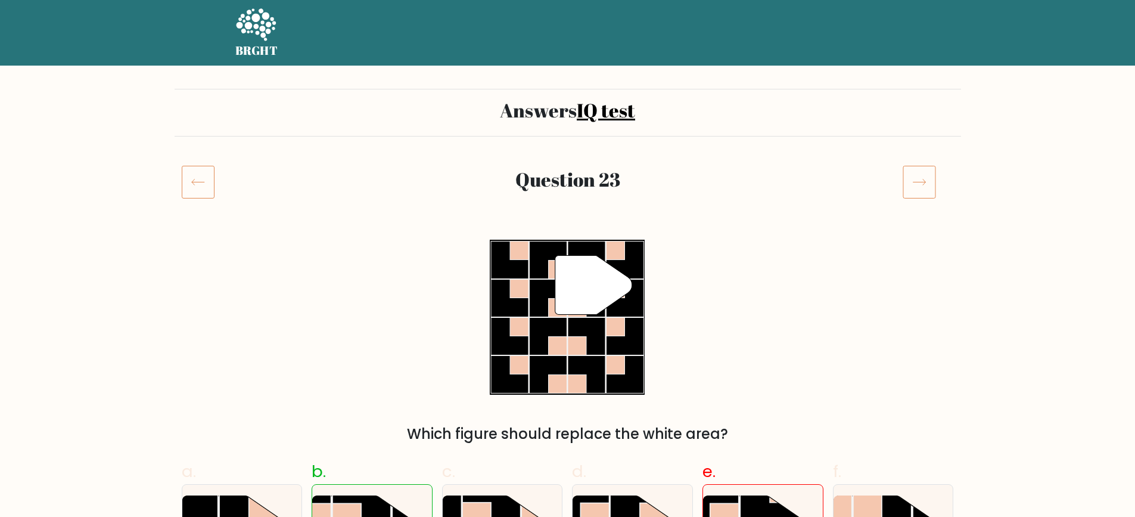
click at [197, 188] on icon at bounding box center [198, 181] width 33 height 33
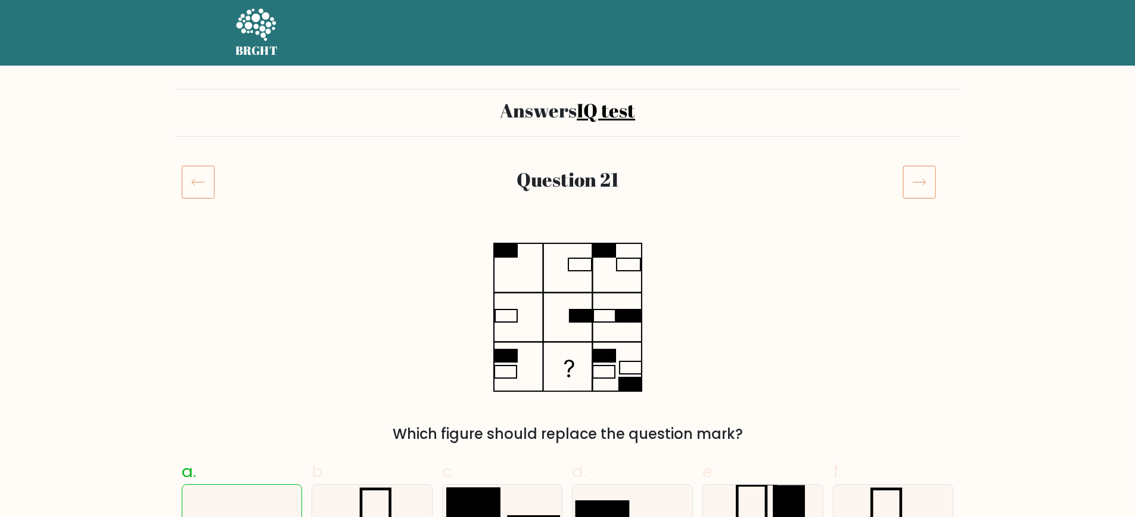
click at [198, 188] on icon at bounding box center [198, 181] width 33 height 33
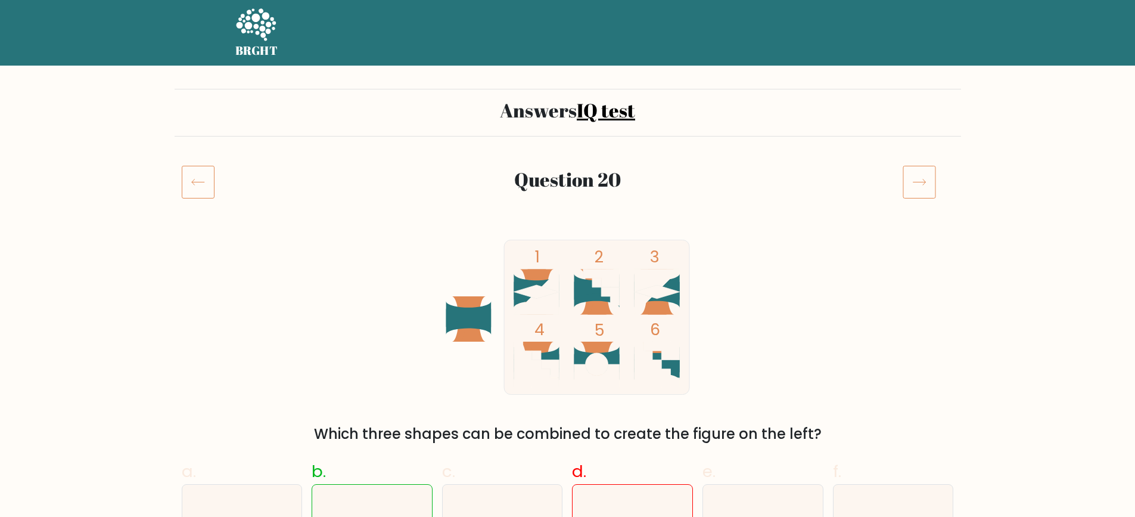
click at [200, 188] on icon at bounding box center [198, 181] width 33 height 33
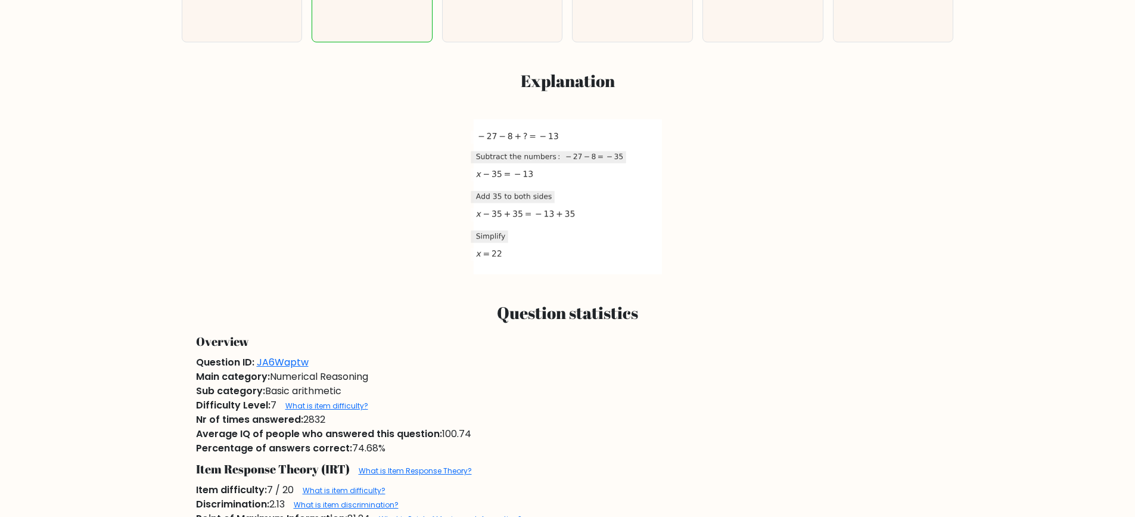
scroll to position [536, 0]
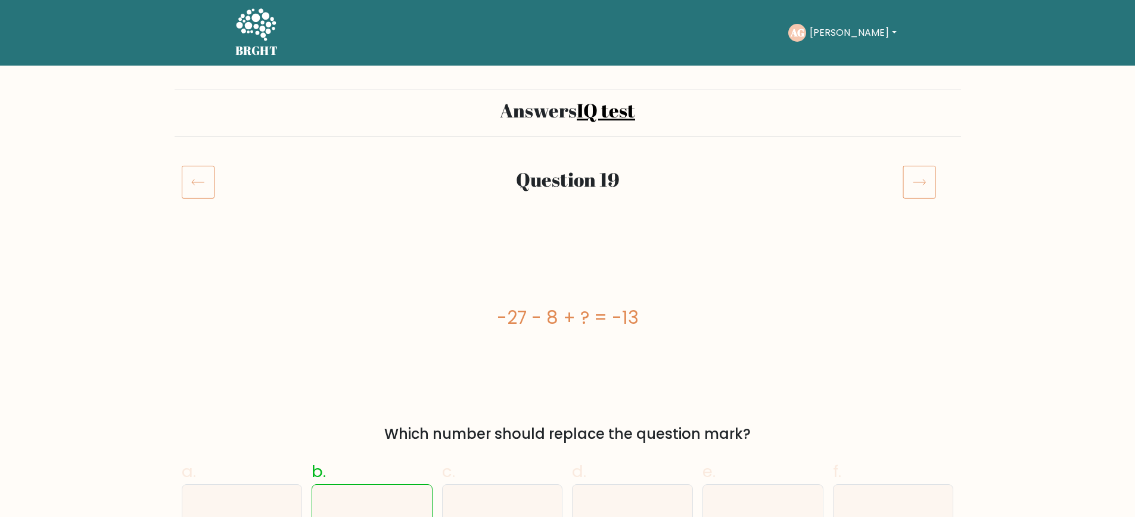
click at [203, 190] on icon at bounding box center [198, 181] width 33 height 33
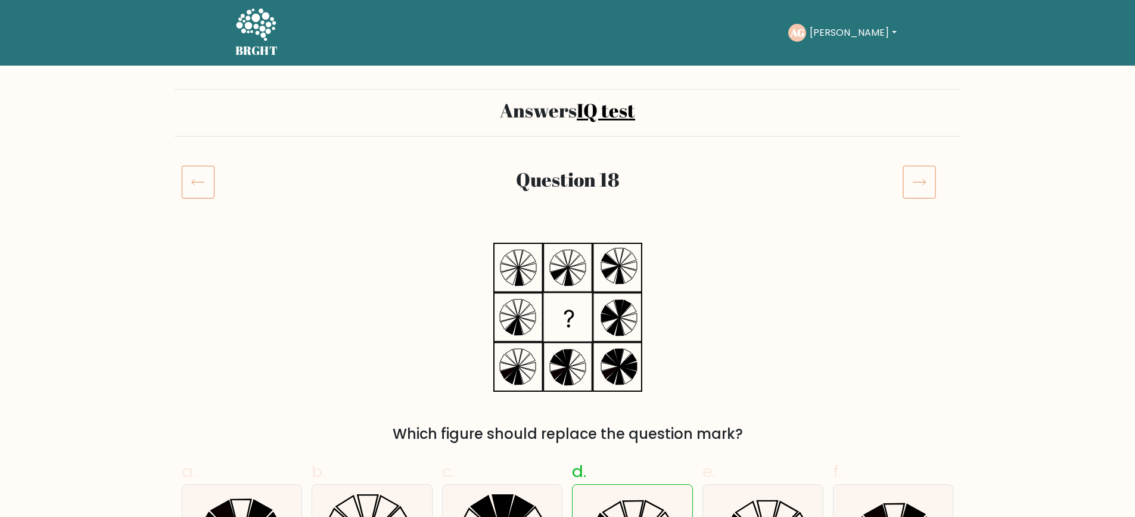
click at [203, 190] on icon at bounding box center [198, 181] width 33 height 33
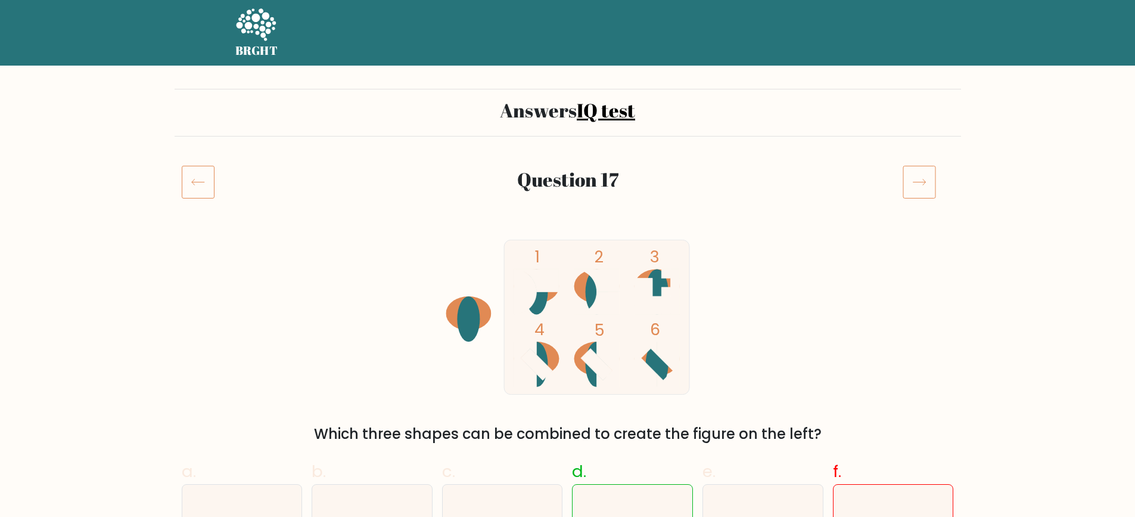
click at [203, 190] on icon at bounding box center [198, 181] width 33 height 33
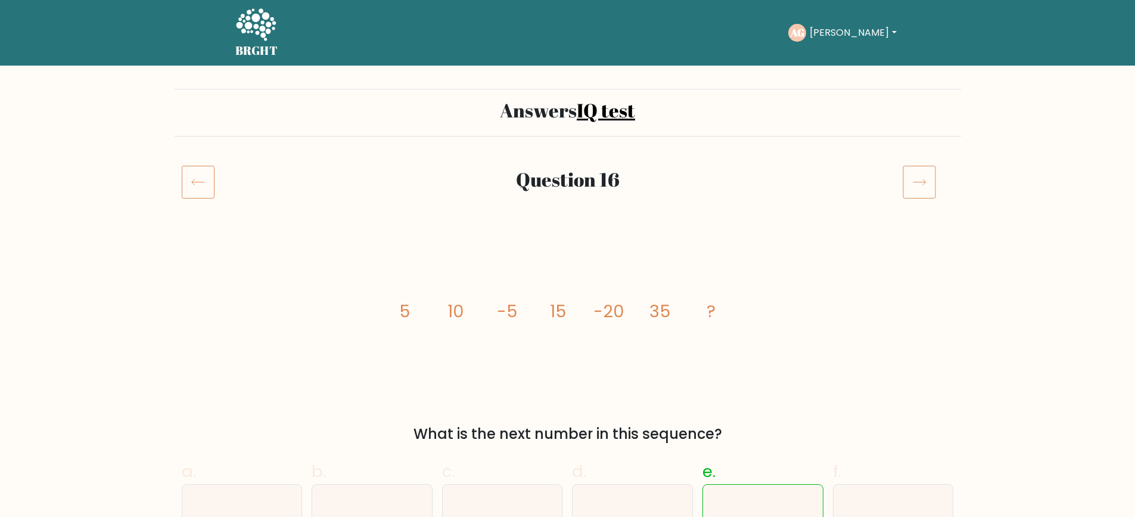
drag, startPoint x: 0, startPoint y: 0, endPoint x: 203, endPoint y: 189, distance: 277.4
click at [203, 189] on icon at bounding box center [198, 181] width 33 height 33
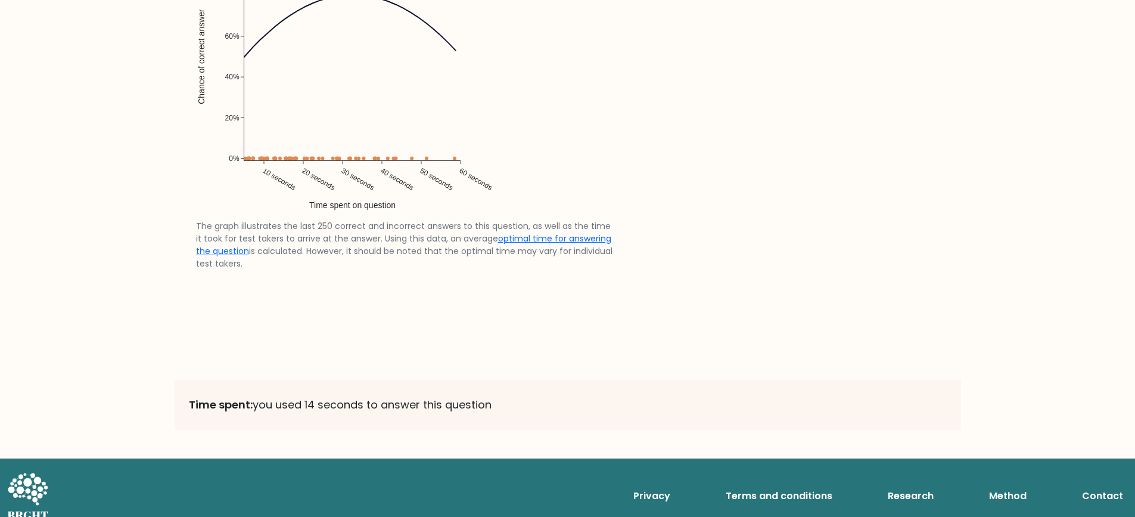
scroll to position [2475, 0]
